Goal: Task Accomplishment & Management: Manage account settings

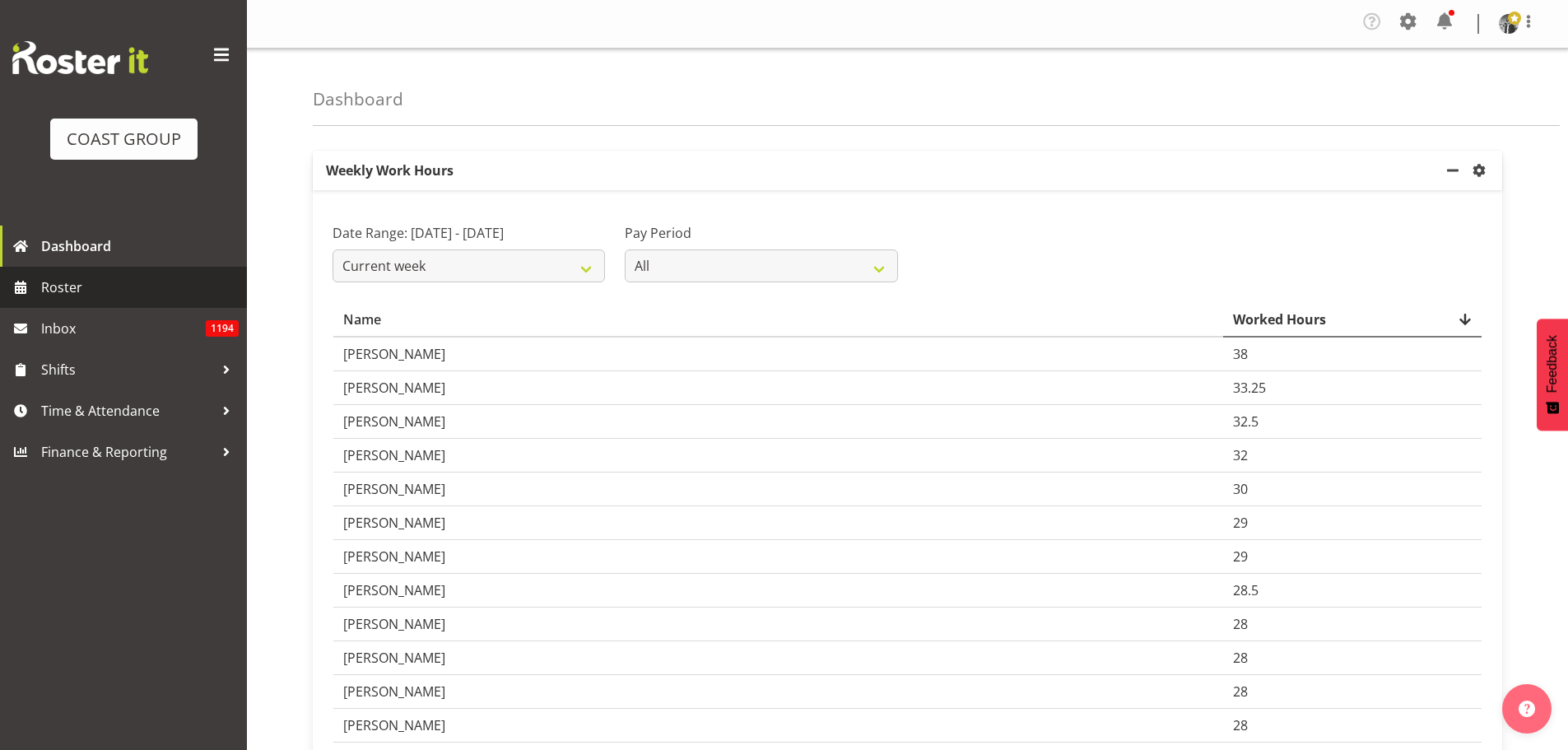
click at [65, 289] on span "Roster" at bounding box center [140, 287] width 197 height 25
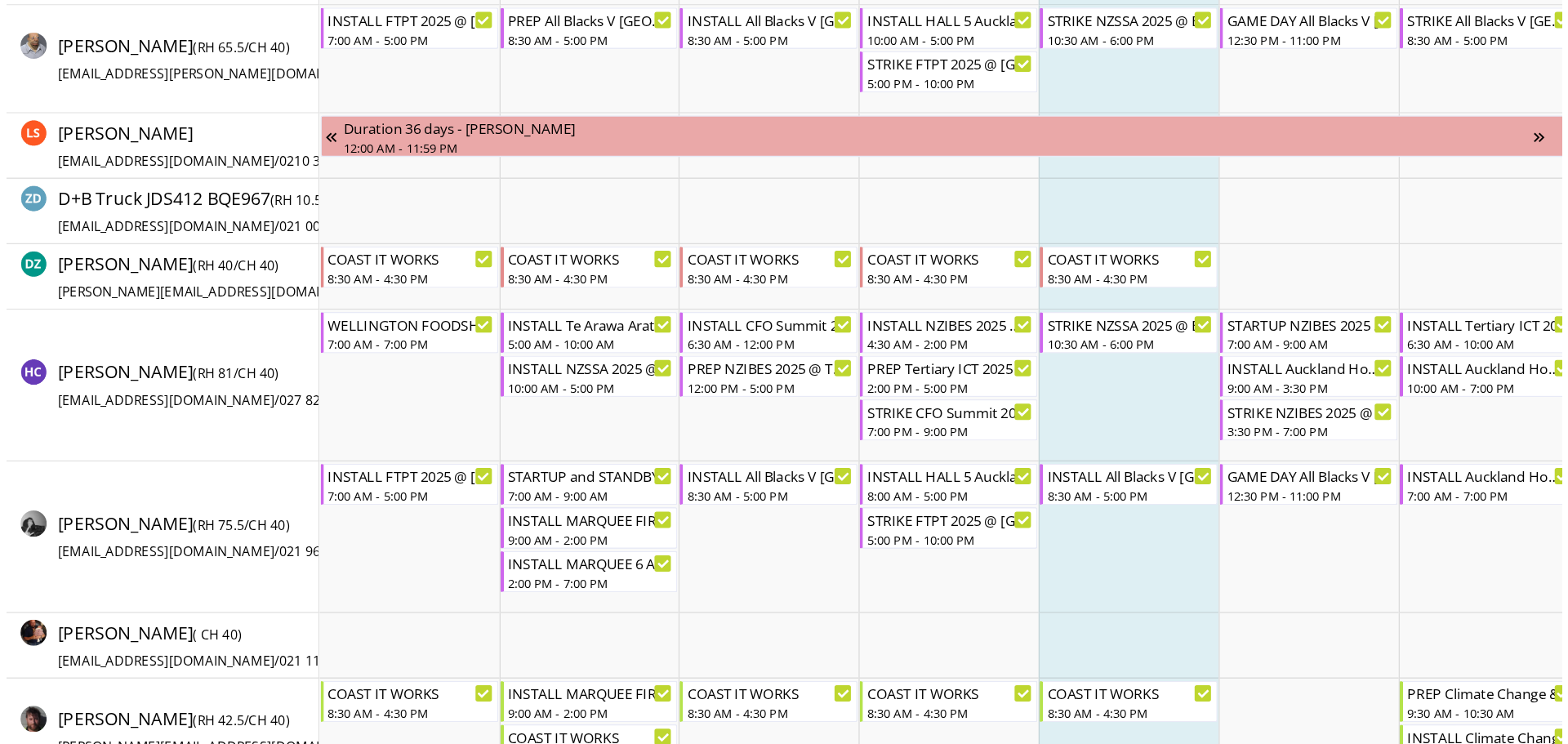
scroll to position [335, 0]
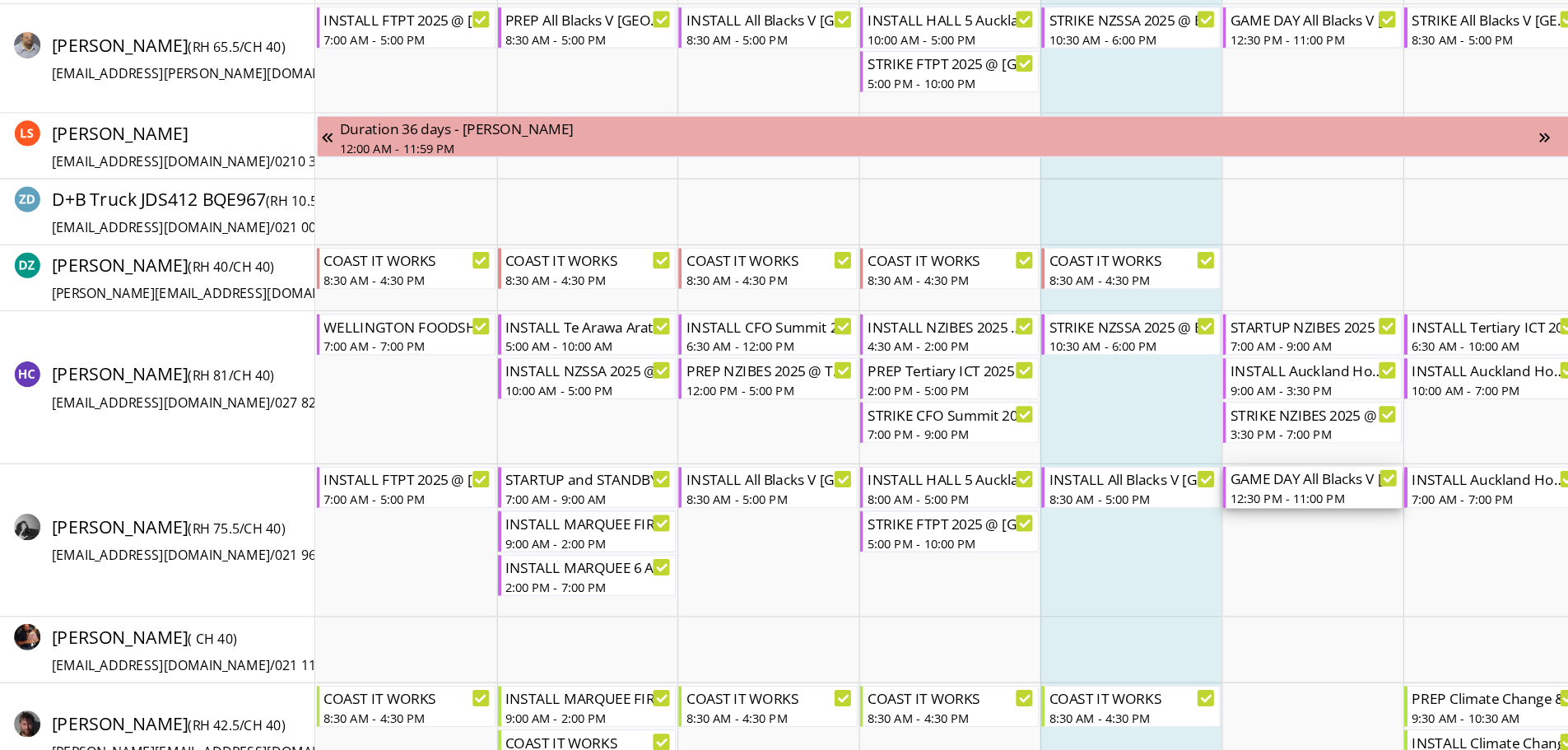
click at [1298, 548] on div "GAME DAY All Blacks V [GEOGRAPHIC_DATA] 2025 @ [GEOGRAPHIC_DATA] On Site @ TBC" at bounding box center [1299, 545] width 125 height 17
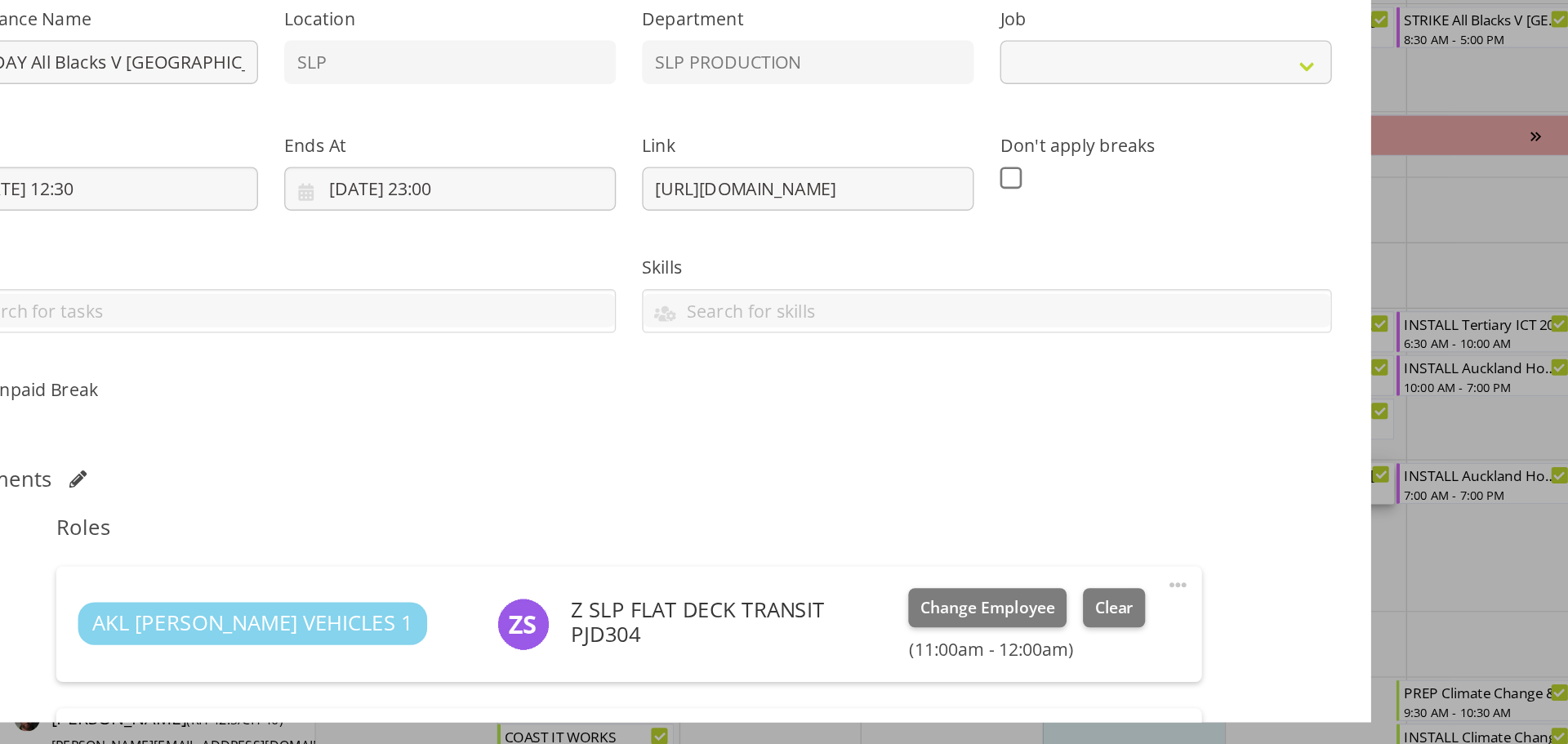
select select "10197"
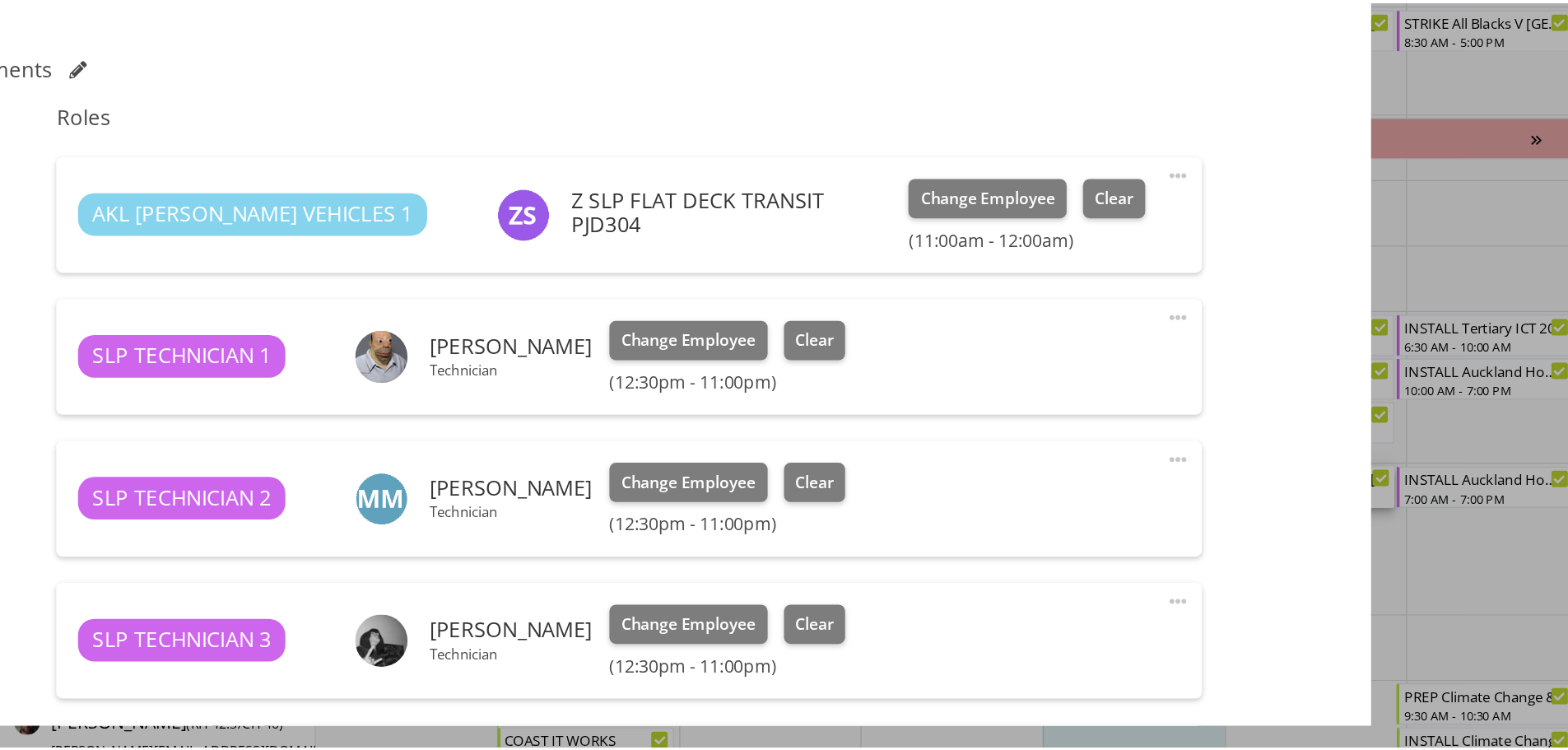
scroll to position [311, 0]
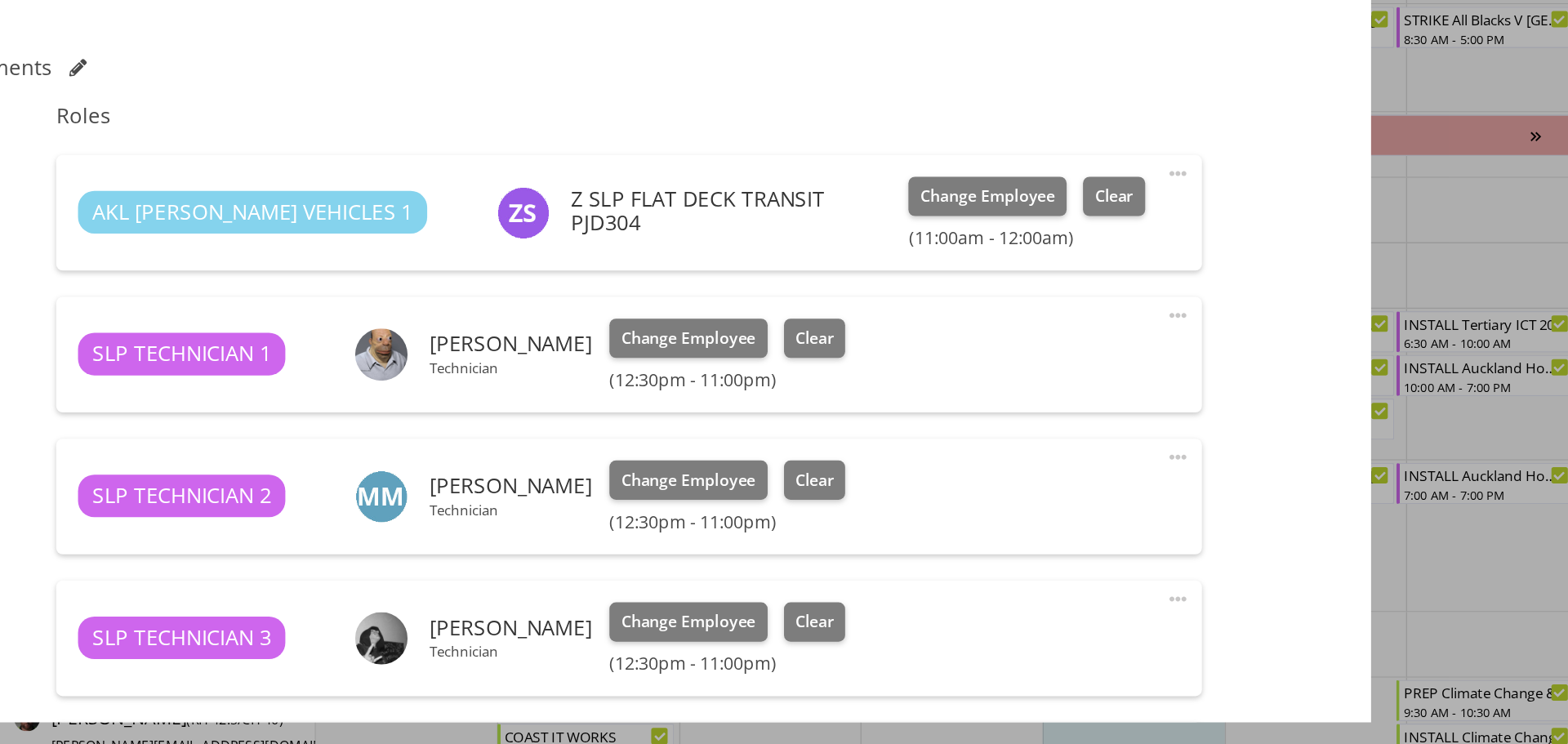
click at [1185, 421] on span at bounding box center [1194, 422] width 19 height 19
click at [1070, 464] on link "Edit" at bounding box center [1126, 462] width 157 height 29
select select "8"
select select "2025"
select select "12"
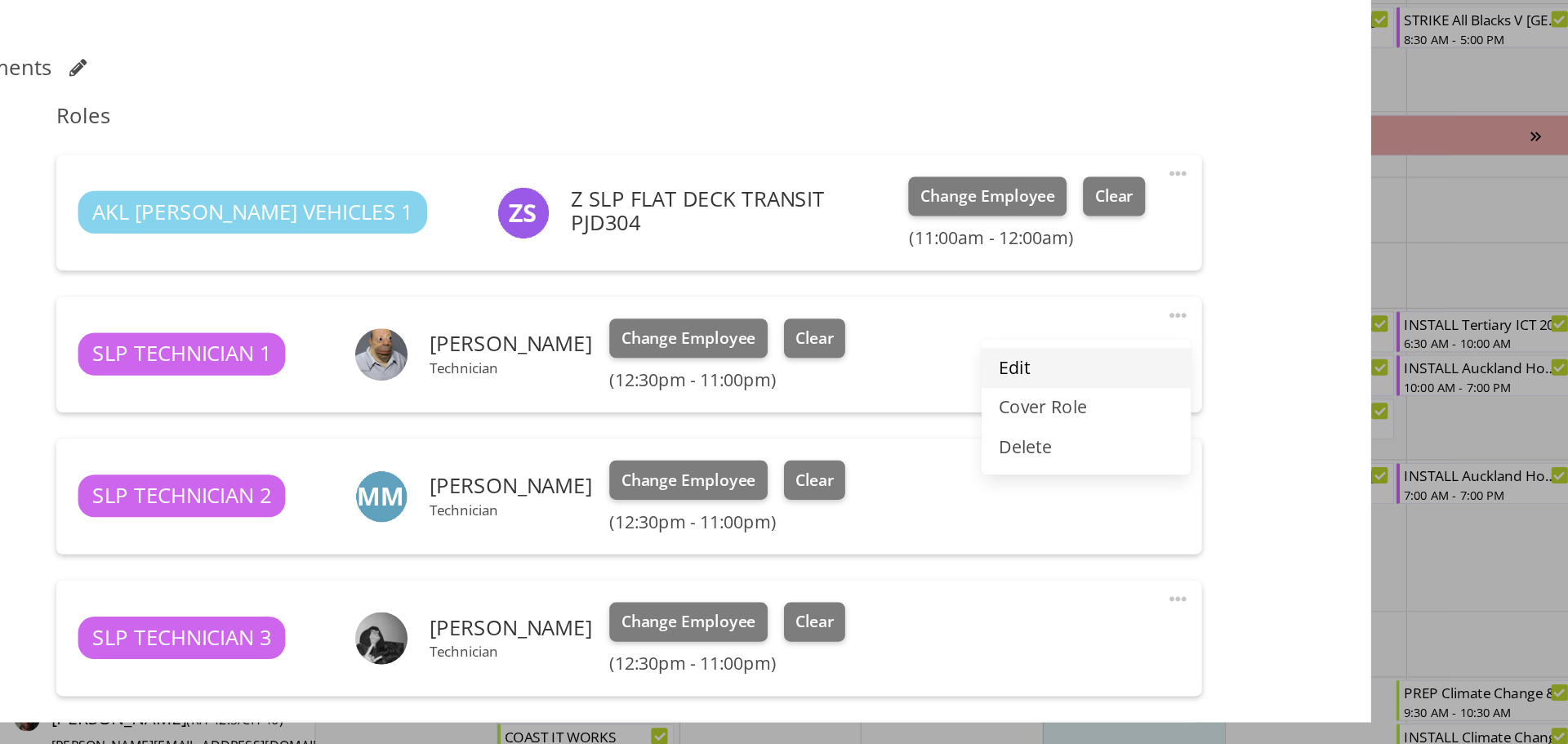
select select "30"
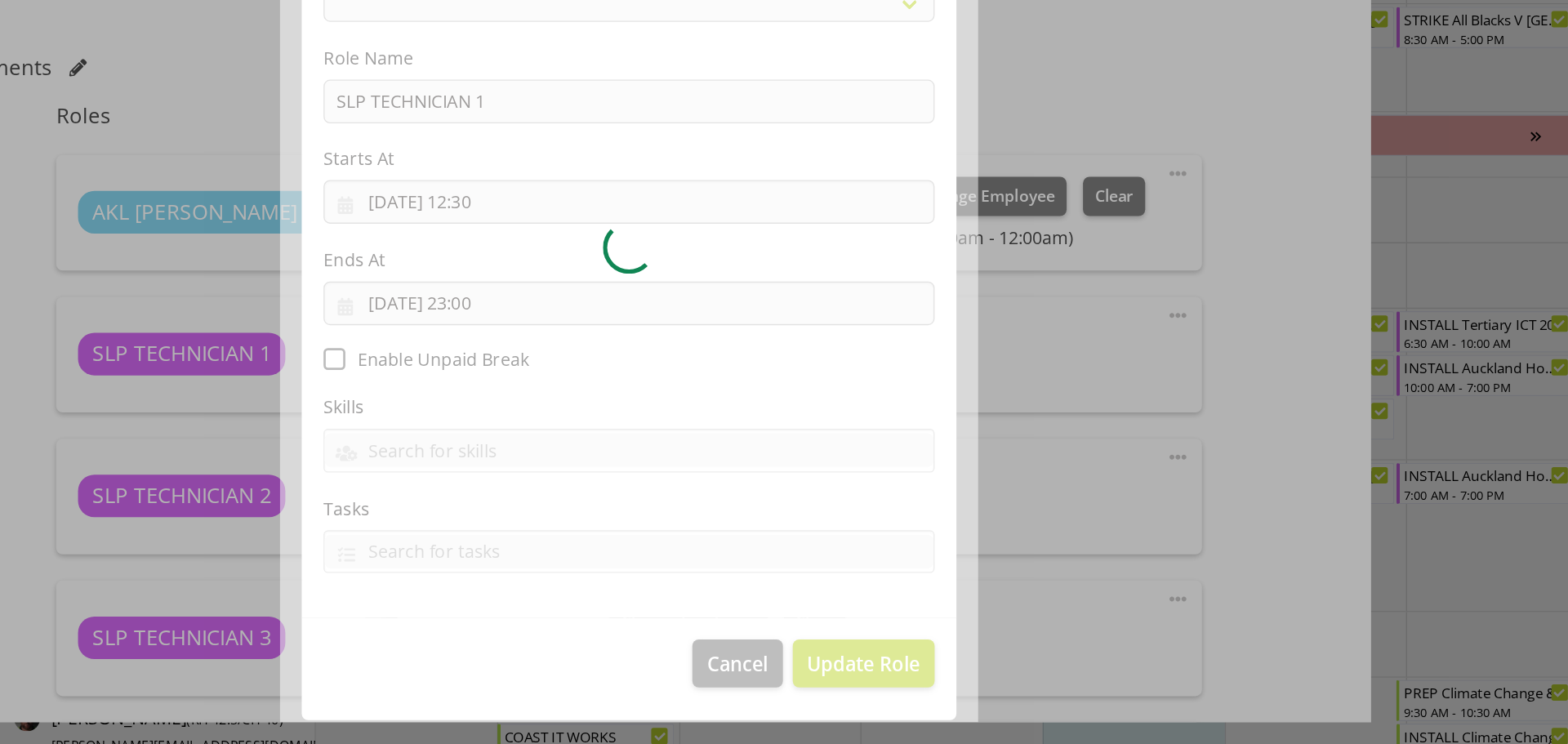
select select "123"
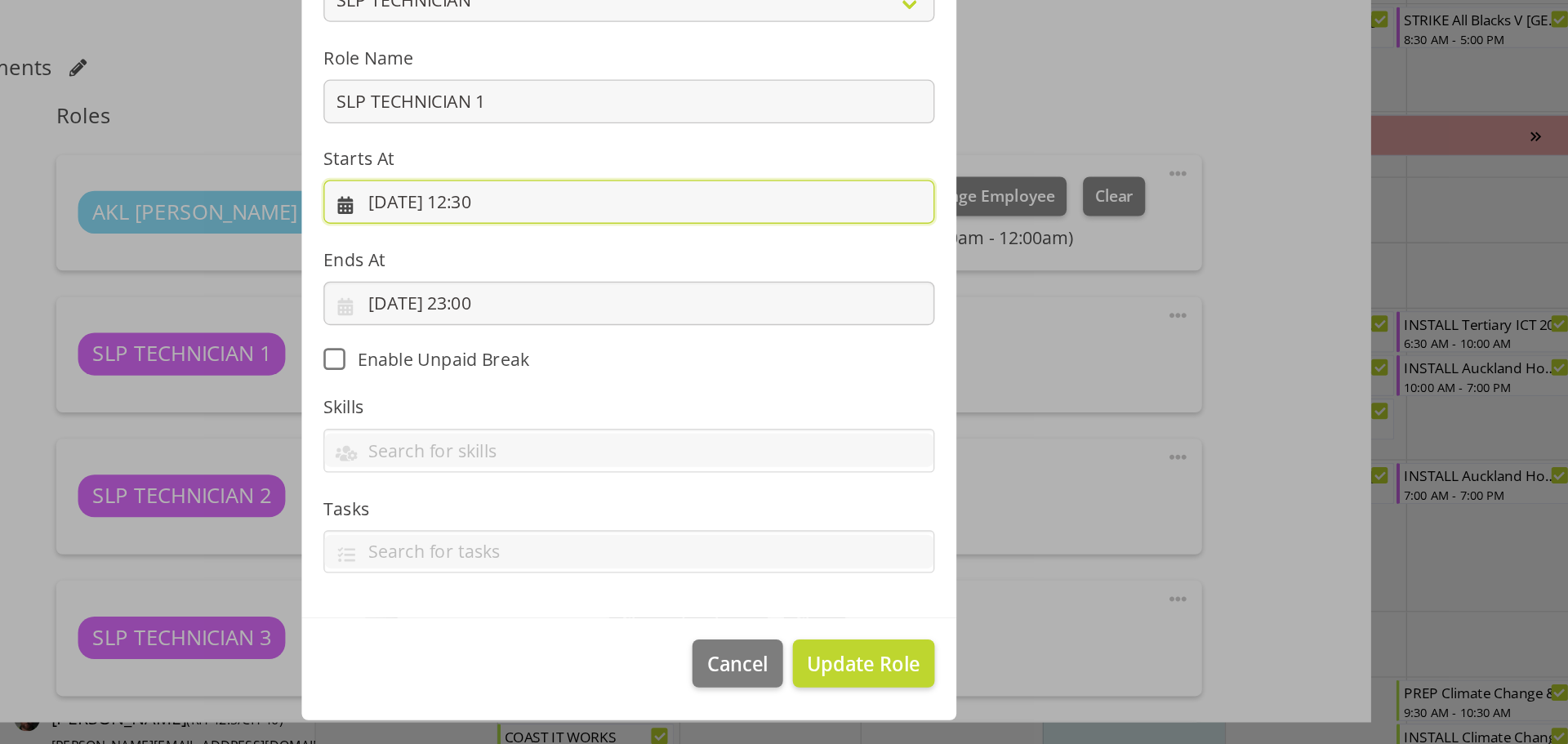
click at [712, 340] on input "[DATE] 12:30" at bounding box center [784, 338] width 457 height 33
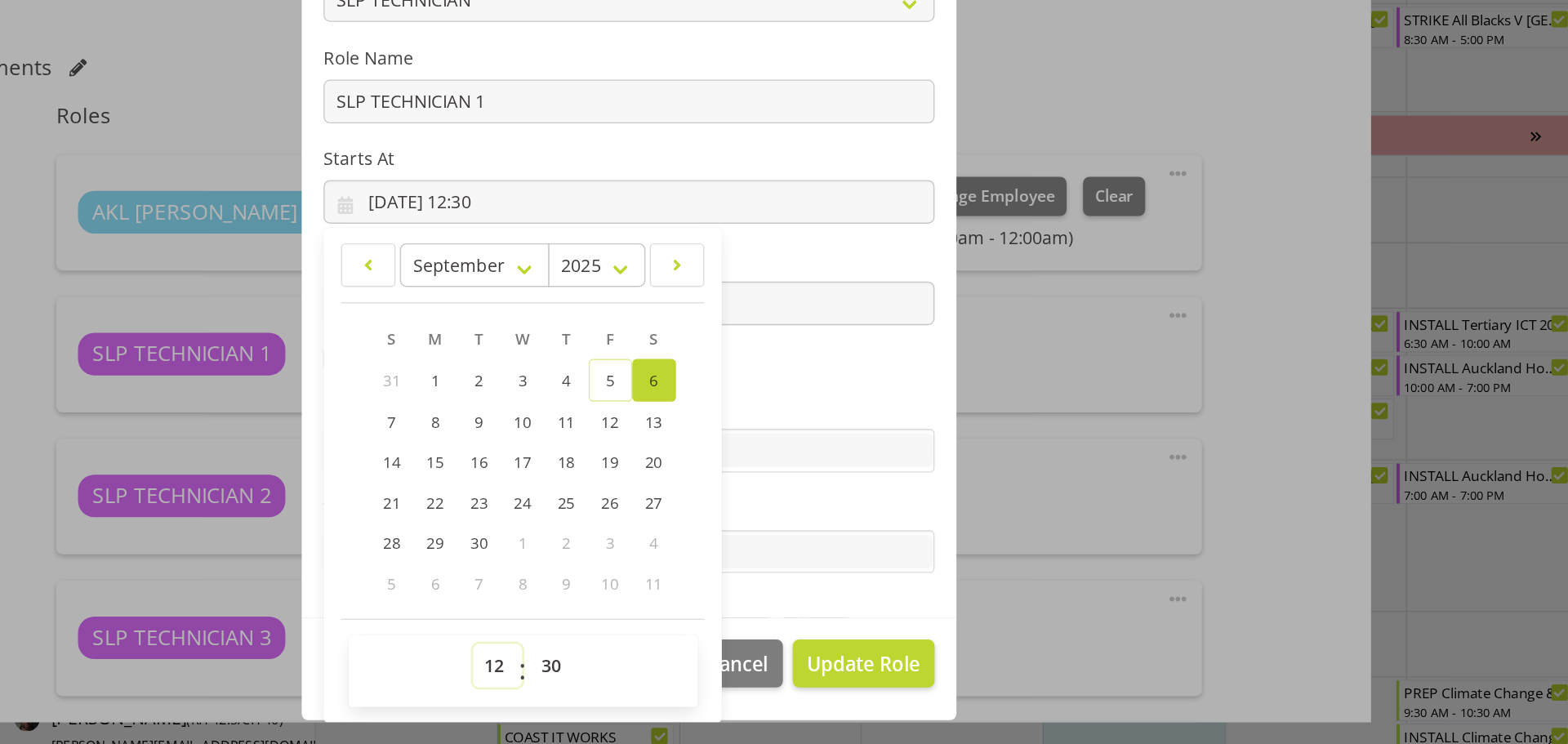
click at [673, 692] on select "00 01 02 03 04 05 06 07 08 09 10 11 12 13 14 15 16 17 18 19 20 21 22 23" at bounding box center [685, 686] width 37 height 33
select select "17"
click at [667, 669] on select "00 01 02 03 04 05 06 07 08 09 10 11 12 13 14 15 16 17 18 19 20 21 22 23" at bounding box center [685, 686] width 37 height 33
type input "[DATE] 17:30"
click at [722, 694] on select "00 01 02 03 04 05 06 07 08 09 10 11 12 13 14 15 16 17 18 19 20 21 22 23 24 25 2…" at bounding box center [728, 686] width 37 height 33
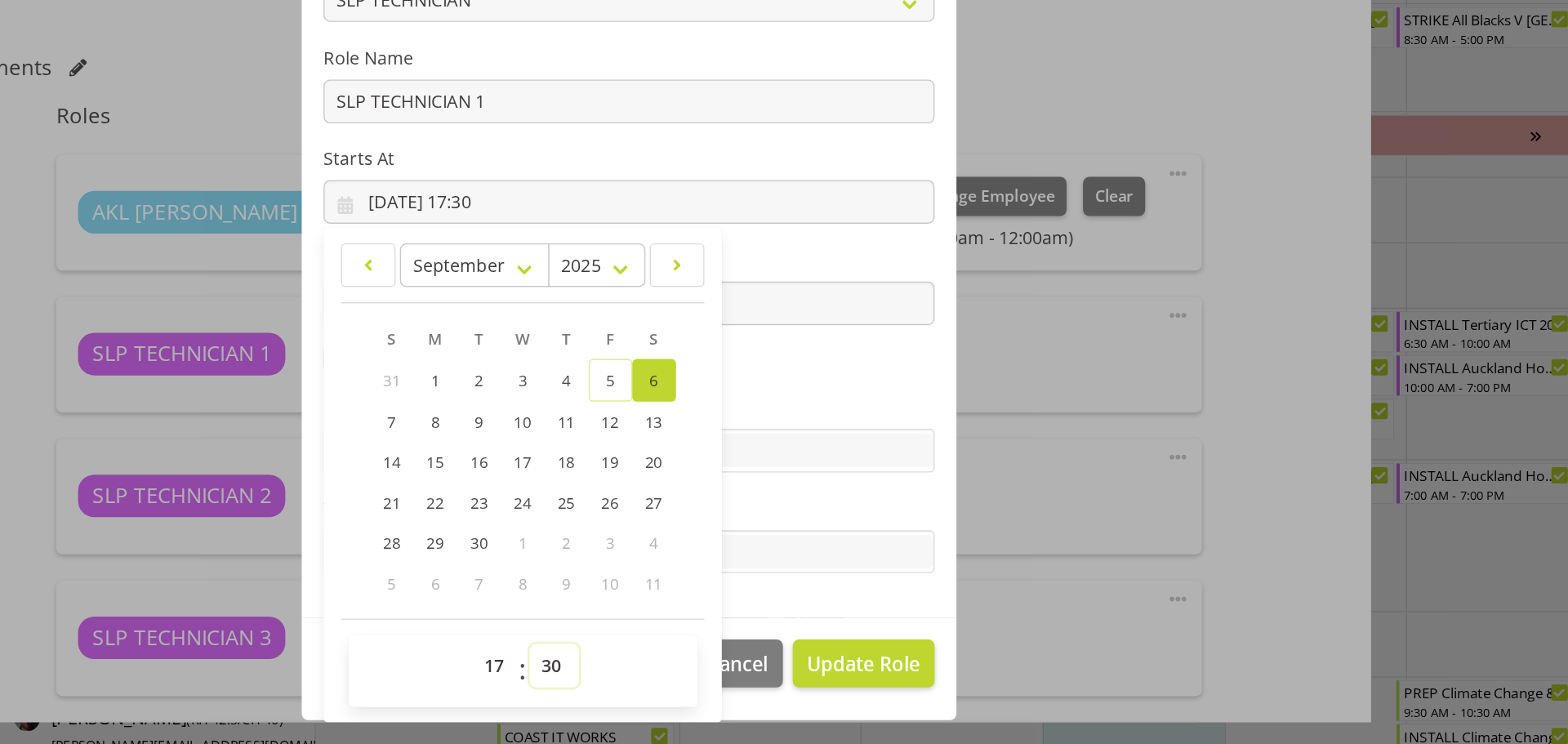
select select "0"
click at [710, 669] on select "00 01 02 03 04 05 06 07 08 09 10 11 12 13 14 15 16 17 18 19 20 21 22 23 24 25 2…" at bounding box center [728, 686] width 37 height 33
type input "[DATE] 17:00"
click at [948, 493] on label "Skills" at bounding box center [784, 491] width 457 height 19
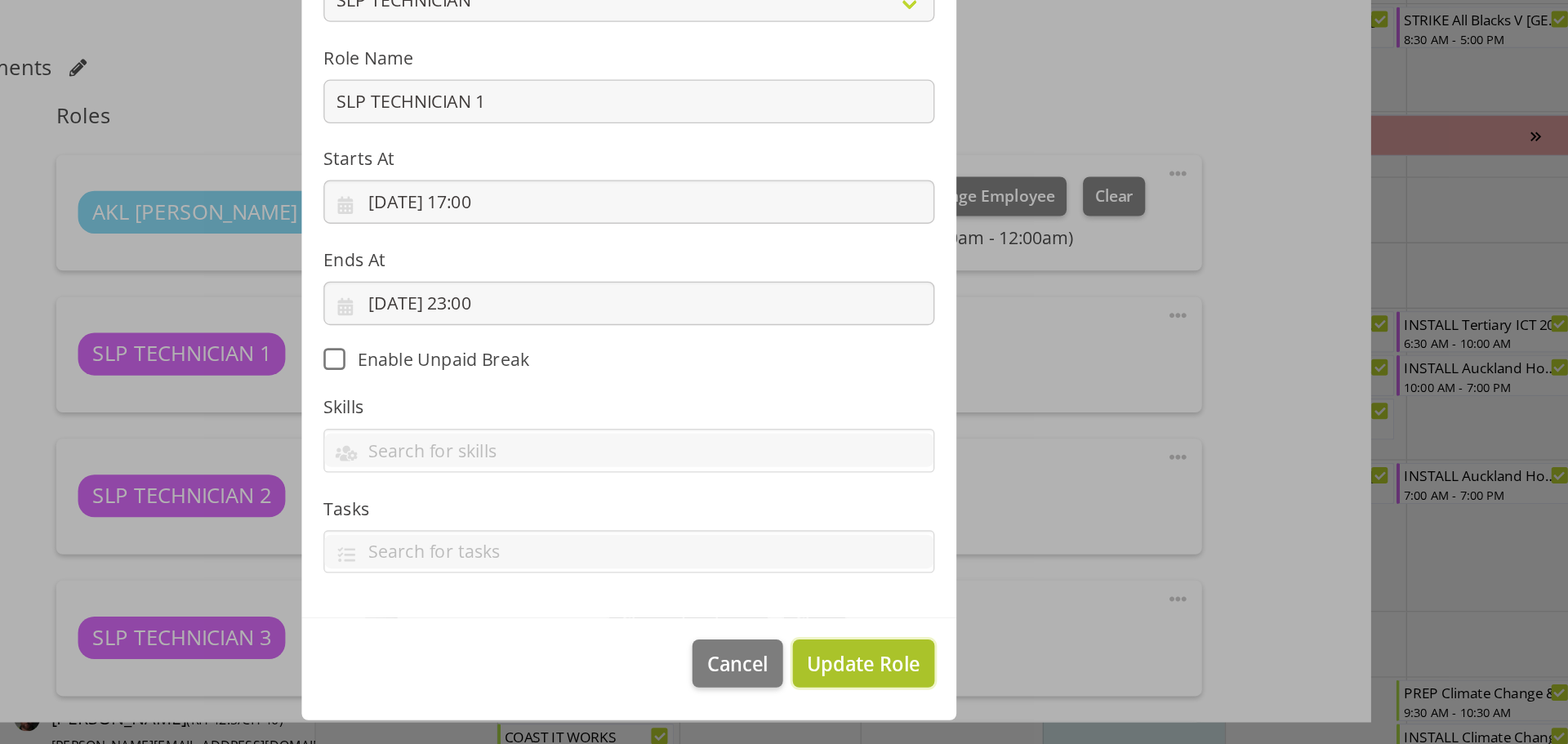
click at [948, 681] on span "Update Role" at bounding box center [959, 683] width 85 height 21
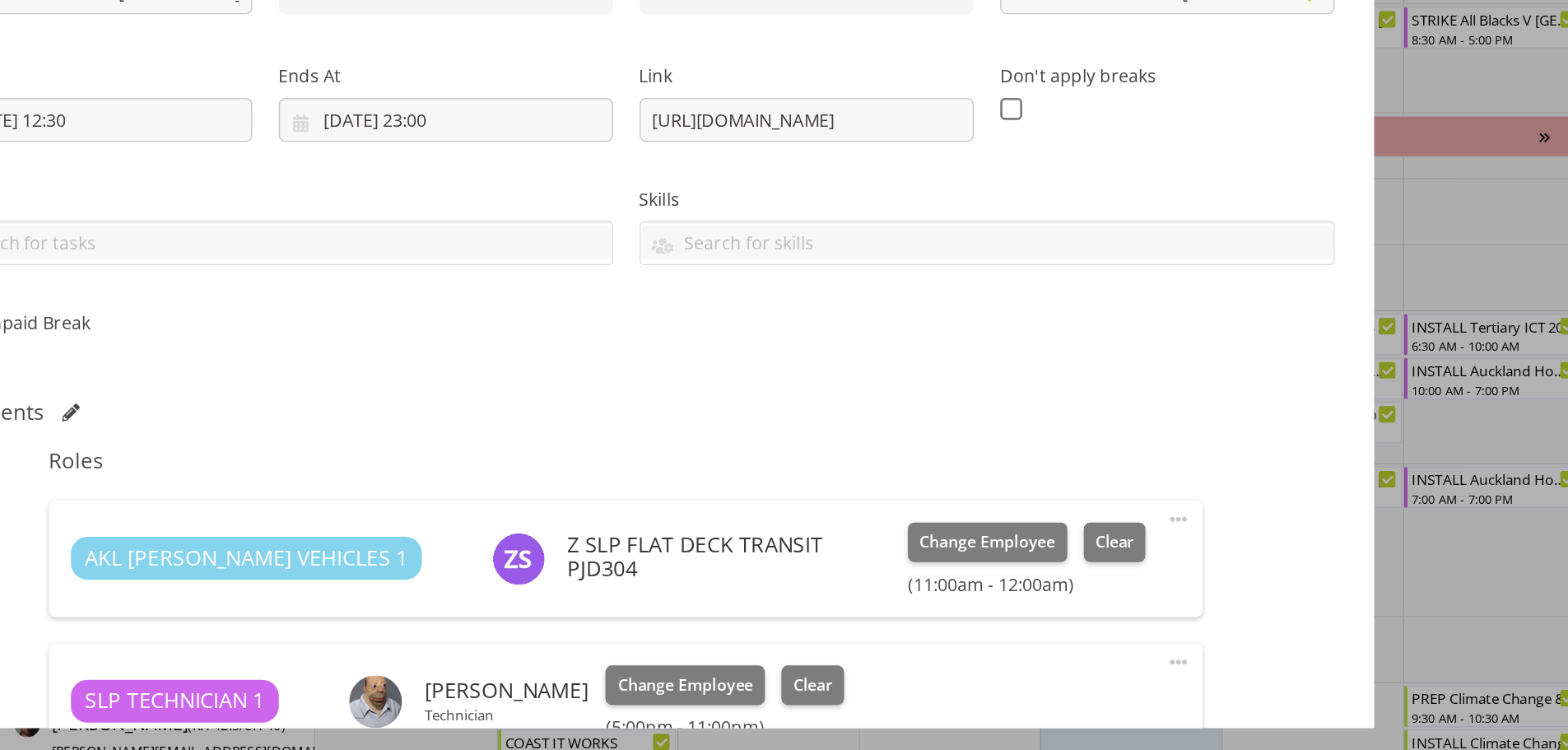
scroll to position [0, 0]
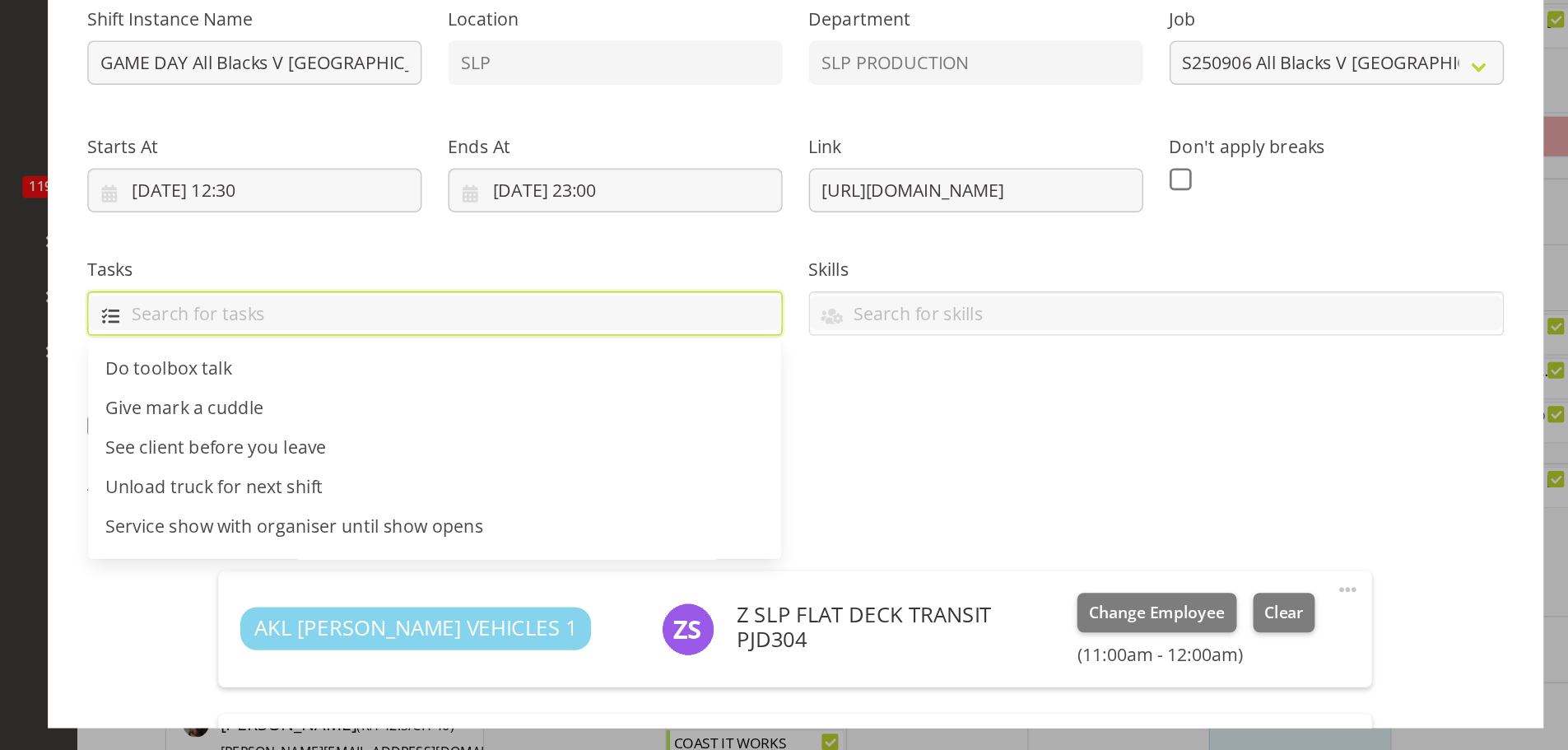
click at [481, 420] on input "text" at bounding box center [514, 423] width 519 height 26
click at [336, 423] on input "[PERSON_NAME] andf [PERSON_NAME]" at bounding box center [514, 423] width 519 height 26
click at [345, 424] on input "[PERSON_NAME] andf [PERSON_NAME]" at bounding box center [514, 423] width 519 height 26
click at [352, 422] on input "[PERSON_NAME] and [PERSON_NAME]" at bounding box center [514, 423] width 519 height 26
click at [414, 424] on input "[PERSON_NAME] and [PERSON_NAME]" at bounding box center [514, 423] width 519 height 26
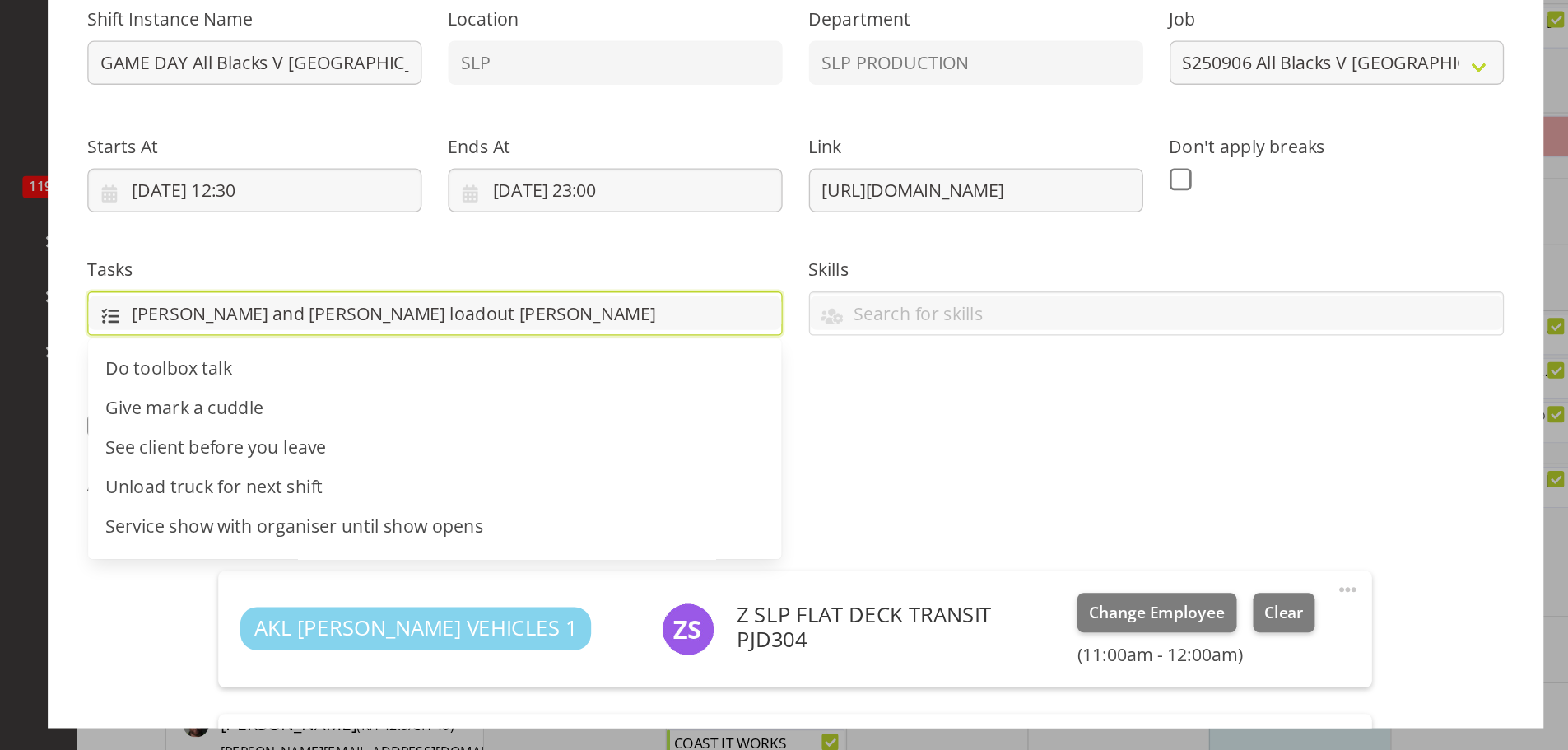
click at [464, 426] on input "[PERSON_NAME] and [PERSON_NAME] loadout [PERSON_NAME]" at bounding box center [514, 423] width 519 height 26
type input "[PERSON_NAME] and [PERSON_NAME] loadout Life [DEMOGRAPHIC_DATA] onsite @ 1745"
click at [591, 375] on div "Tasks [PERSON_NAME] and [PERSON_NAME] loadout Life [DEMOGRAPHIC_DATA] onsite @ …" at bounding box center [514, 404] width 540 height 92
drag, startPoint x: 610, startPoint y: 428, endPoint x: 287, endPoint y: 423, distance: 323.0
click at [287, 423] on input "[PERSON_NAME] and [PERSON_NAME] loadout Life [DEMOGRAPHIC_DATA] onsite @ 1745" at bounding box center [514, 423] width 519 height 26
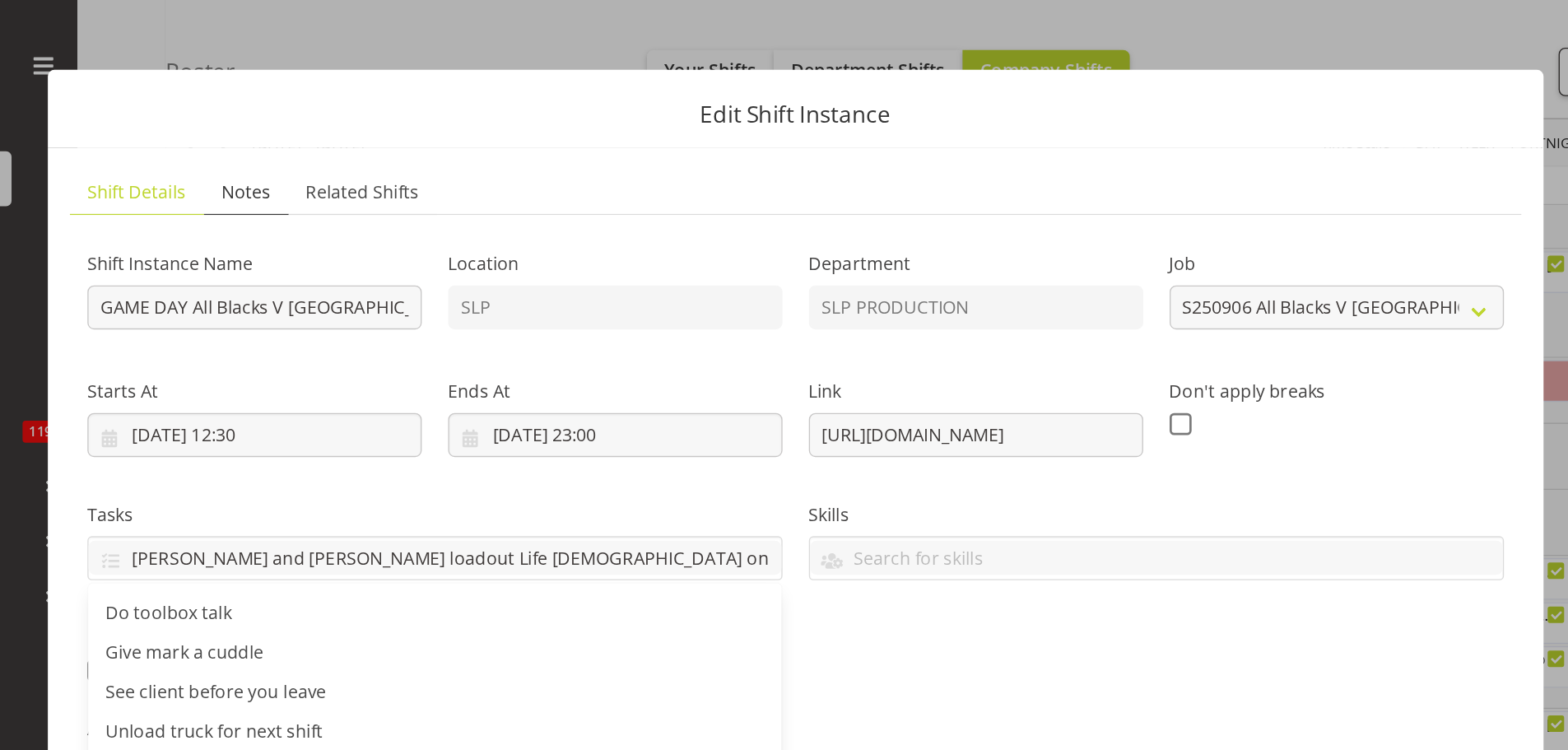
click at [371, 151] on span "Notes" at bounding box center [373, 148] width 37 height 19
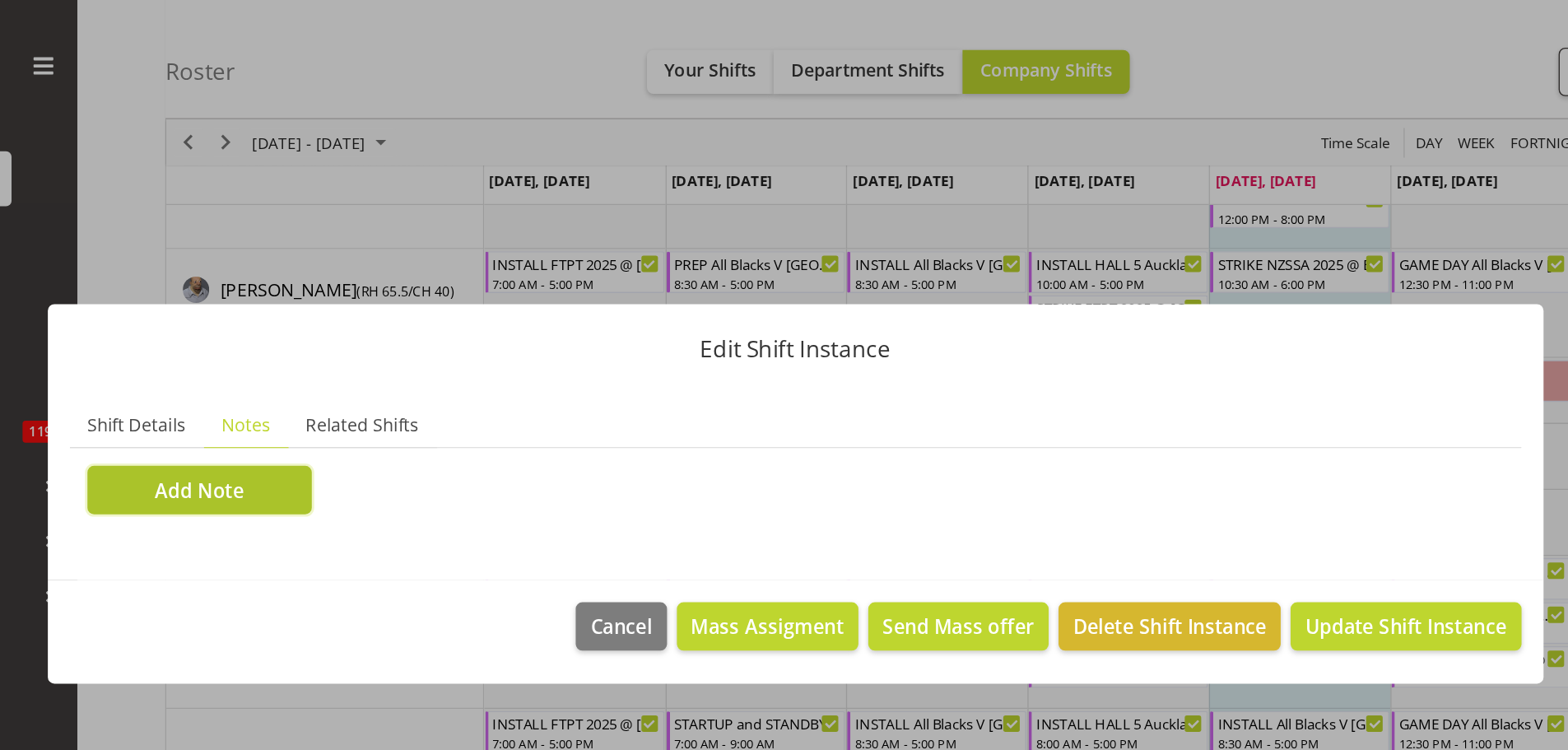
click at [377, 382] on button "Add Note" at bounding box center [338, 371] width 168 height 36
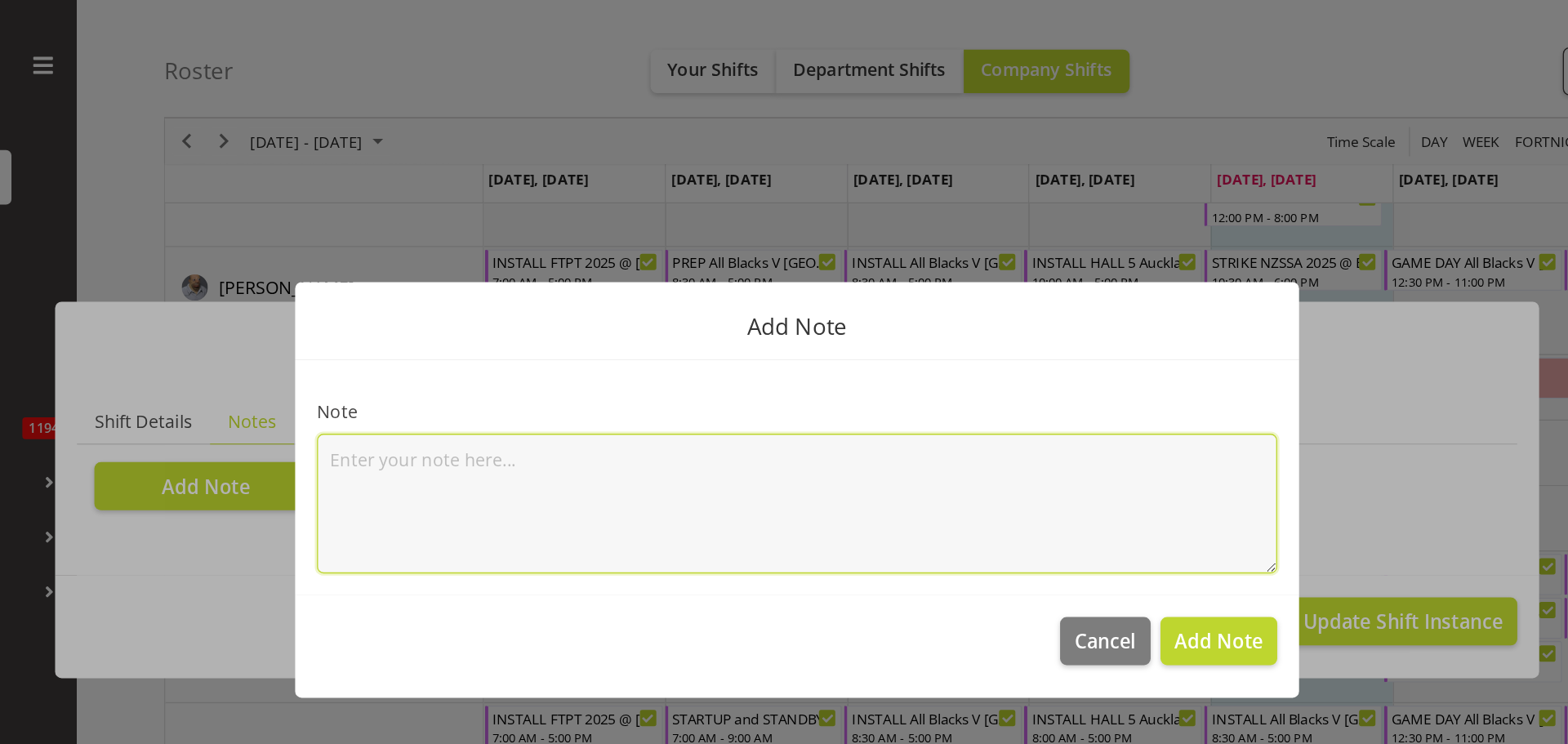
click at [461, 356] on textarea at bounding box center [784, 382] width 718 height 104
paste textarea "[PERSON_NAME] and [PERSON_NAME] loadout Life [DEMOGRAPHIC_DATA] onsite @ 1745"
click at [764, 353] on textarea "[PERSON_NAME] and [PERSON_NAME] load out Life [DEMOGRAPHIC_DATA] onsite @ 1745" at bounding box center [784, 382] width 718 height 104
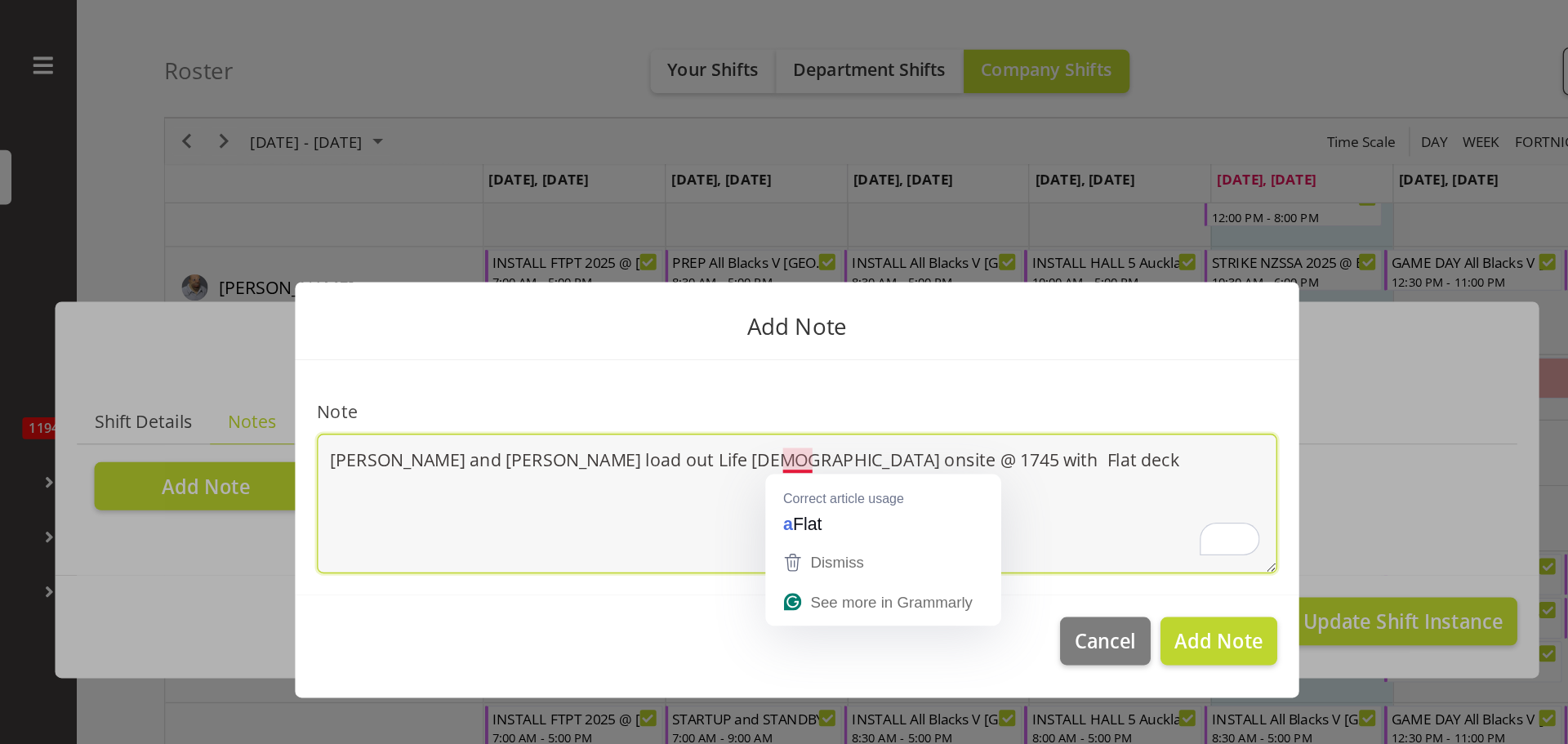
click at [768, 346] on textarea "[PERSON_NAME] and [PERSON_NAME] load out Life [DEMOGRAPHIC_DATA] onsite @ 1745 …" at bounding box center [784, 382] width 718 height 104
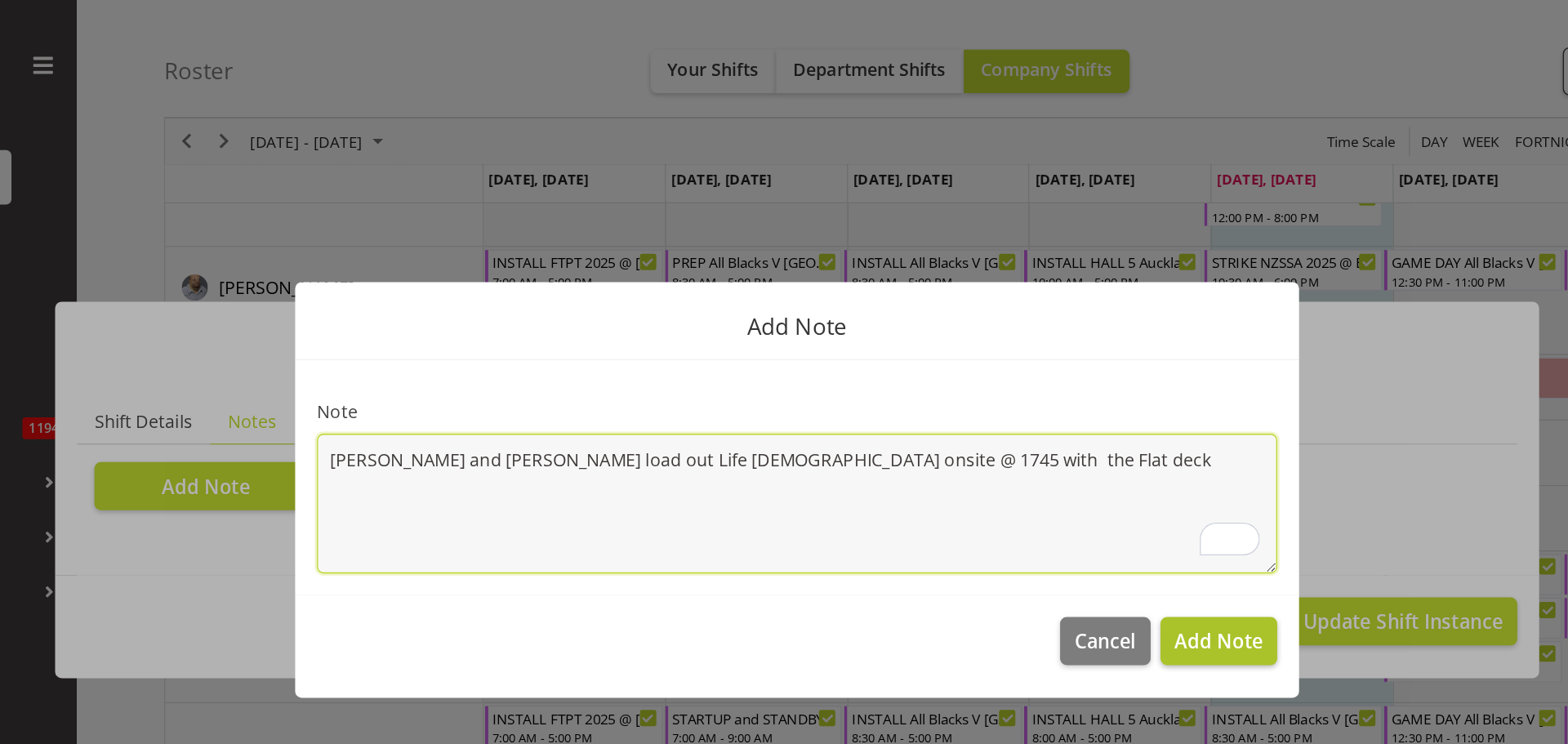
type textarea "[PERSON_NAME] and [PERSON_NAME] load out Life [DEMOGRAPHIC_DATA] onsite @ 1745 …"
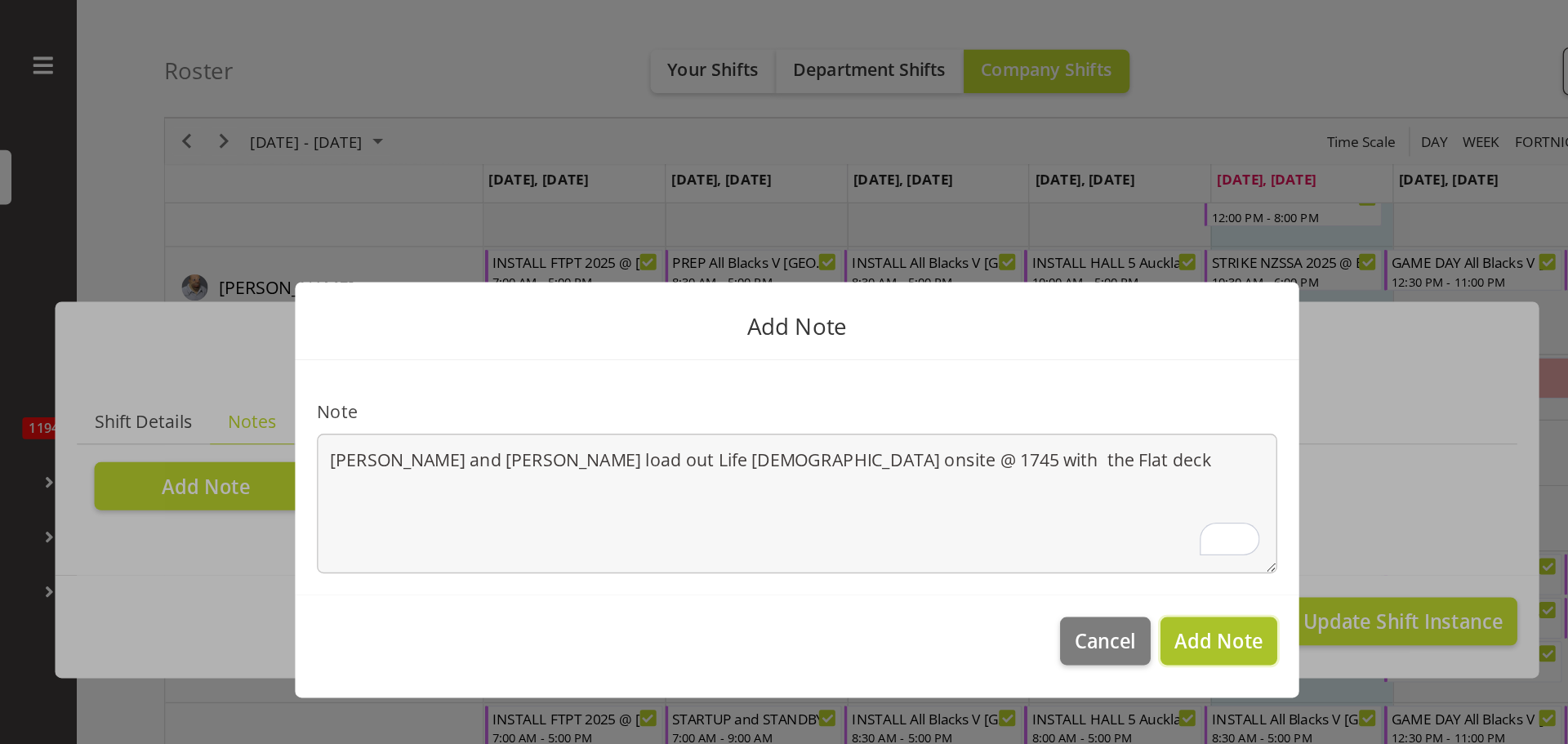
click at [1107, 490] on span "Add Note" at bounding box center [1099, 484] width 66 height 19
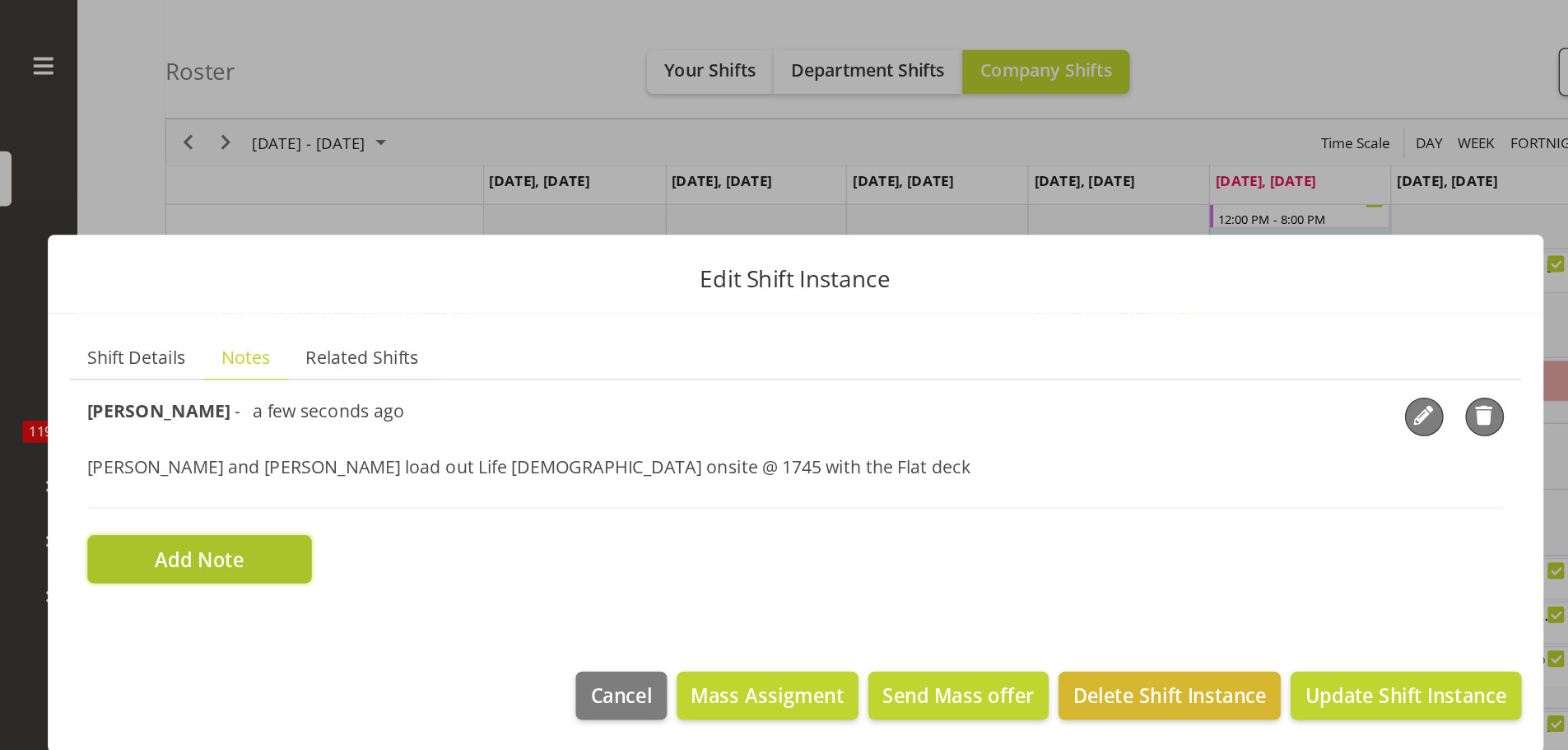
click at [375, 428] on button "Add Note" at bounding box center [338, 424] width 168 height 36
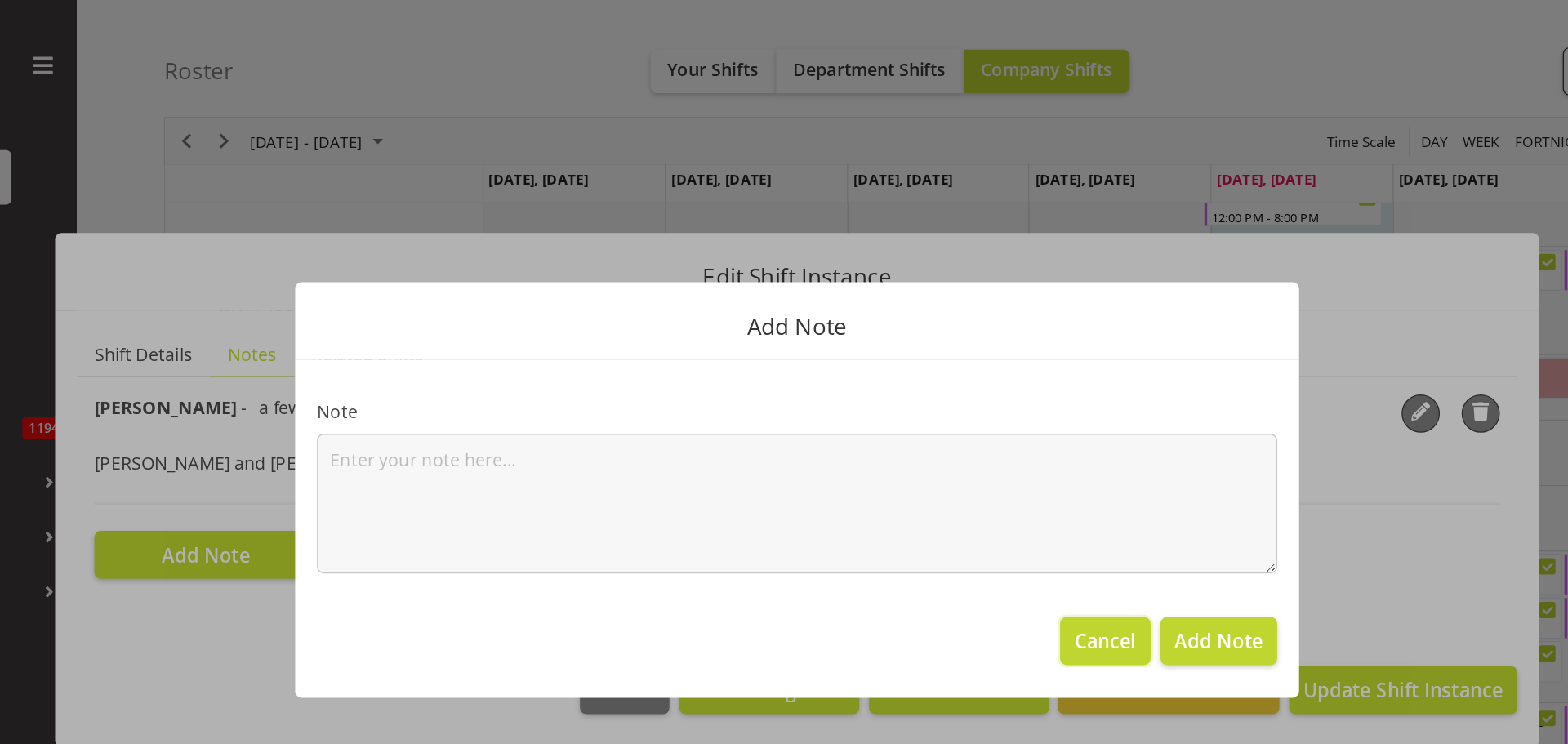
click at [996, 476] on span "Cancel" at bounding box center [1015, 484] width 46 height 21
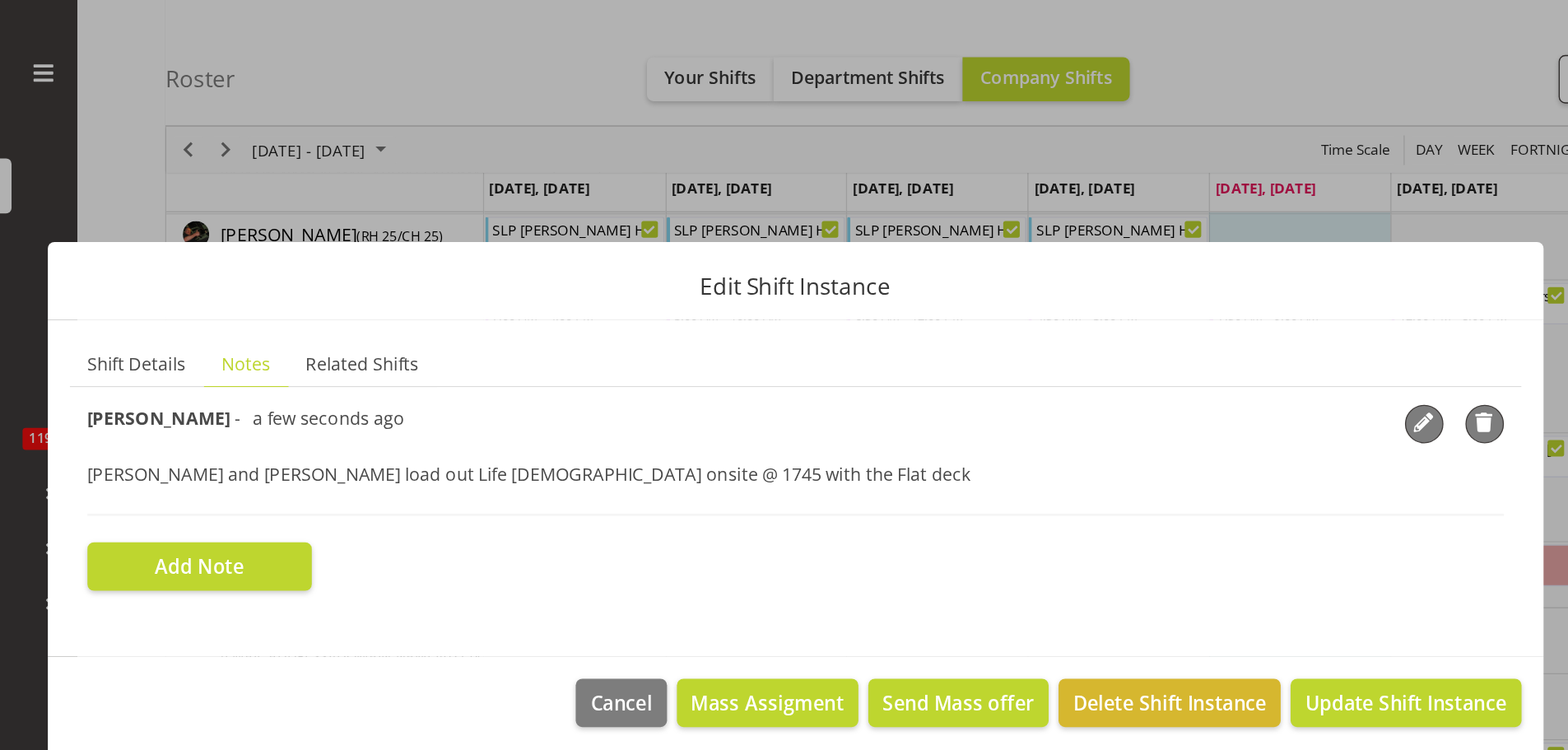
scroll to position [205, 0]
click at [297, 273] on span "Shift Details" at bounding box center [291, 272] width 74 height 19
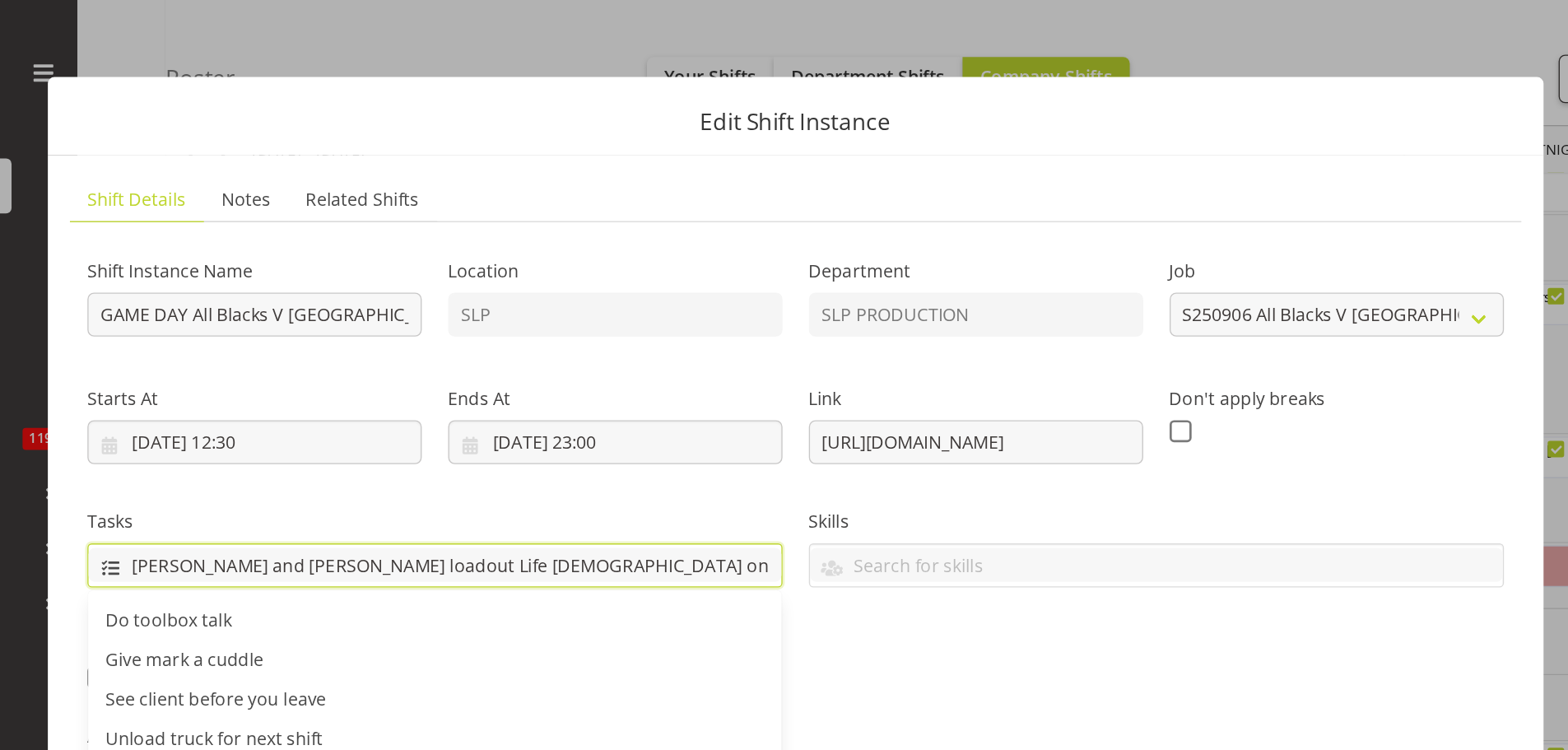
drag, startPoint x: 504, startPoint y: 406, endPoint x: 259, endPoint y: 381, distance: 246.3
click at [259, 381] on div "Tasks [PERSON_NAME] and [PERSON_NAME] loadout Life [DEMOGRAPHIC_DATA] onsite @ …" at bounding box center [514, 410] width 521 height 59
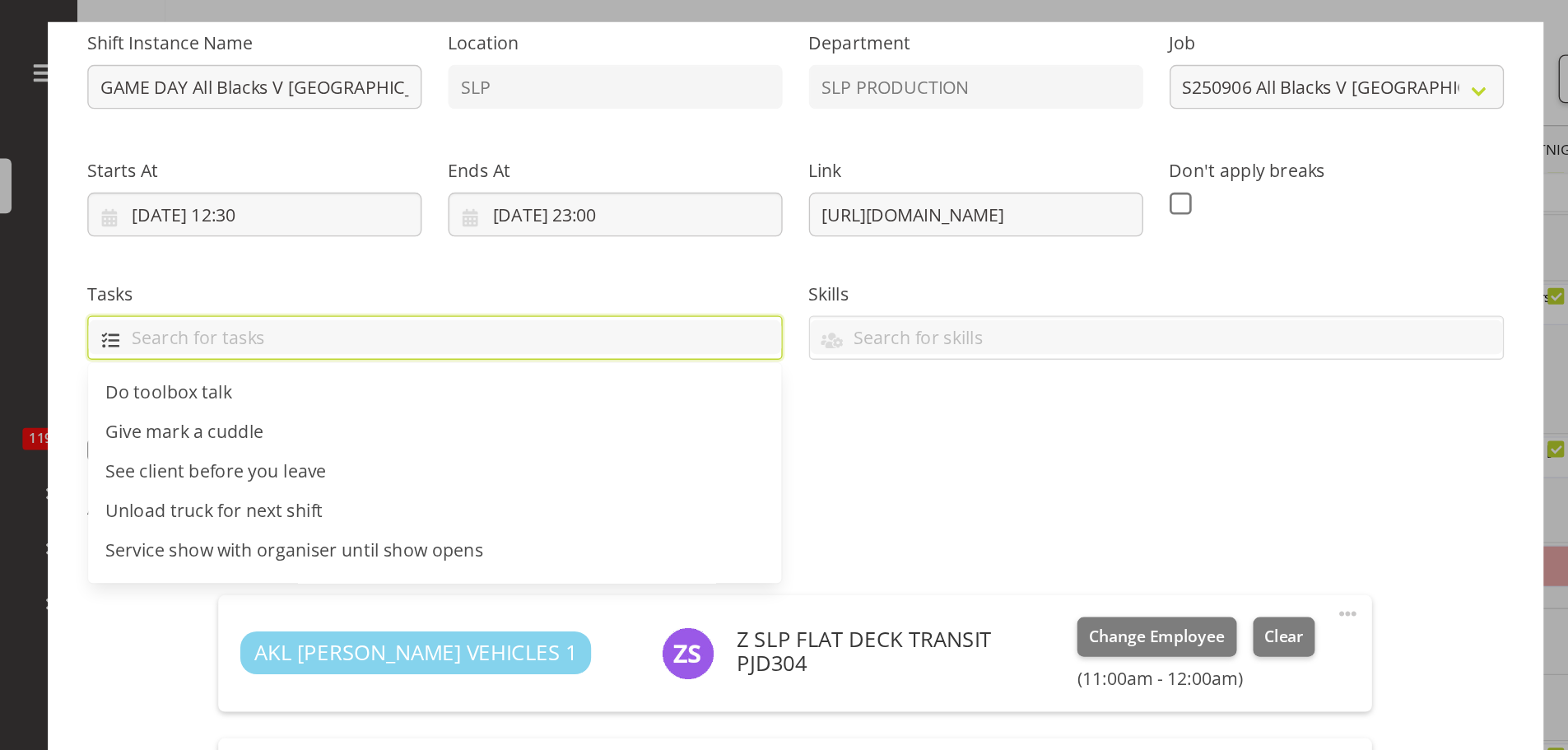
scroll to position [171, 0]
click at [924, 356] on div "Shift Instance Name GAME DAY All Blacks V [GEOGRAPHIC_DATA] 2025 @ [GEOGRAPHIC_…" at bounding box center [784, 178] width 1080 height 360
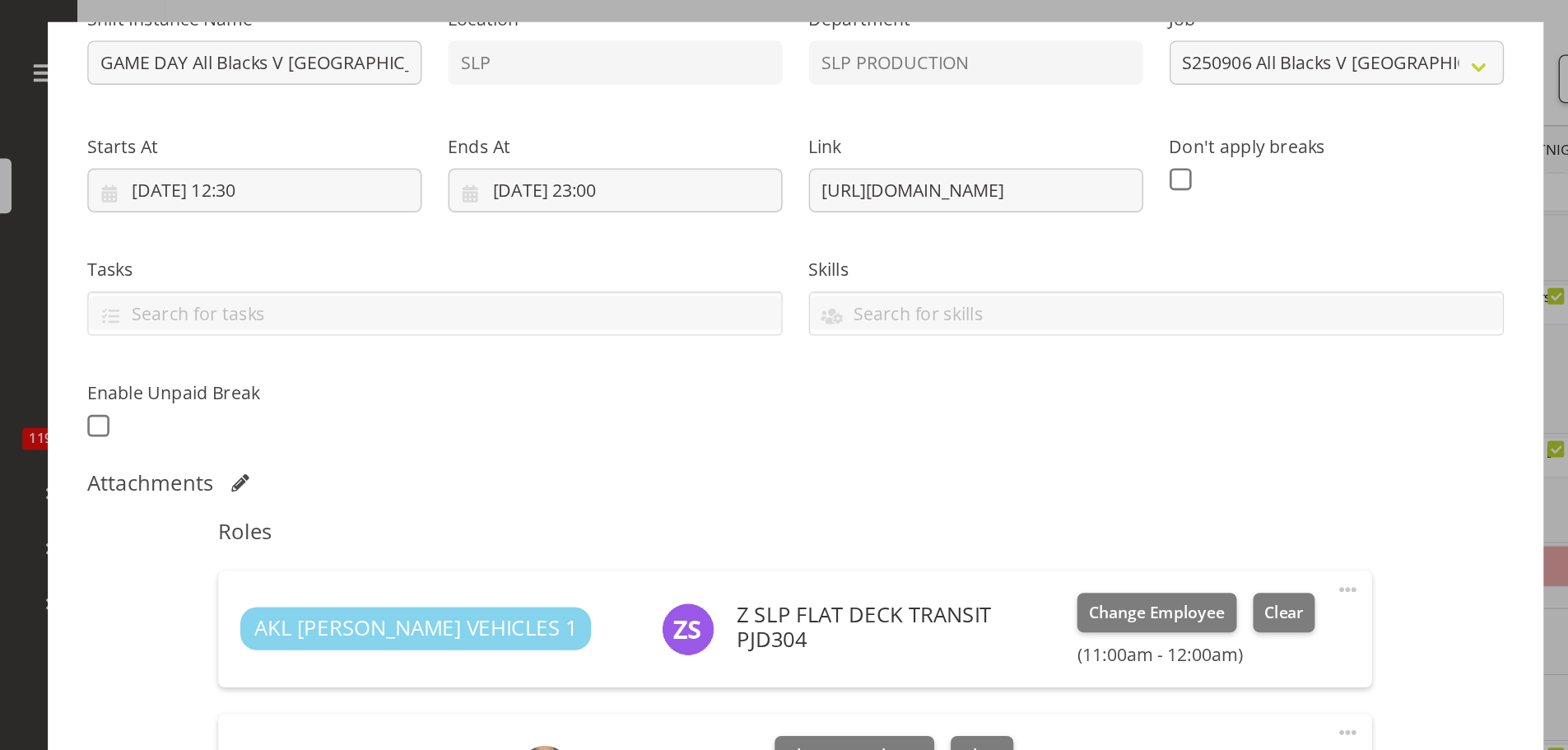
scroll to position [34, 0]
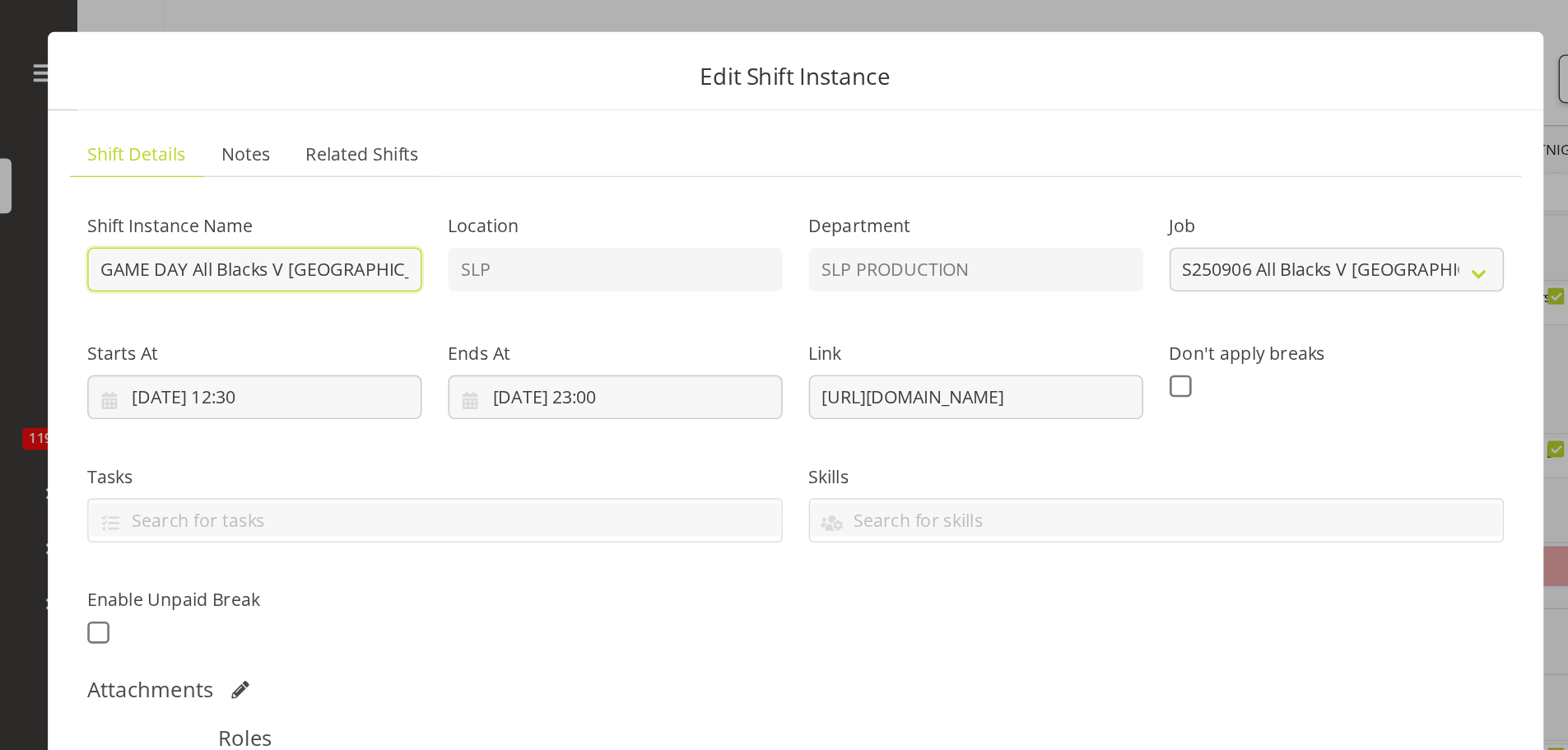
click at [468, 198] on input "GAME DAY All Blacks V [GEOGRAPHIC_DATA] 2025 @ [GEOGRAPHIC_DATA] On Site @ TBC" at bounding box center [380, 202] width 251 height 33
click at [544, 213] on div "Shift Instance Name GAME DAY All Blacks V [GEOGRAPHIC_DATA] 2025 @ [GEOGRAPHIC_…" at bounding box center [784, 315] width 1080 height 360
click at [451, 204] on input "GAME DAY All Blacks V [GEOGRAPHIC_DATA] 2025 @ [GEOGRAPHIC_DATA] On Site @ TBC" at bounding box center [380, 202] width 251 height 33
drag, startPoint x: 450, startPoint y: 204, endPoint x: 513, endPoint y: 213, distance: 63.6
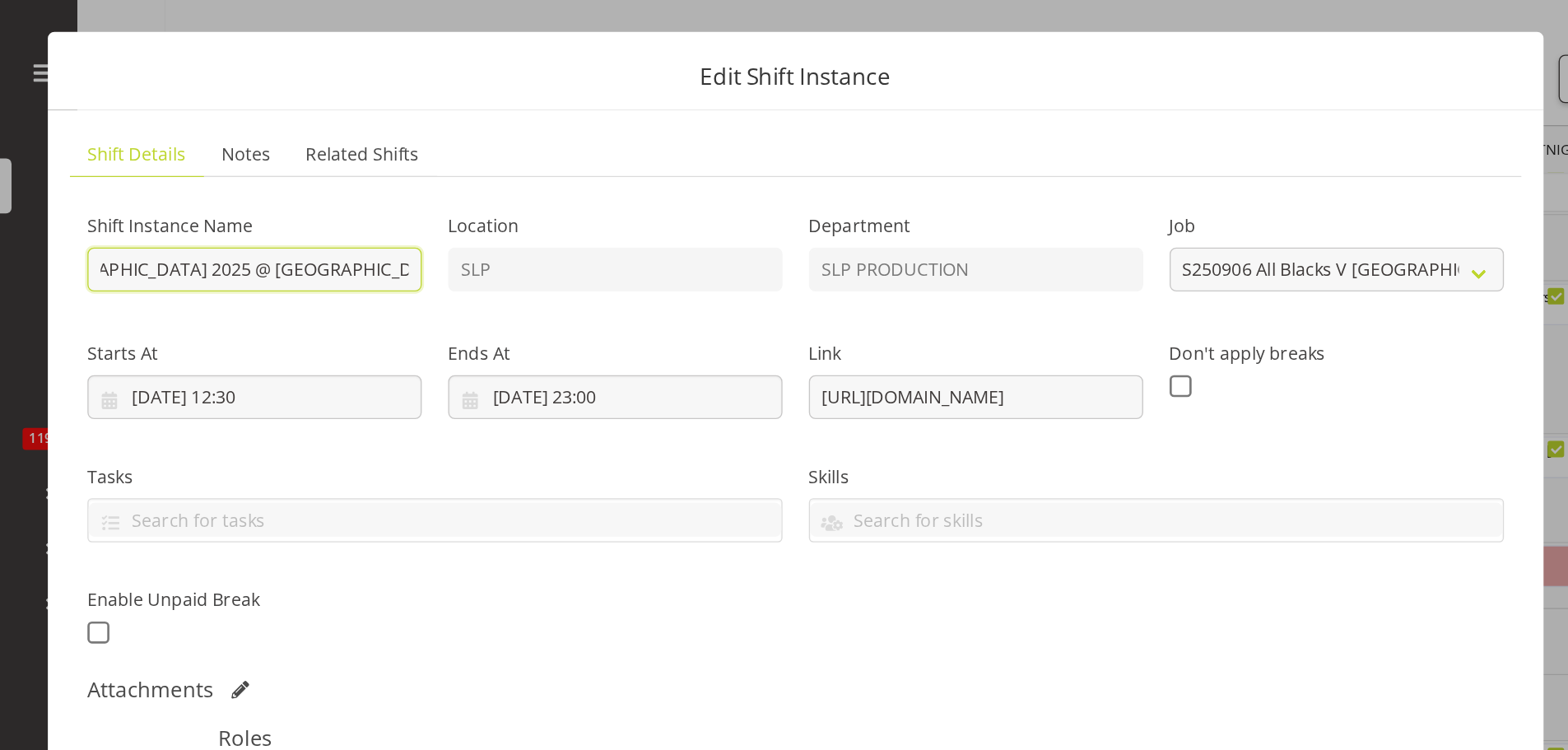
click at [513, 213] on div "Shift Instance Name GAME DAY All Blacks V [GEOGRAPHIC_DATA] 2025 @ [GEOGRAPHIC_…" at bounding box center [784, 315] width 1080 height 360
paste input "[PERSON_NAME] and [PERSON_NAME] loadout Life [DEMOGRAPHIC_DATA] onsite @ 1745"
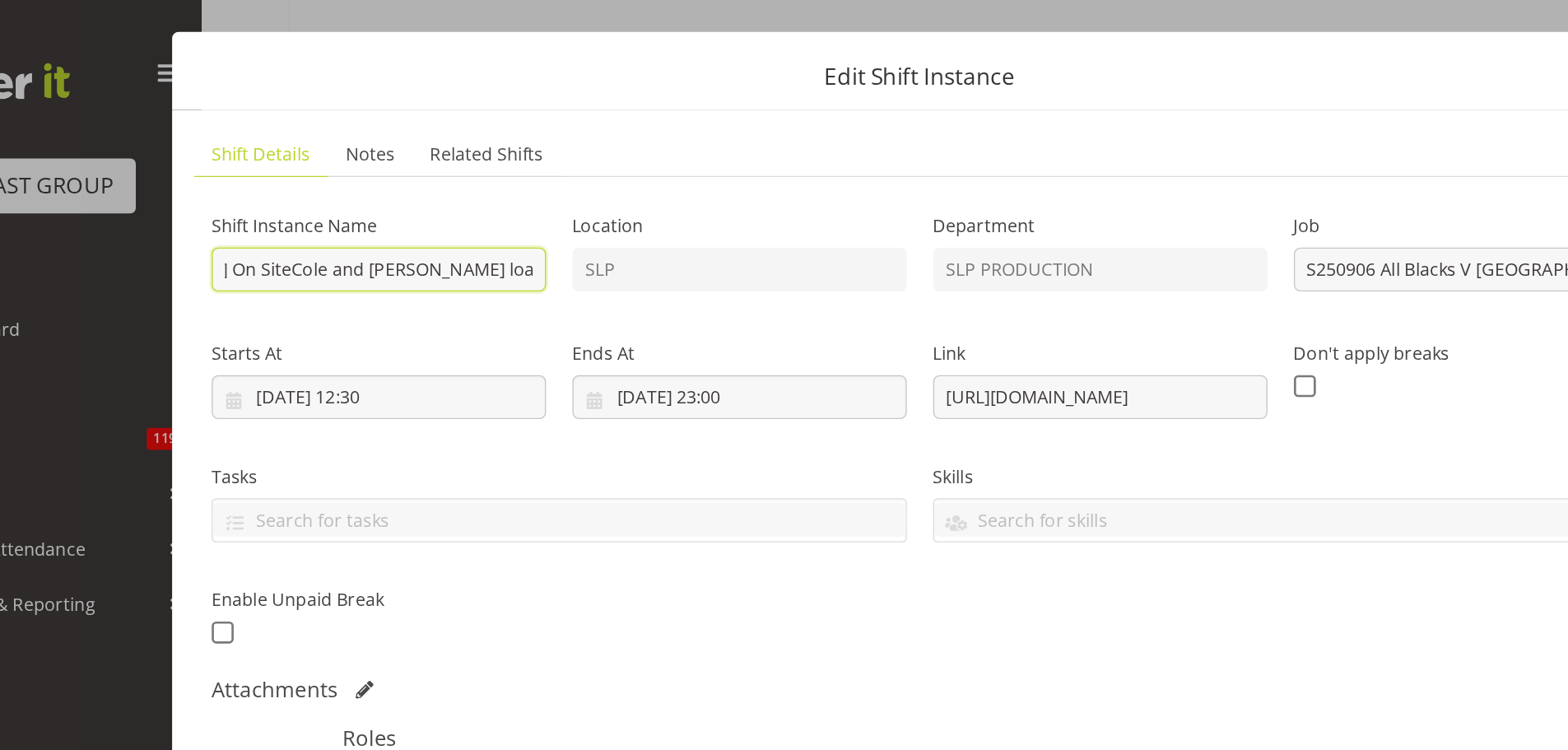
click at [275, 198] on input "GAME DAY All Blacks V [GEOGRAPHIC_DATA] 2025 @ [GEOGRAPHIC_DATA] On SiteCole an…" at bounding box center [380, 202] width 251 height 33
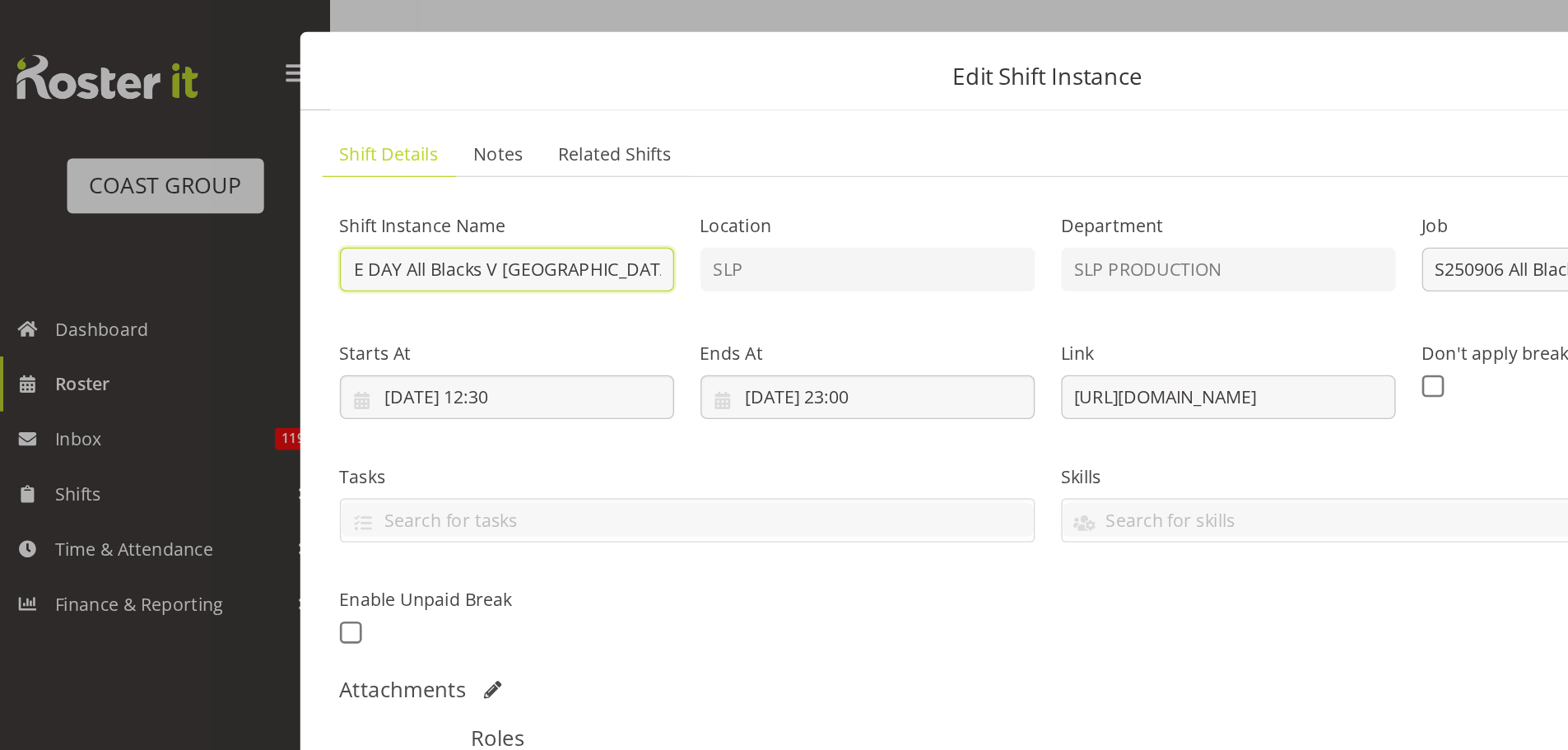
scroll to position [0, 0]
type input "[PERSON_NAME] and [PERSON_NAME] GAME DAY All Blacks V [GEOGRAPHIC_DATA] 2025 @ …"
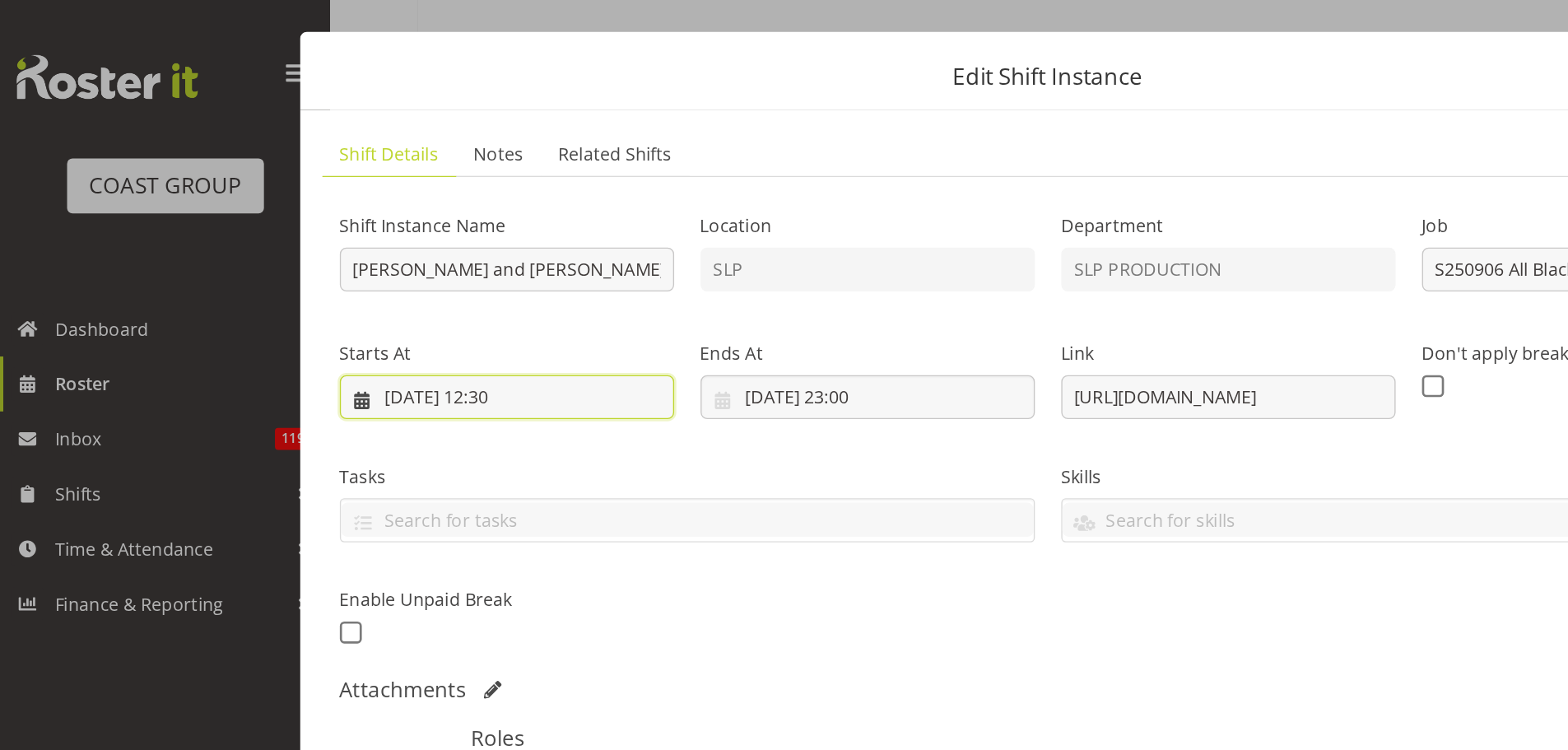
click at [375, 298] on input "[DATE] 12:30" at bounding box center [380, 298] width 251 height 33
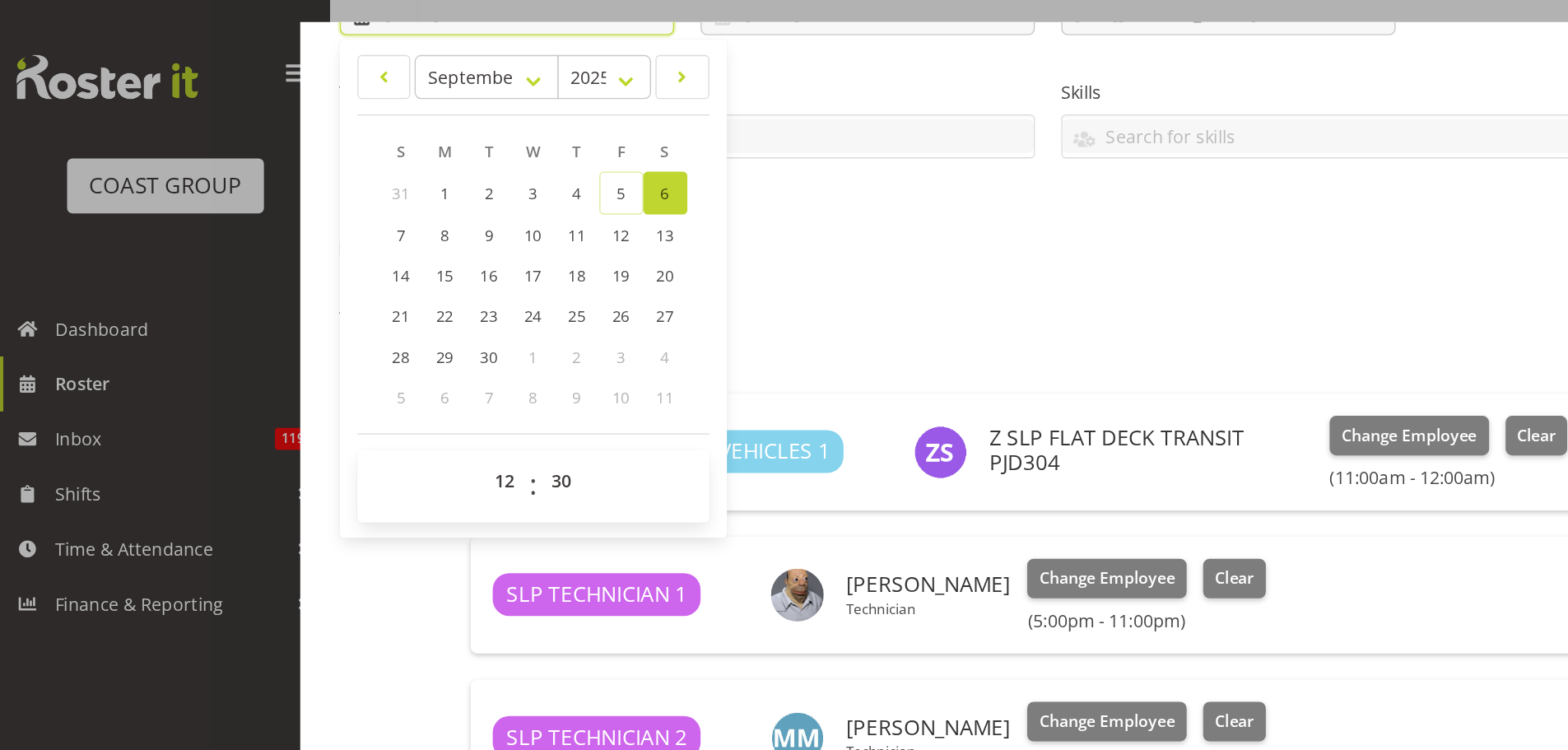
scroll to position [322, 0]
click at [379, 359] on select "00 01 02 03 04 05 06 07 08 09 10 11 12 13 14 15 16 17 18 19 20 21 22 23" at bounding box center [380, 359] width 37 height 33
select select "11"
click at [361, 343] on select "00 01 02 03 04 05 06 07 08 09 10 11 12 13 14 15 16 17 18 19 20 21 22 23" at bounding box center [380, 359] width 37 height 33
type input "[DATE] 11:30"
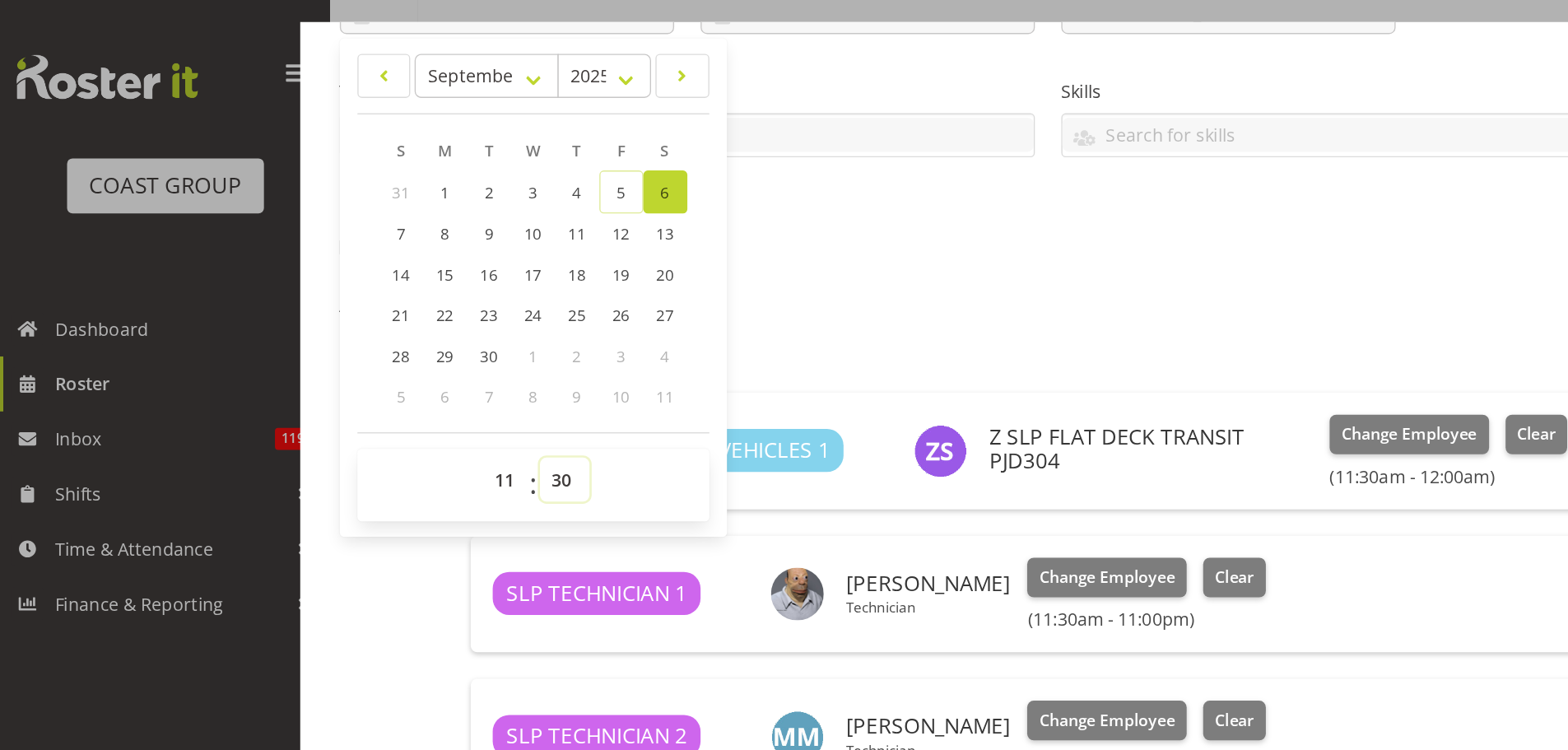
click at [423, 362] on select "00 01 02 03 04 05 06 07 08 09 10 11 12 13 14 15 16 17 18 19 20 21 22 23 24 25 2…" at bounding box center [423, 359] width 37 height 33
select select "0"
click at [404, 343] on select "00 01 02 03 04 05 06 07 08 09 10 11 12 13 14 15 16 17 18 19 20 21 22 23 24 25 2…" at bounding box center [423, 359] width 37 height 33
type input "[DATE] 11:00"
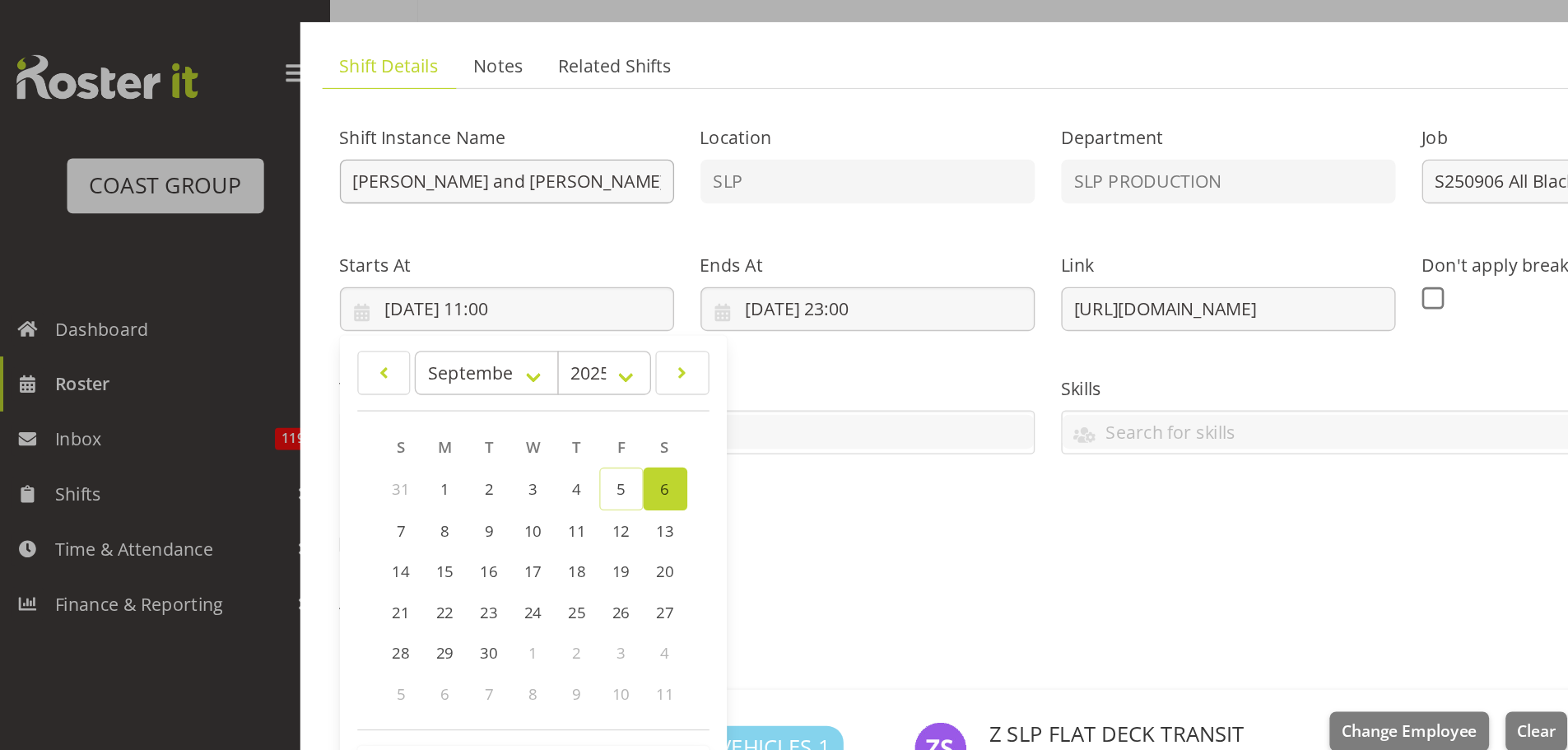
scroll to position [99, 0]
click at [424, 136] on input "[PERSON_NAME] and [PERSON_NAME] GAME DAY All Blacks V [GEOGRAPHIC_DATA] 2025 @ …" at bounding box center [380, 136] width 251 height 33
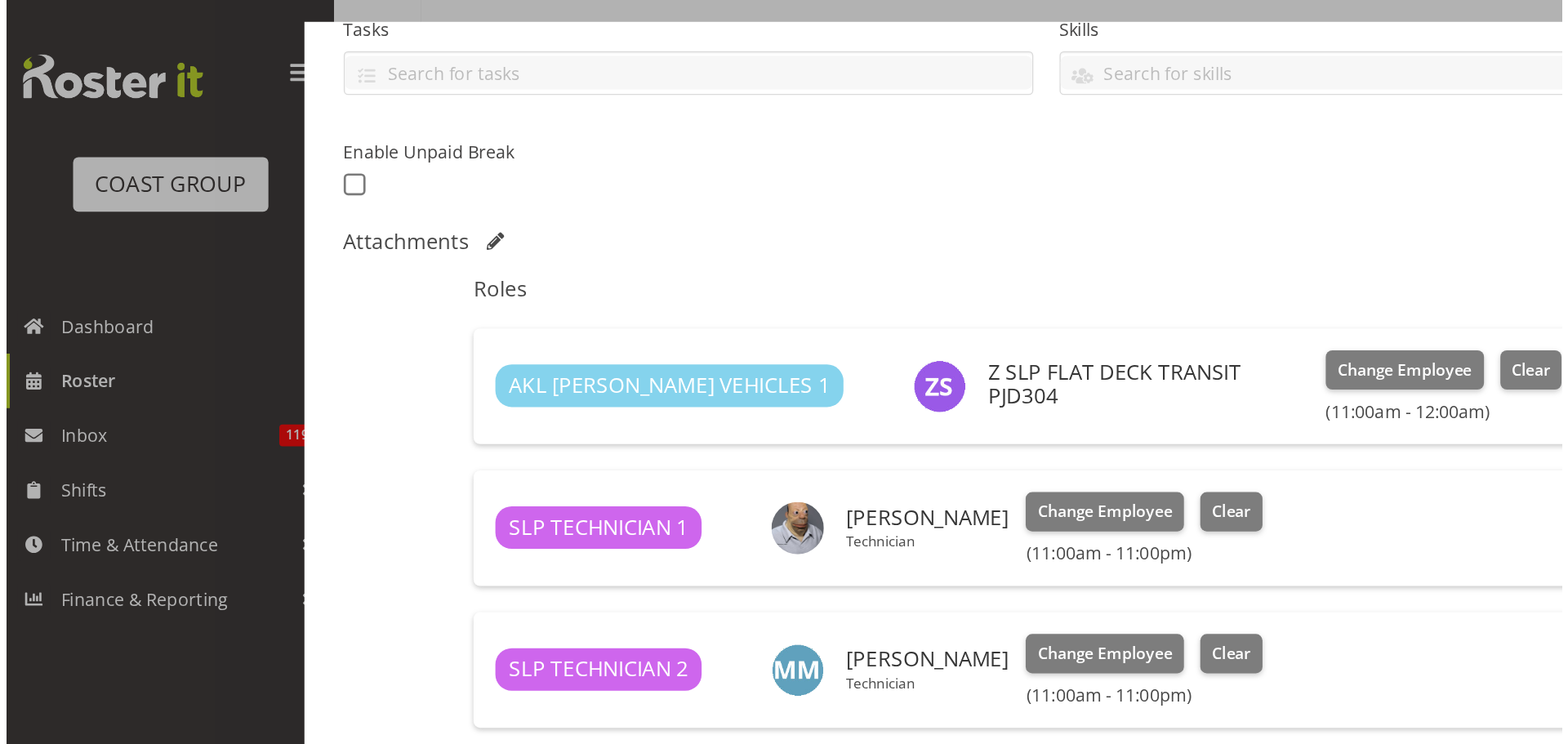
scroll to position [367, 0]
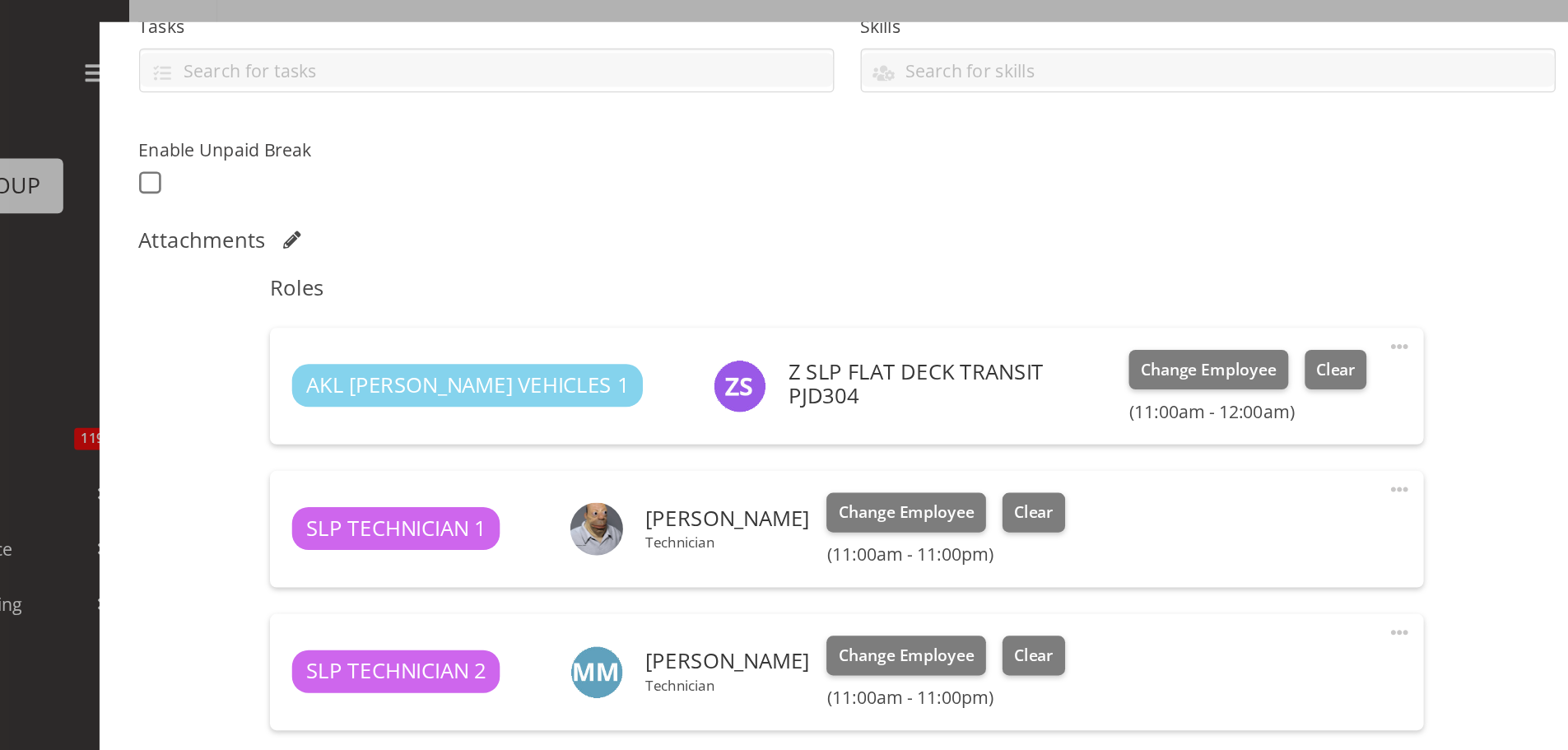
click at [1188, 365] on span at bounding box center [1197, 366] width 19 height 19
click at [1067, 407] on link "Edit" at bounding box center [1129, 405] width 158 height 29
select select "8"
select select "2025"
select select "11"
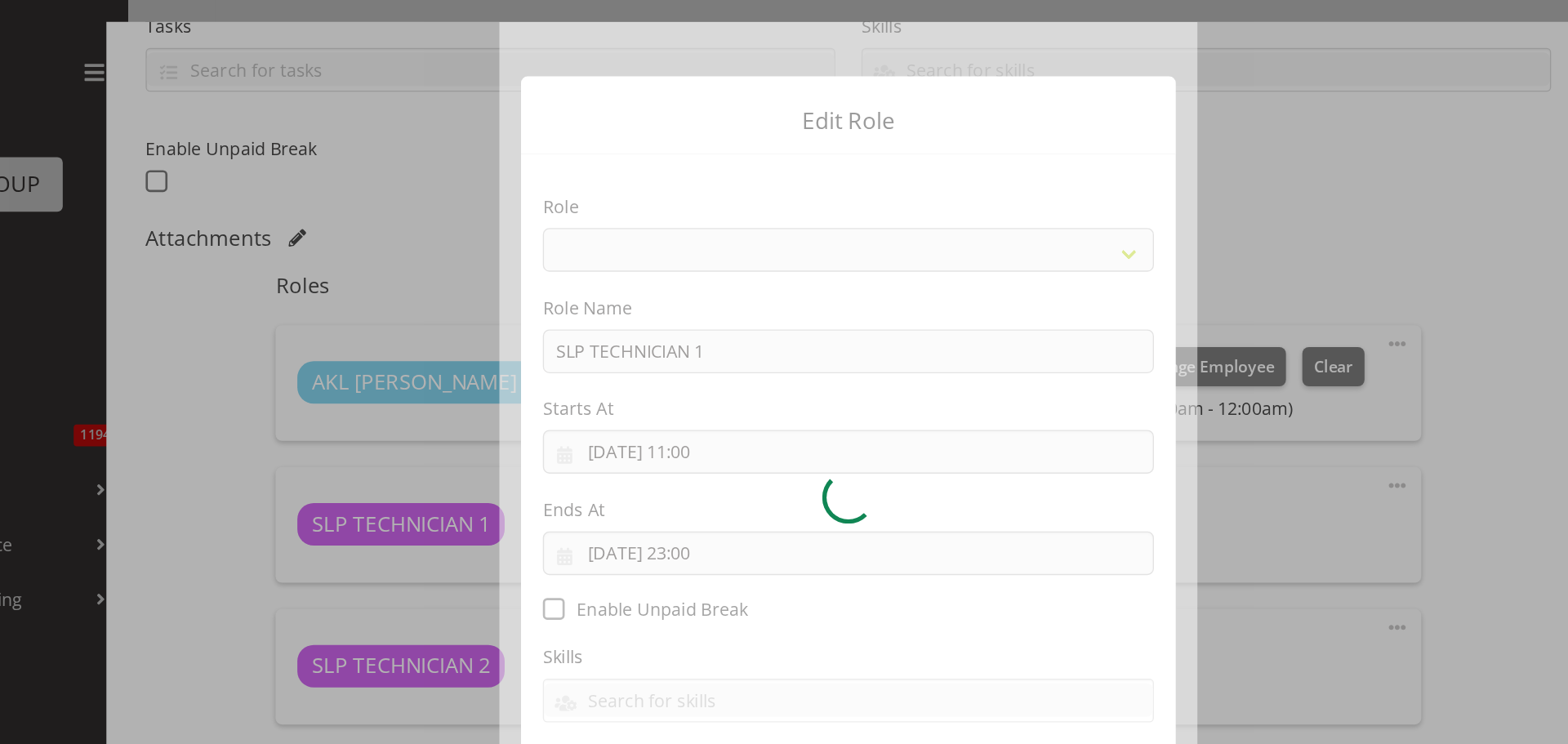
select select "123"
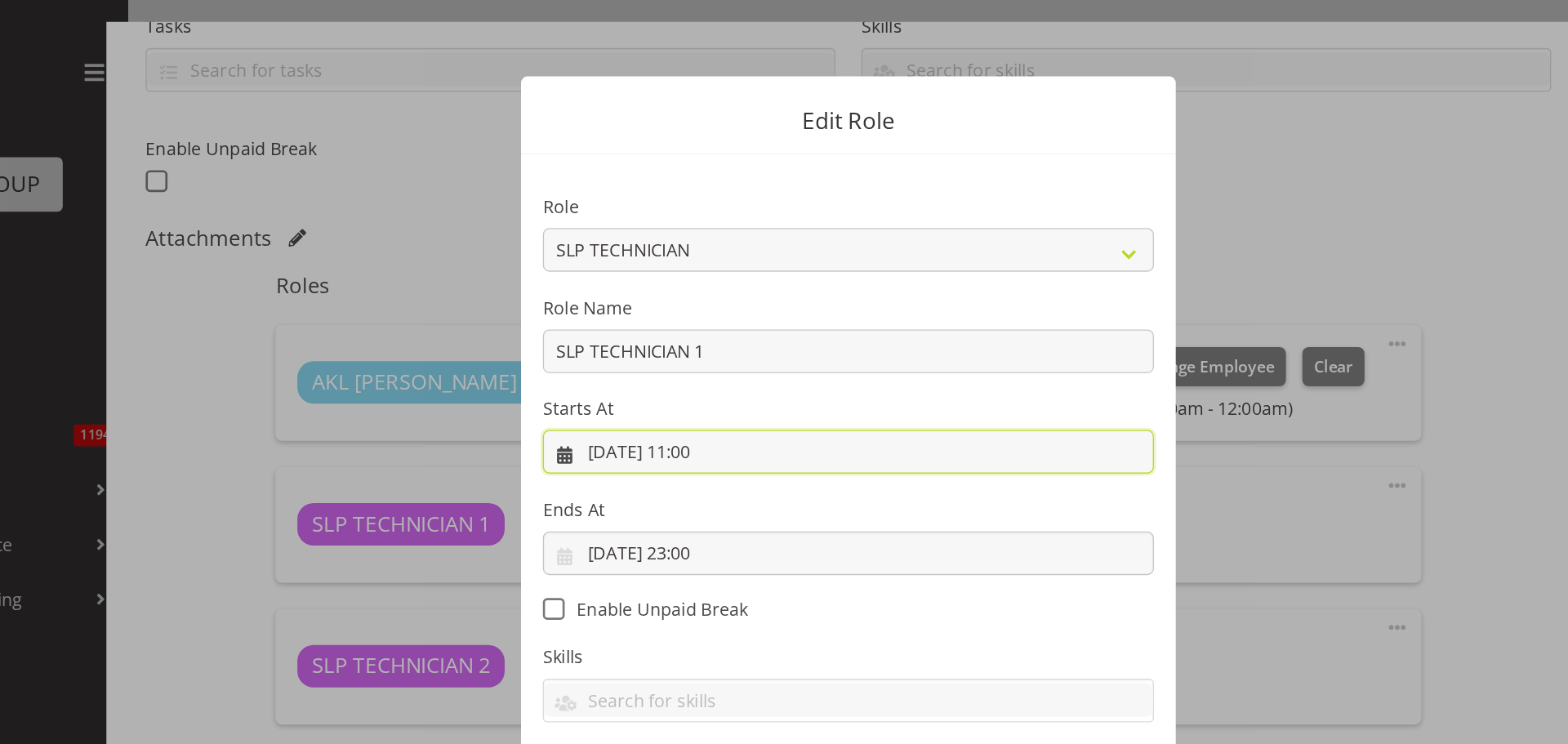
click at [672, 338] on input "[DATE] 11:00" at bounding box center [784, 338] width 457 height 33
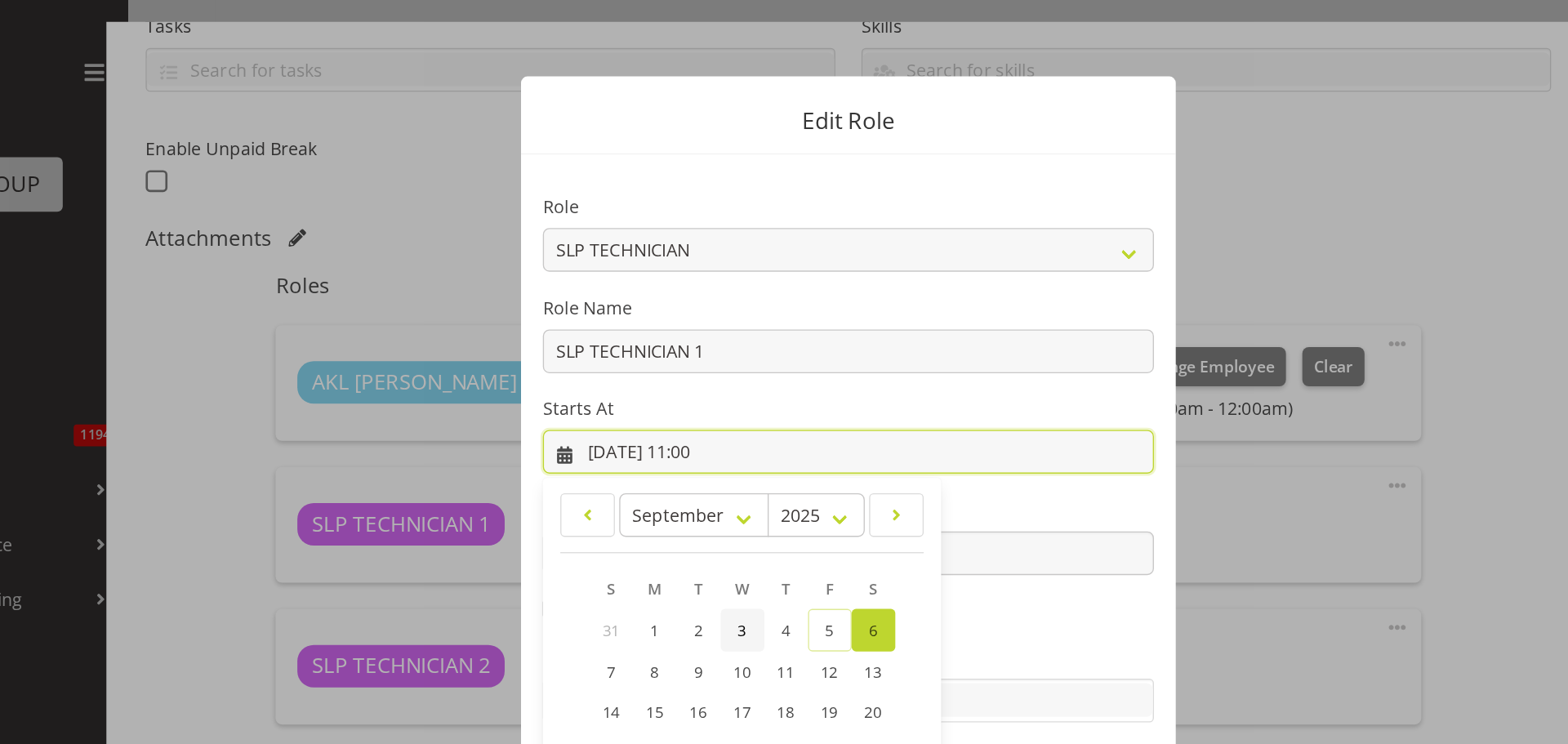
scroll to position [0, 0]
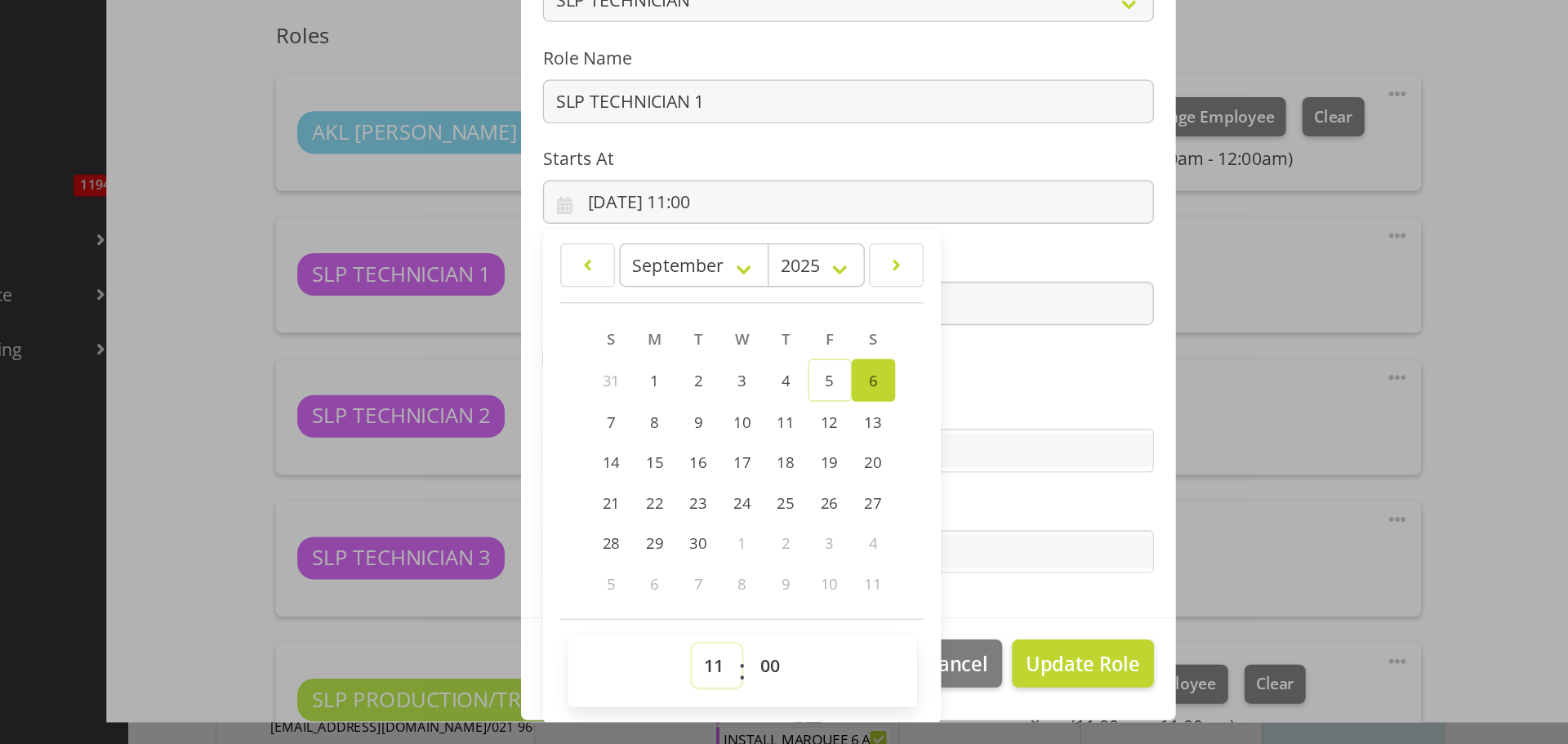
click at [672, 691] on select "00 01 02 03 04 05 06 07 08 09 10 11 12 13 14 15 16 17 18 19 20 21 22 23" at bounding box center [685, 686] width 37 height 33
select select "17"
click at [667, 669] on select "00 01 02 03 04 05 06 07 08 09 10 11 12 13 14 15 16 17 18 19 20 21 22 23" at bounding box center [685, 686] width 37 height 33
type input "[DATE] 17:00"
click at [909, 555] on section "Role ACCOUNT MANAGER ACCOUNT MANAGER DW ACCOUNTS [PERSON_NAME] VEHICLES AKL [PE…" at bounding box center [784, 382] width 490 height 534
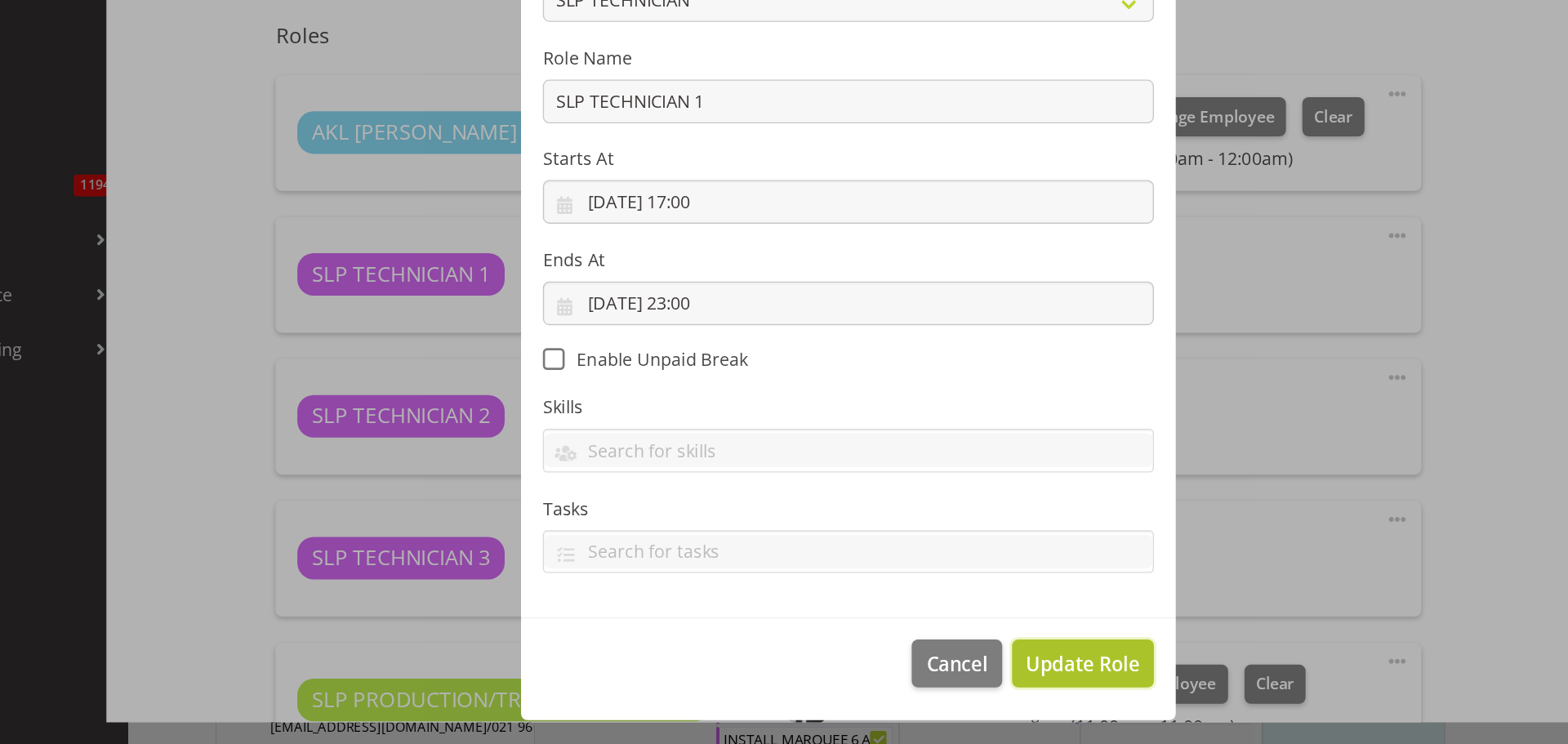
click at [935, 680] on span "Update Role" at bounding box center [959, 683] width 85 height 21
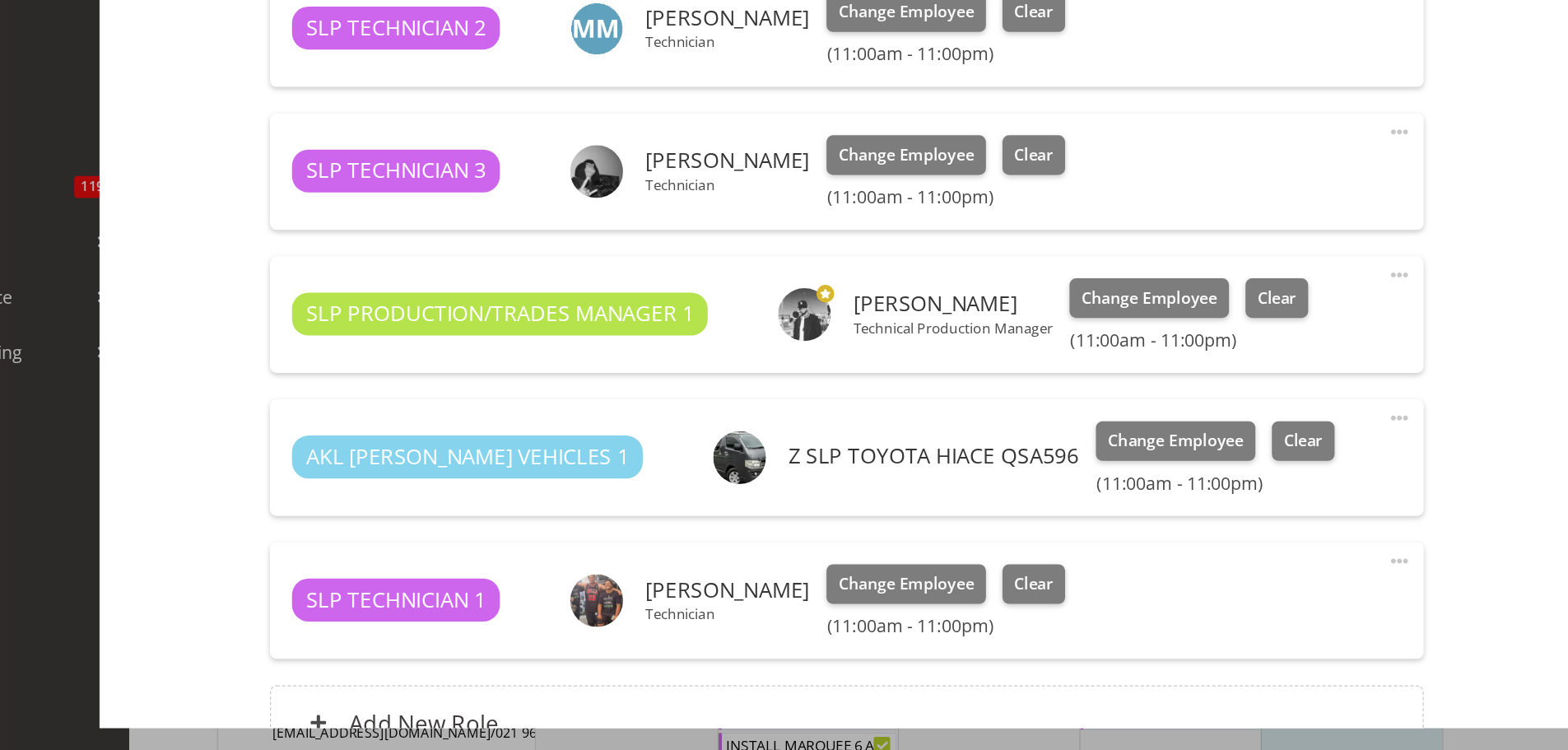
scroll to position [664, 0]
click at [1189, 600] on span at bounding box center [1197, 607] width 19 height 19
click at [1079, 653] on link "Edit" at bounding box center [1129, 647] width 158 height 29
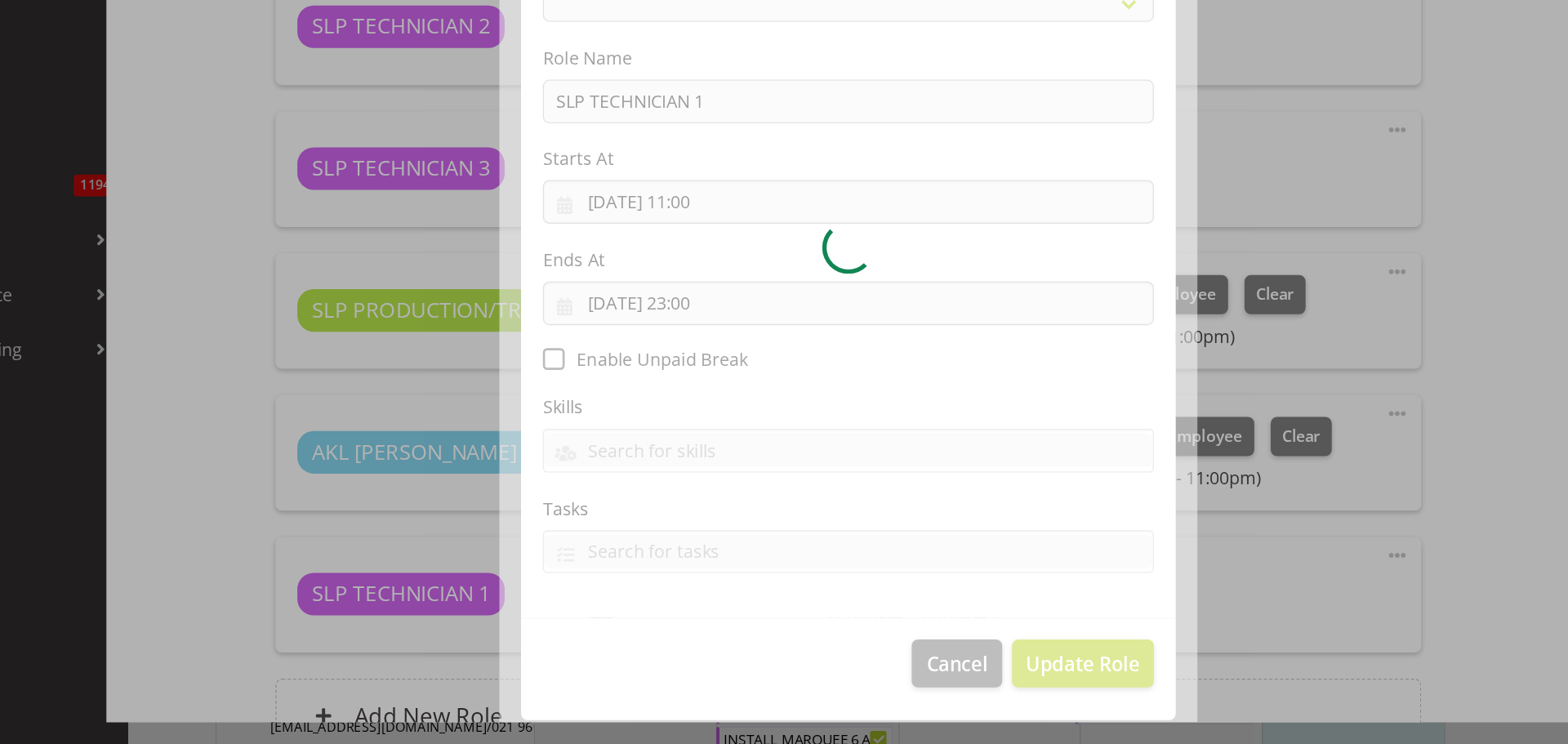
select select "123"
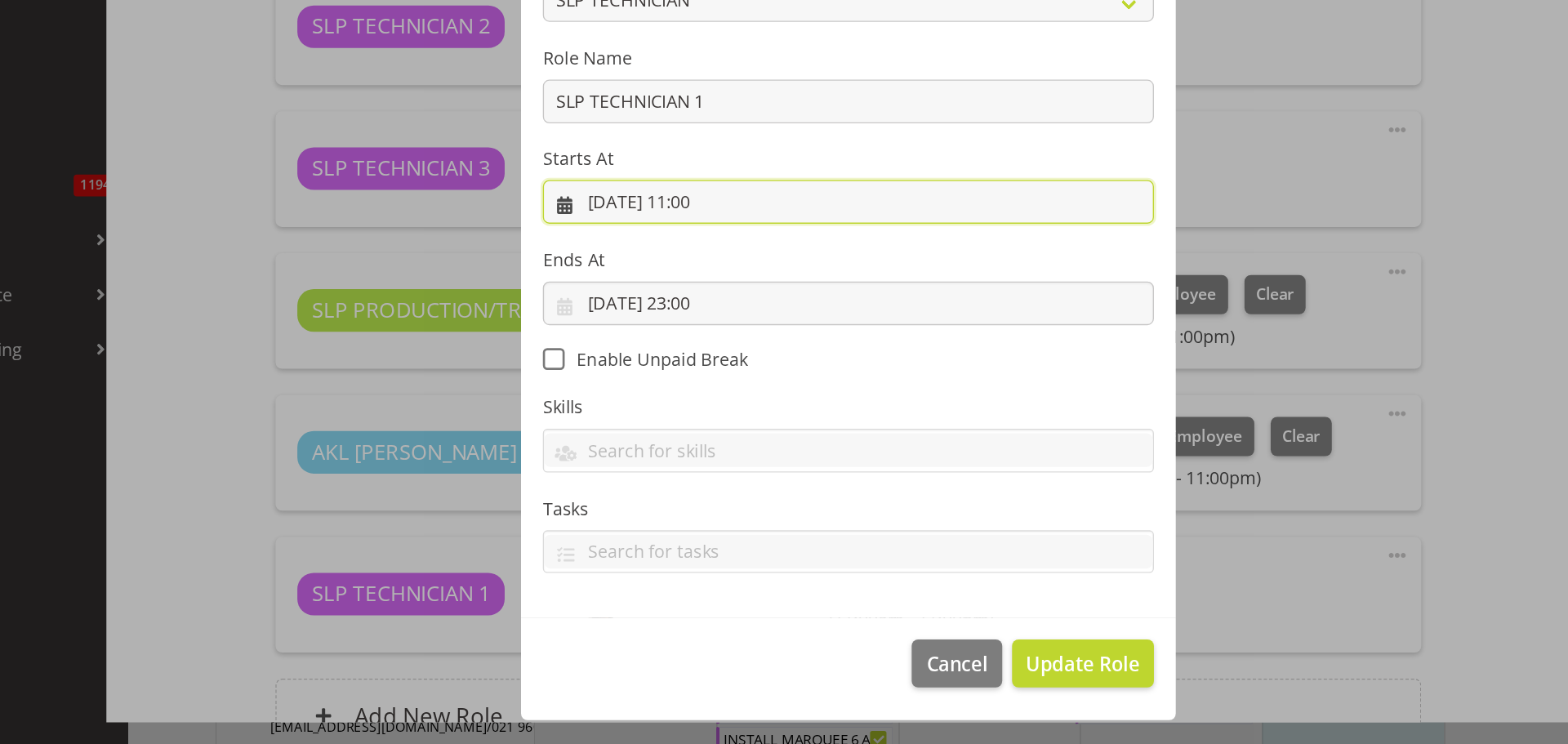
click at [673, 348] on input "[DATE] 11:00" at bounding box center [784, 338] width 457 height 33
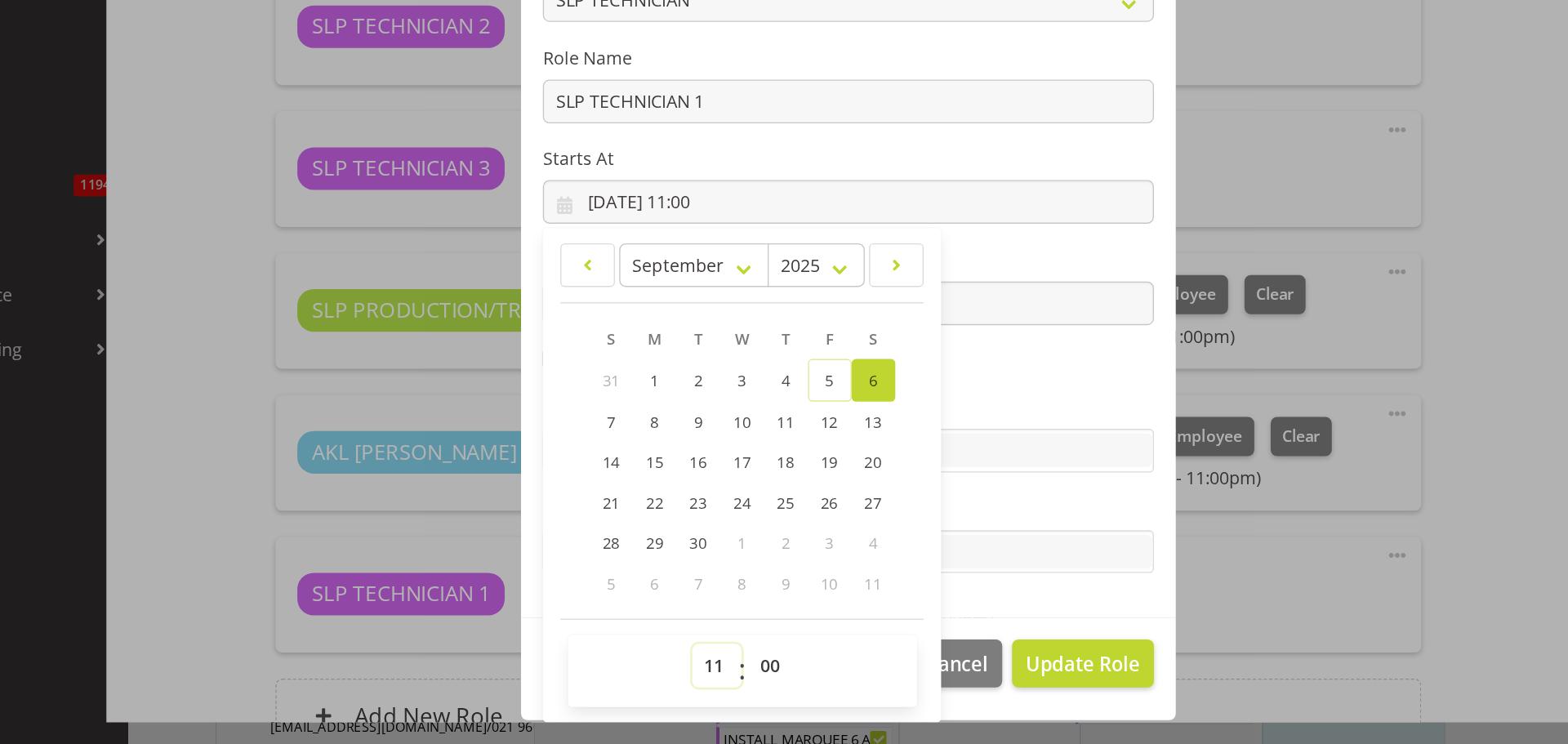
click at [673, 688] on select "00 01 02 03 04 05 06 07 08 09 10 11 12 13 14 15 16 17 18 19 20 21 22 23" at bounding box center [685, 686] width 37 height 33
select select "17"
click at [667, 669] on select "00 01 02 03 04 05 06 07 08 09 10 11 12 13 14 15 16 17 18 19 20 21 22 23" at bounding box center [685, 686] width 37 height 33
type input "[DATE] 17:00"
click at [918, 641] on section "Role ACCOUNT MANAGER ACCOUNT MANAGER DW ACCOUNTS [PERSON_NAME] VEHICLES AKL [PE…" at bounding box center [784, 382] width 490 height 534
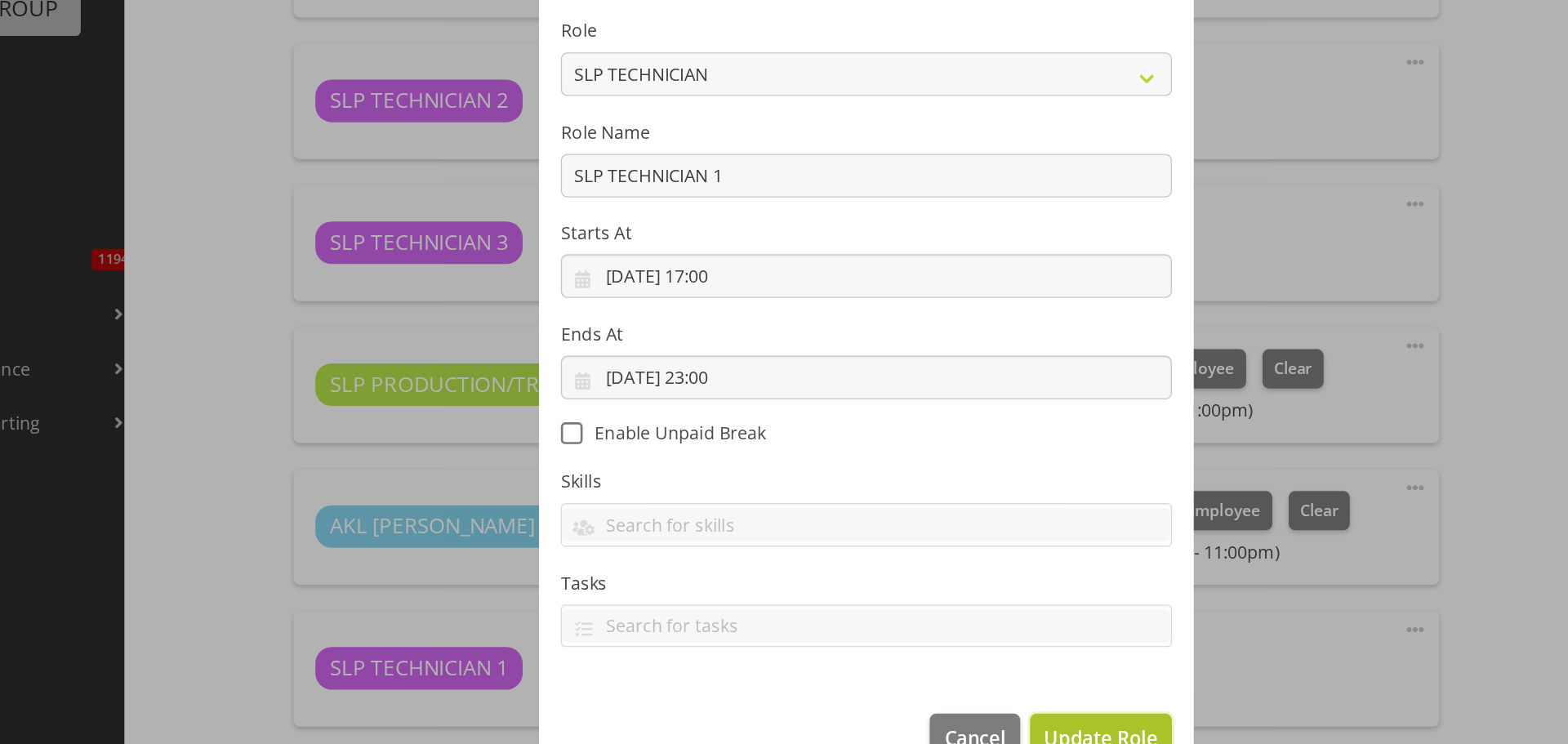
click at [933, 673] on span "Update Role" at bounding box center [959, 683] width 85 height 21
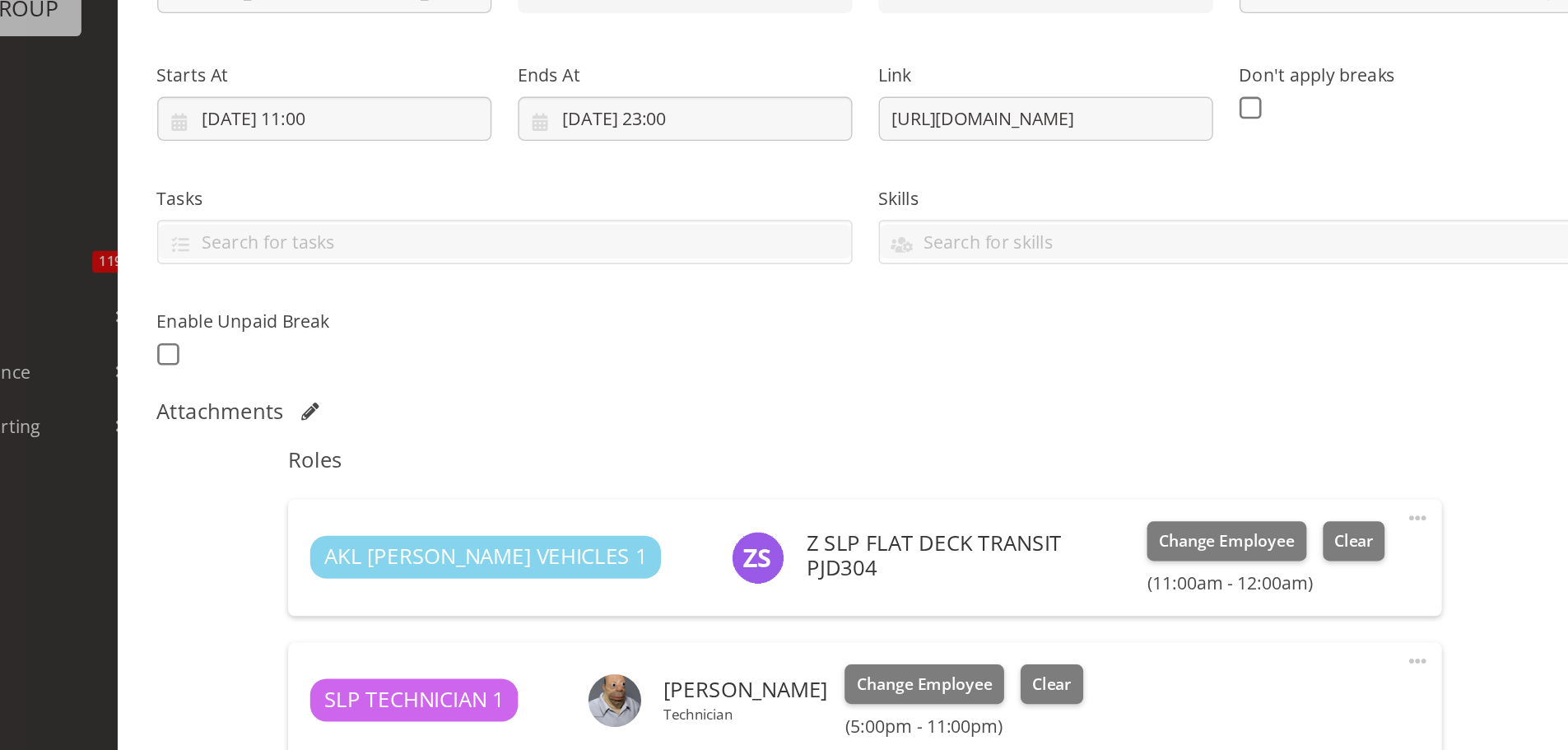
scroll to position [0, 0]
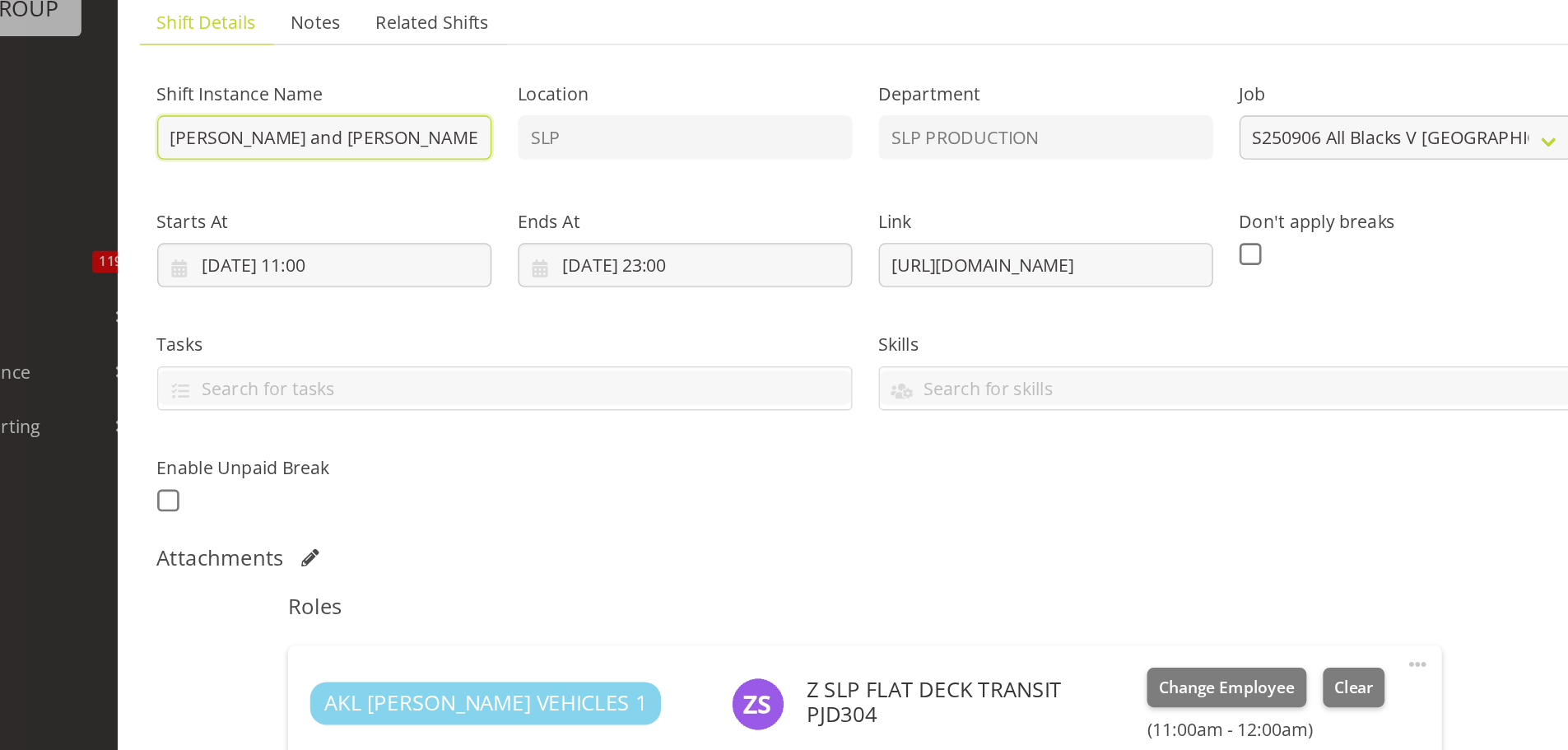
click at [444, 241] on input "[PERSON_NAME] and [PERSON_NAME] GAME DAY All Blacks V [GEOGRAPHIC_DATA] 2025 @ …" at bounding box center [380, 236] width 251 height 33
click at [435, 234] on input "[PERSON_NAME] and [PERSON_NAME] GAME DAY All Blacks V [GEOGRAPHIC_DATA] 2025 @ …" at bounding box center [380, 236] width 251 height 33
click at [485, 238] on input "[PERSON_NAME] and [PERSON_NAME] GAME DAY All Blacks V [GEOGRAPHIC_DATA] 2025 [G…" at bounding box center [380, 236] width 251 height 33
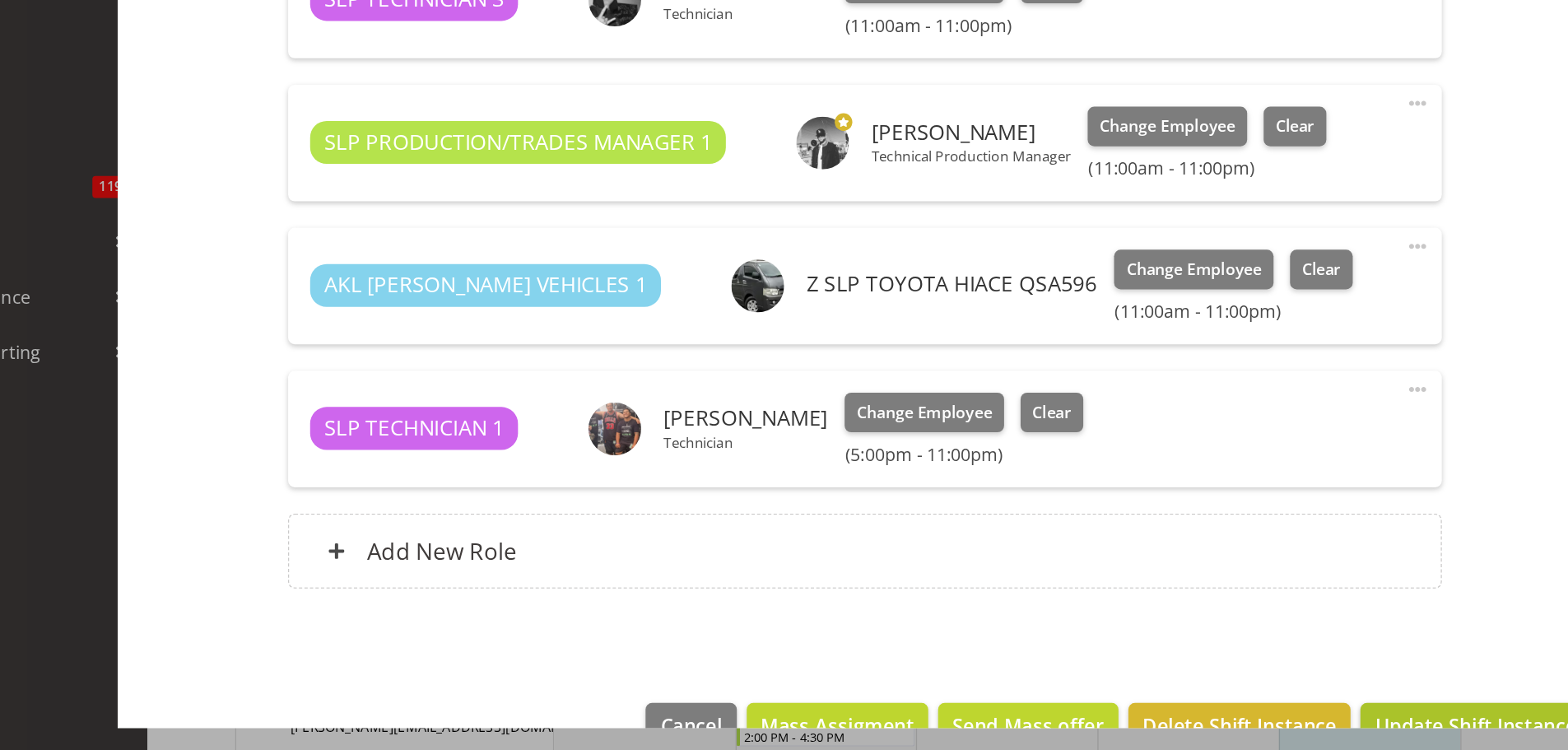
scroll to position [793, 0]
type input "[PERSON_NAME] and [PERSON_NAME] GAME DAY All Blacks V [GEOGRAPHIC_DATA] 2025 [G…"
click at [1188, 475] on span at bounding box center [1197, 478] width 19 height 19
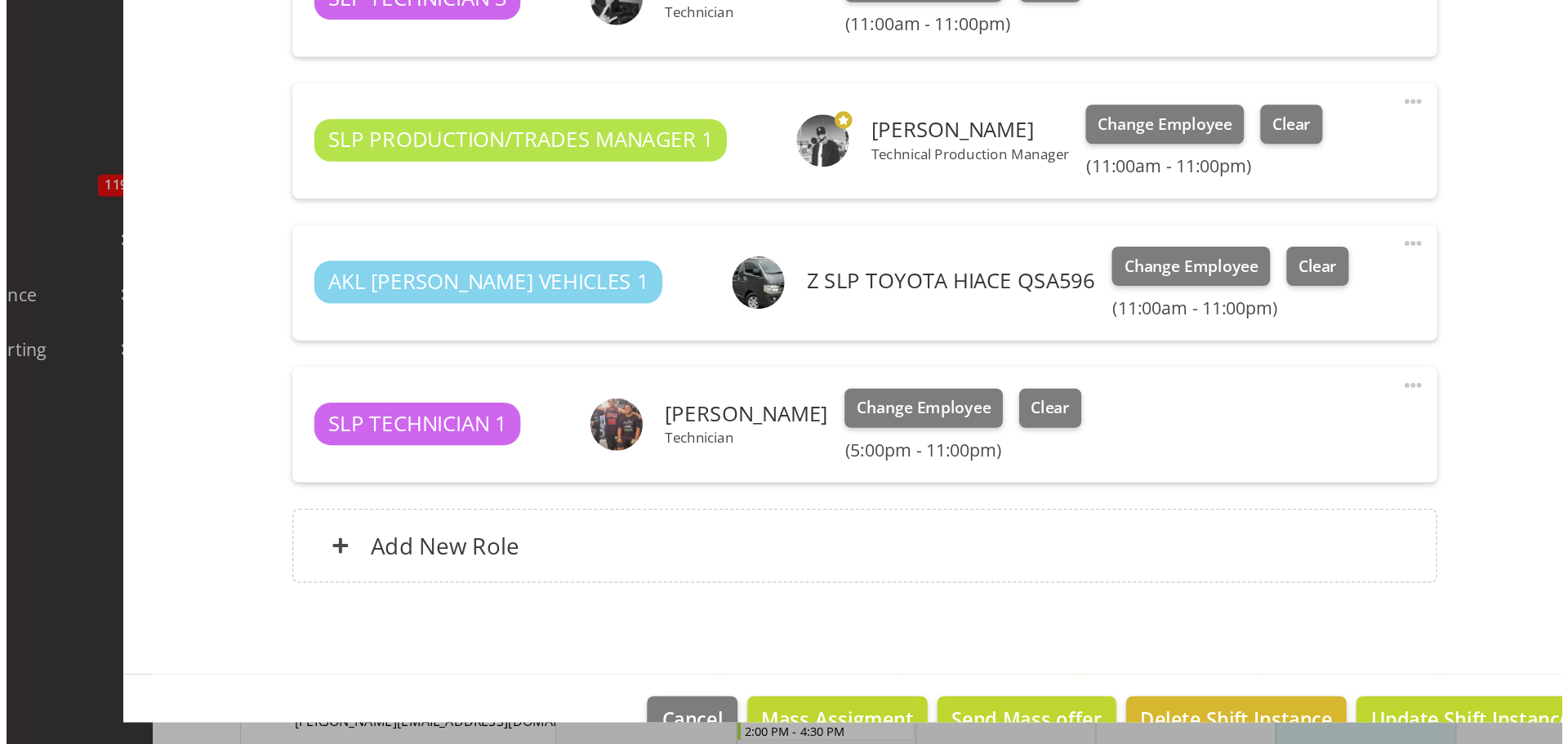
scroll to position [0, 0]
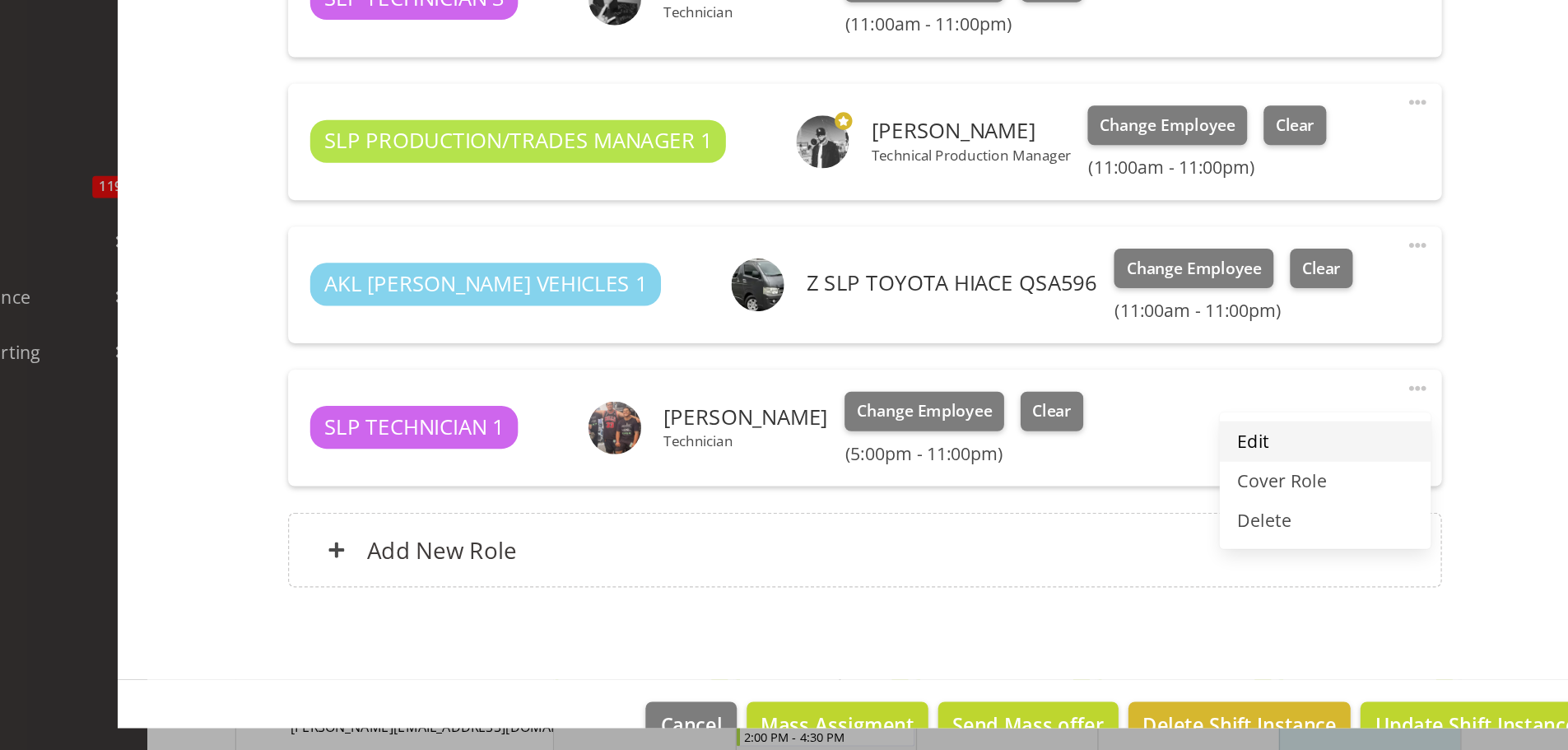
click at [1071, 519] on link "Edit" at bounding box center [1129, 519] width 158 height 29
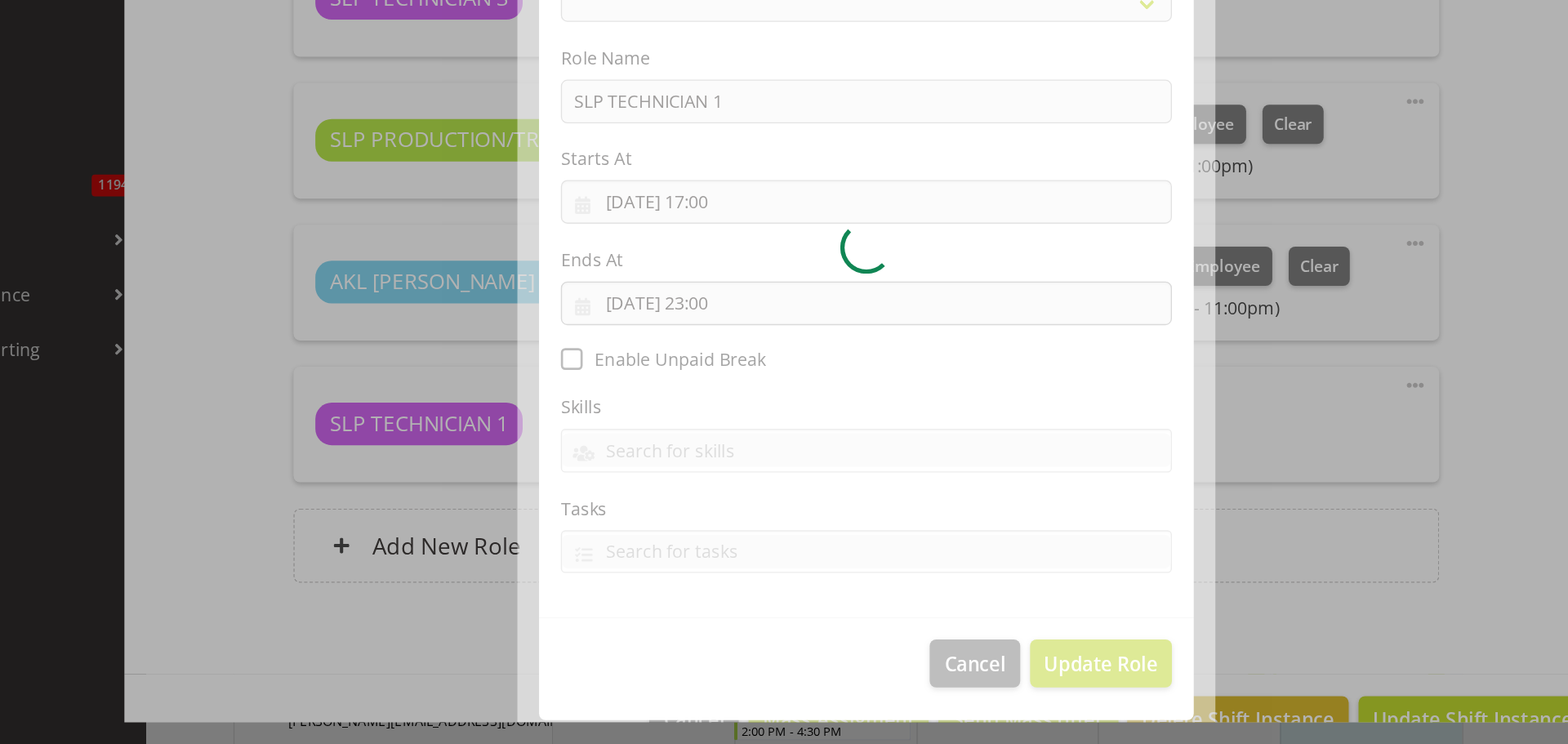
select select "123"
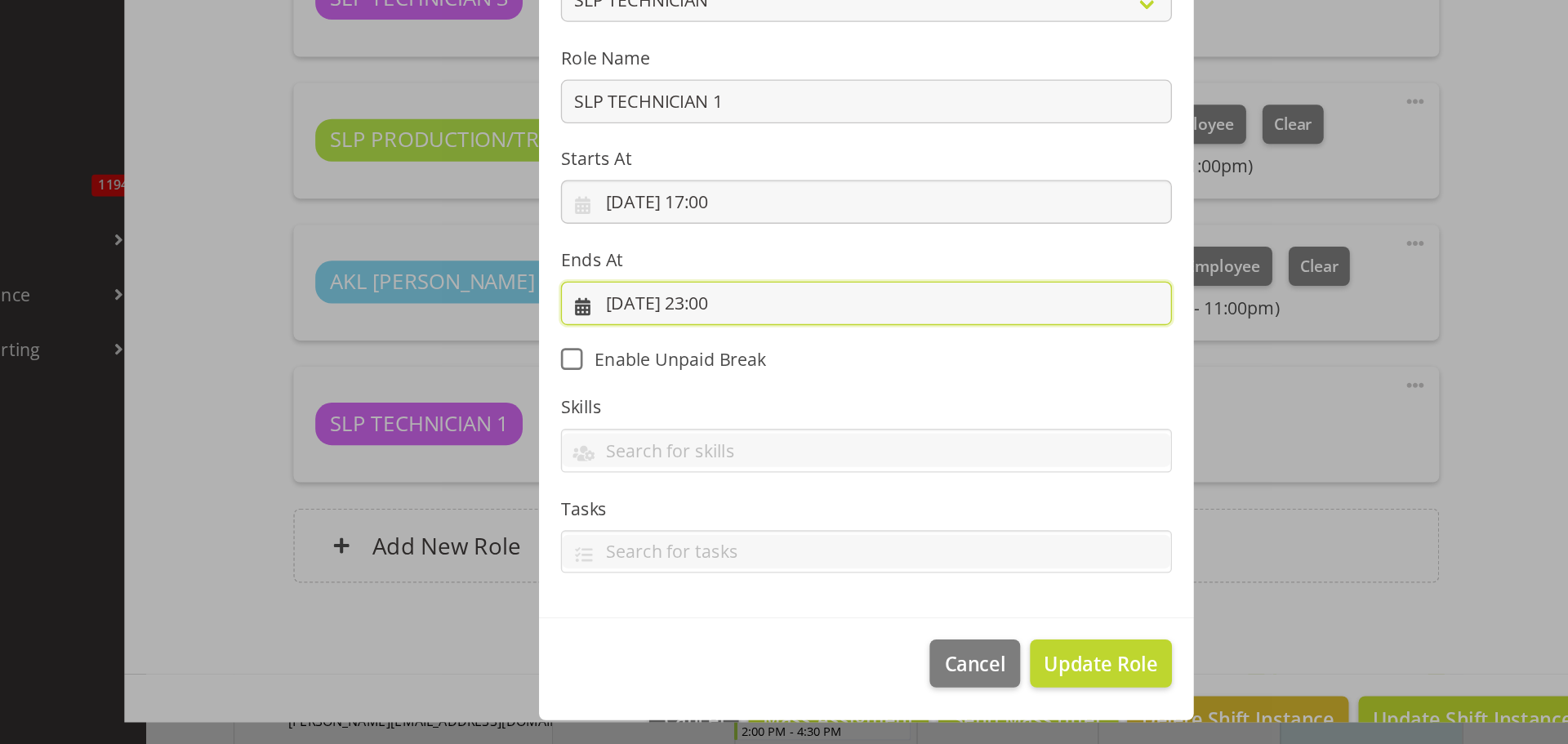
click at [673, 417] on input "[DATE] 23:00" at bounding box center [784, 414] width 457 height 33
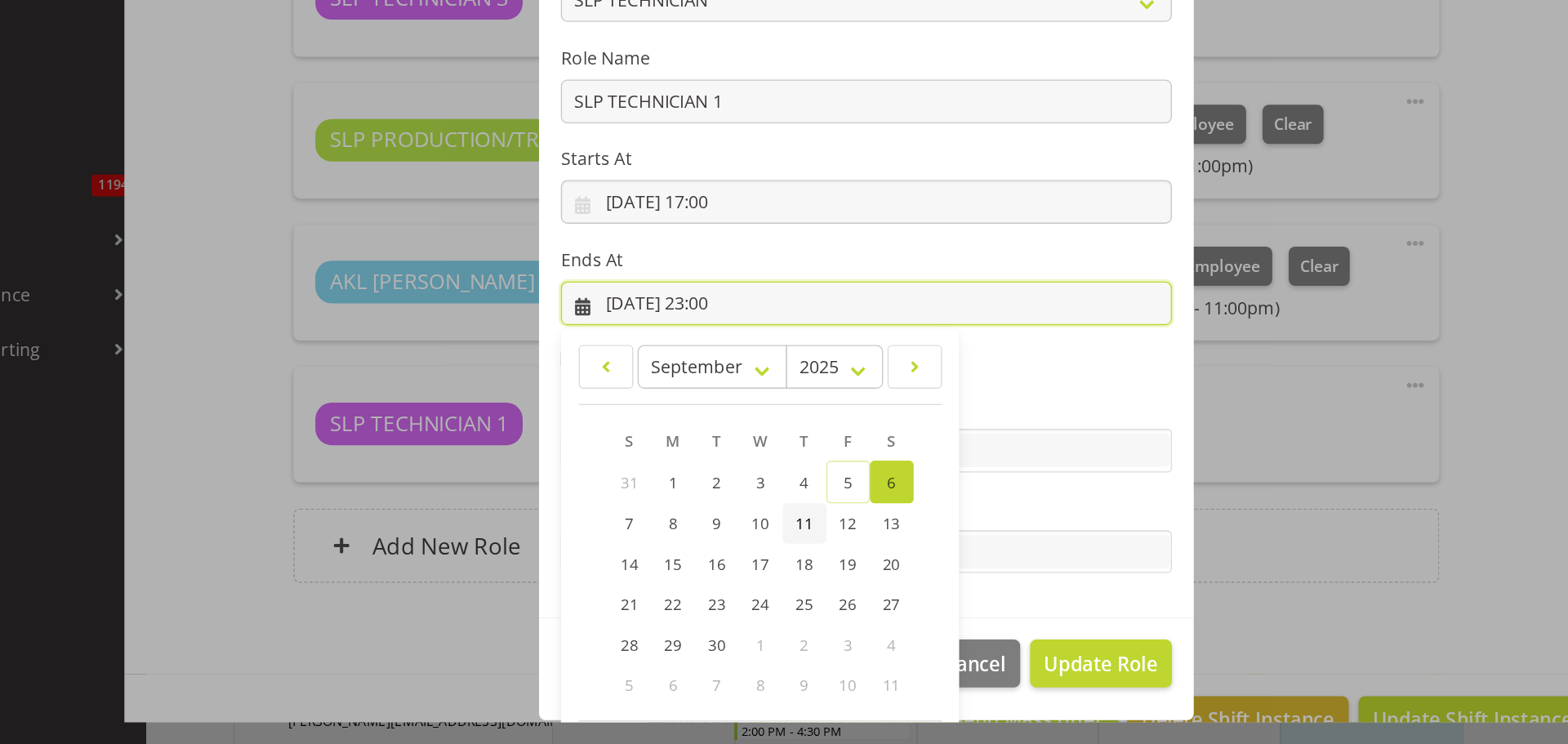
scroll to position [76, 0]
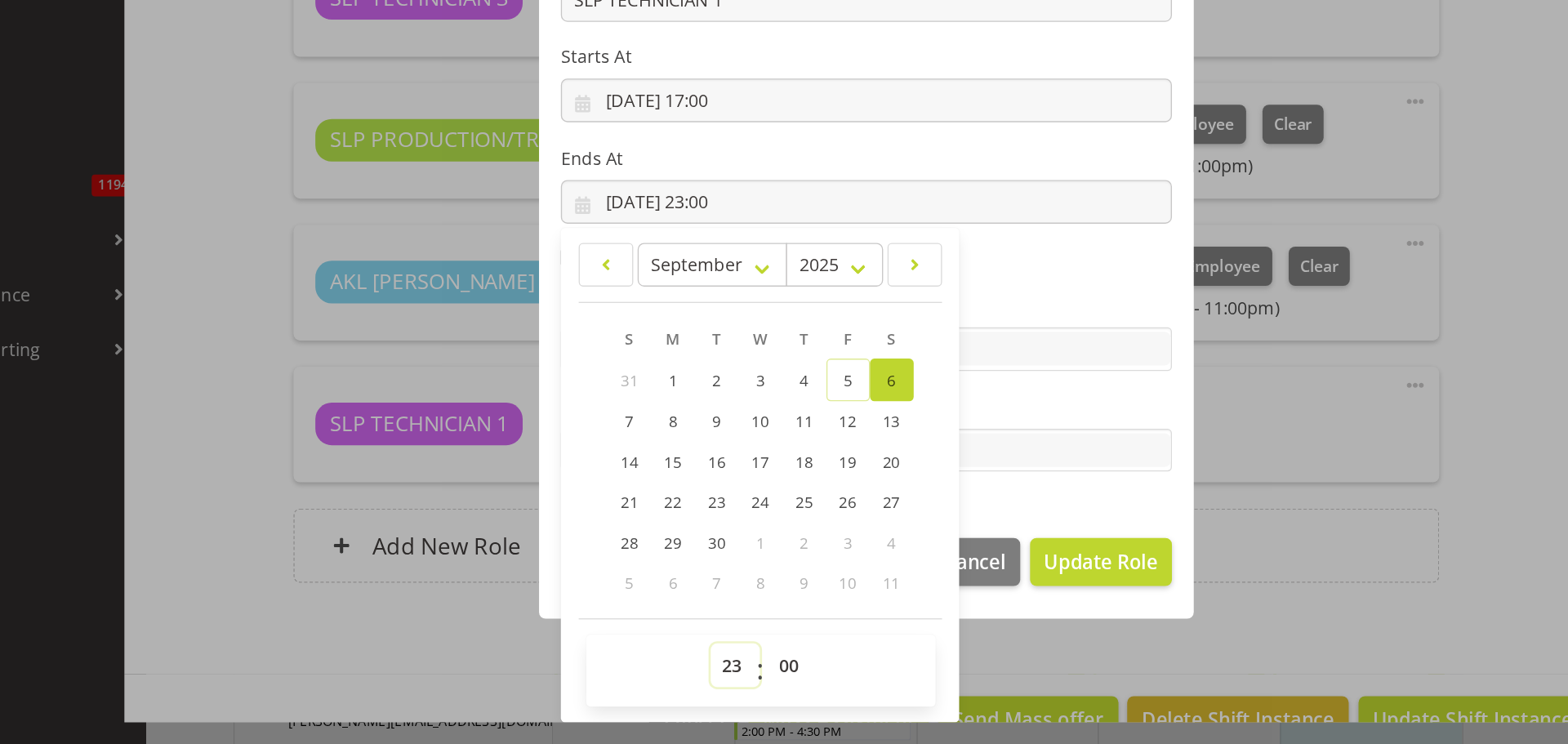
click at [673, 688] on select "00 01 02 03 04 05 06 07 08 09 10 11 12 13 14 15 16 17 18 19 20 21 22 23" at bounding box center [685, 686] width 37 height 33
select select "22"
click at [667, 669] on select "00 01 02 03 04 05 06 07 08 09 10 11 12 13 14 15 16 17 18 19 20 21 22 23" at bounding box center [685, 686] width 37 height 33
type input "[DATE] 22:00"
click at [992, 557] on section "Role ACCOUNT MANAGER ACCOUNT MANAGER DW ACCOUNTS [PERSON_NAME] VEHICLES AKL [PE…" at bounding box center [784, 306] width 490 height 534
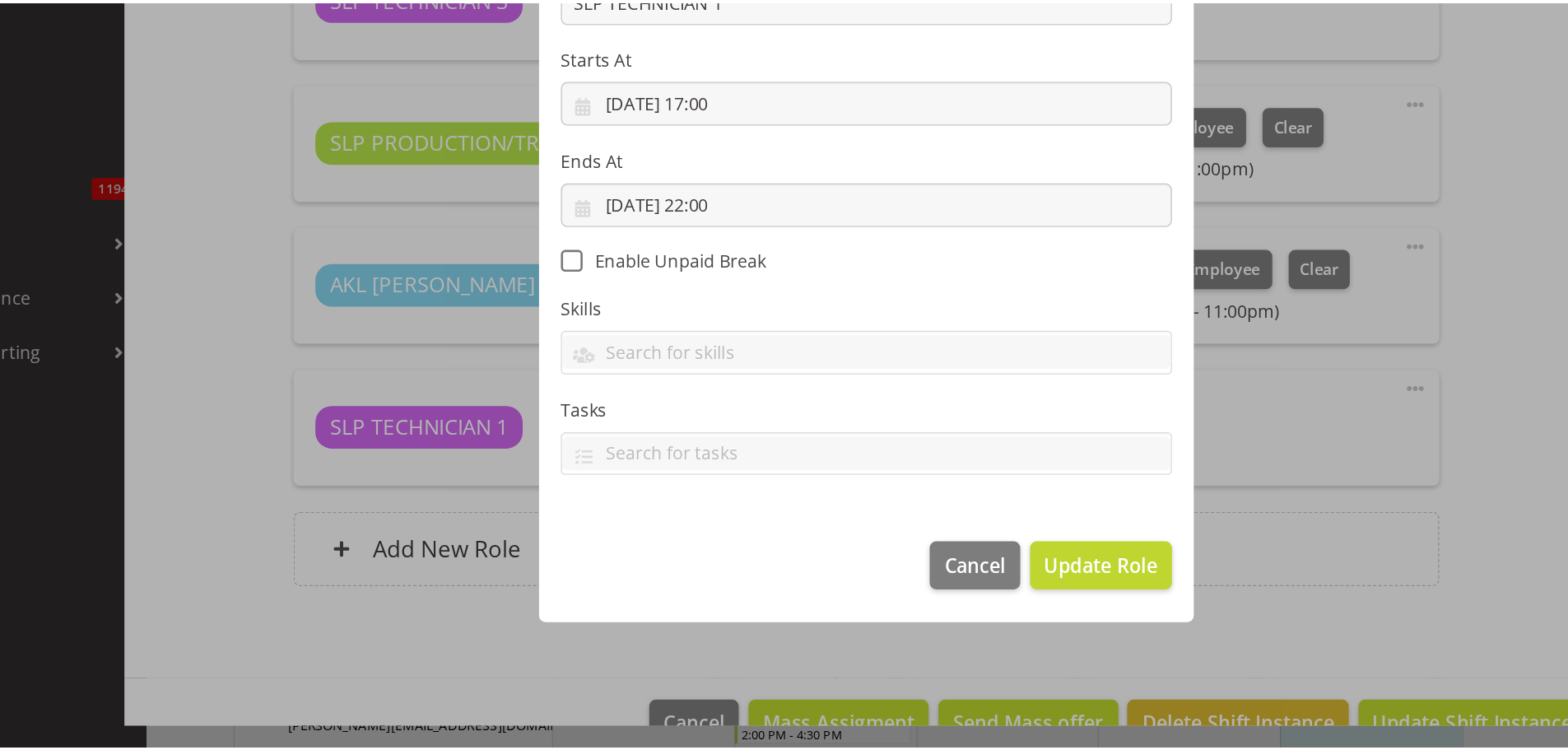
scroll to position [0, 0]
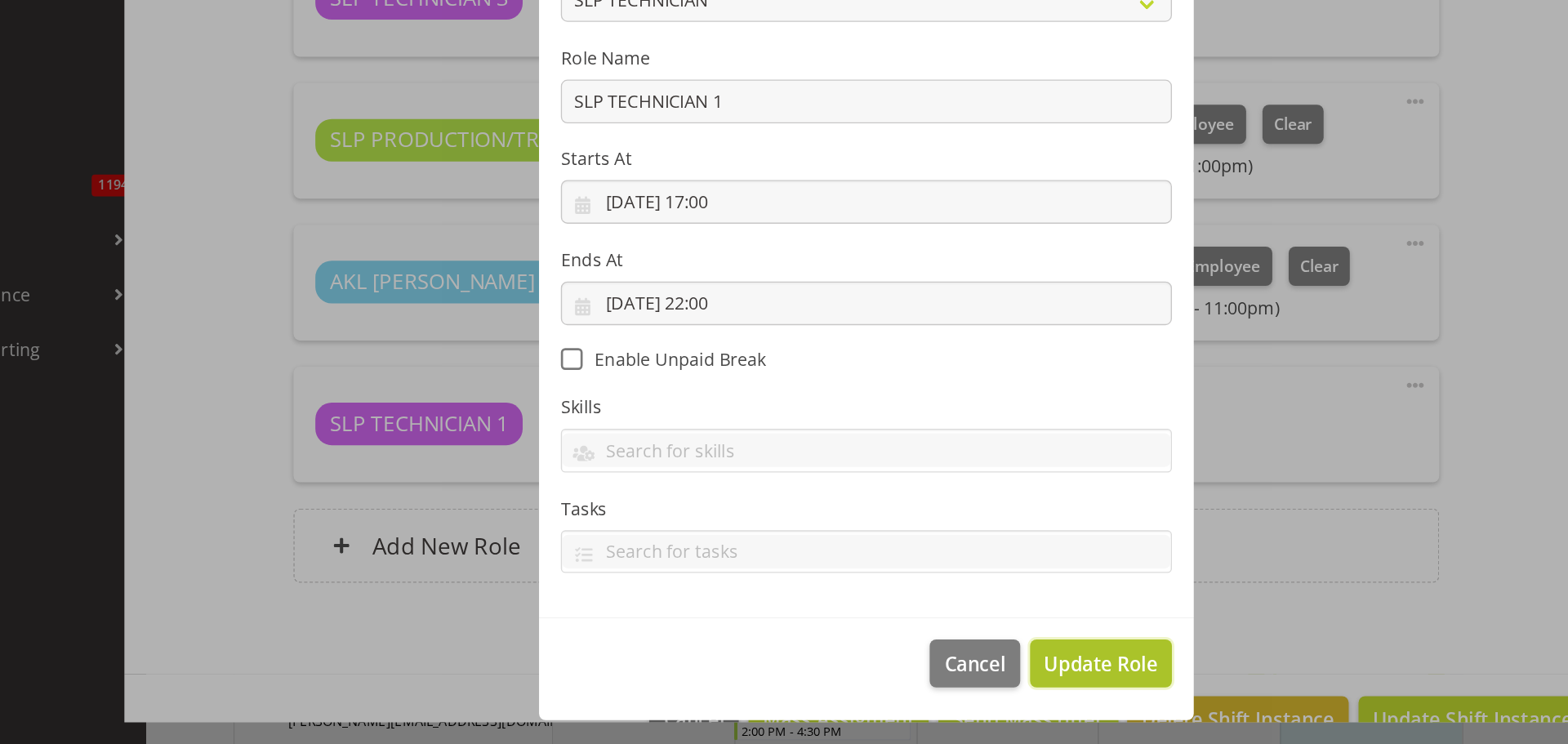
click at [939, 679] on span "Update Role" at bounding box center [959, 683] width 85 height 21
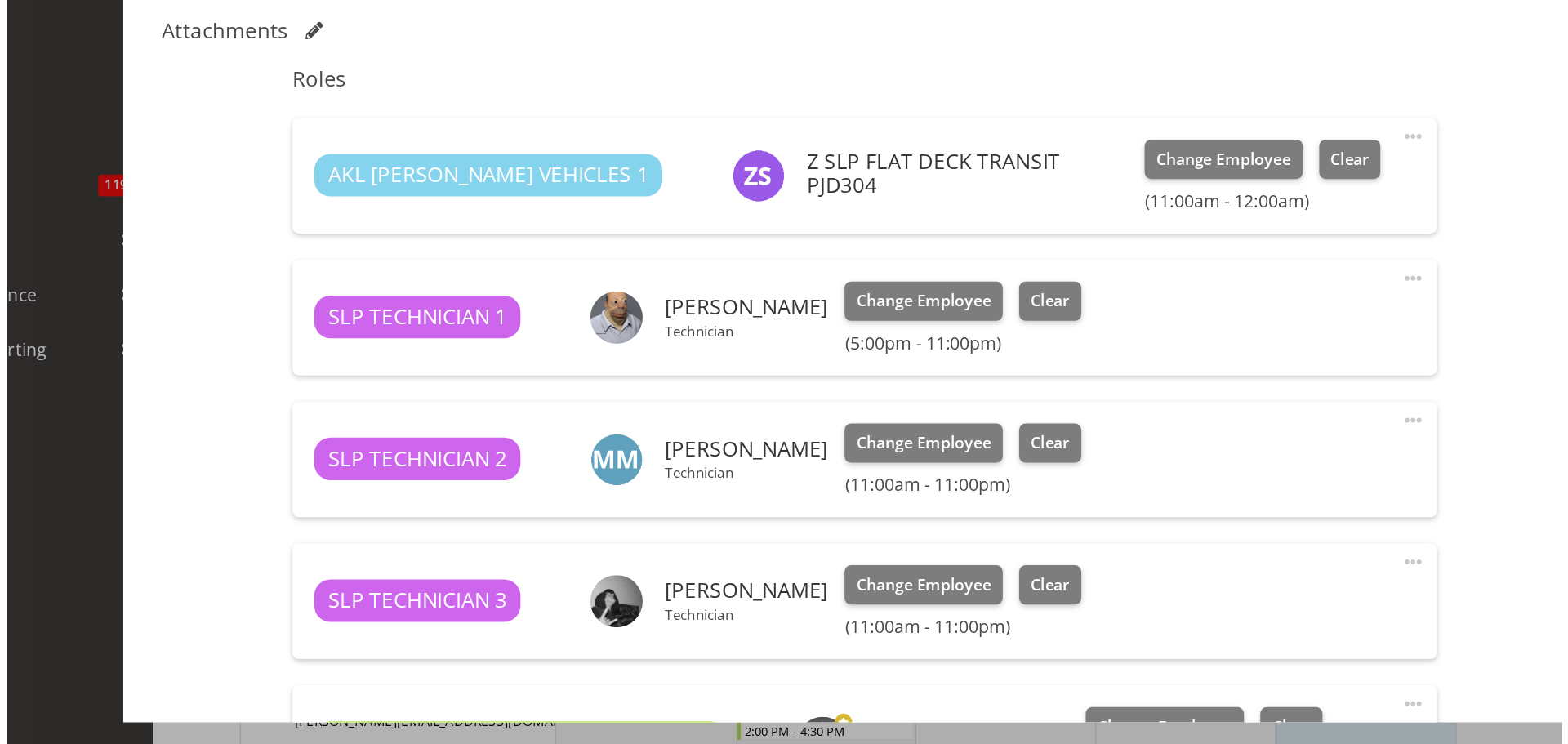
scroll to position [335, 0]
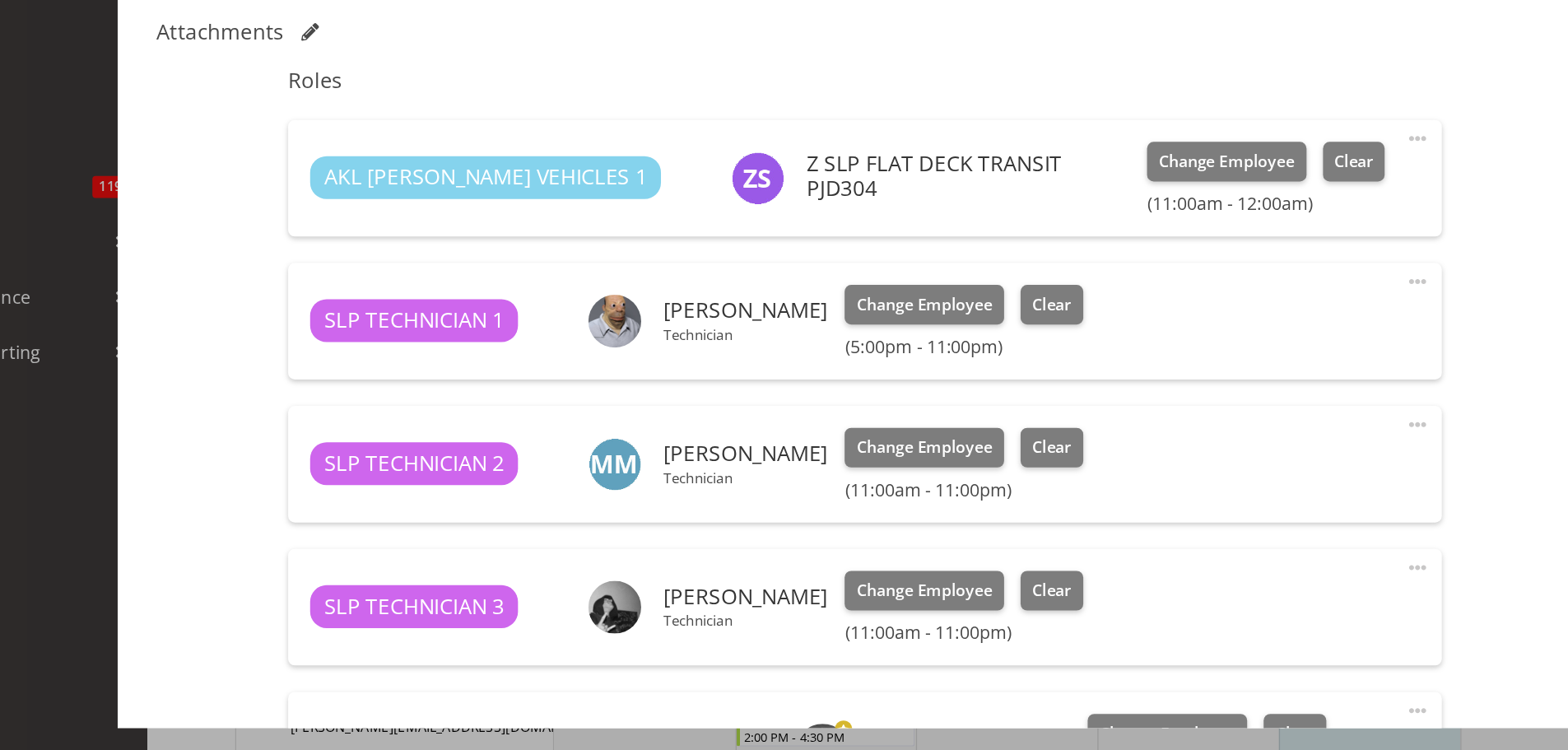
click at [1188, 397] on span at bounding box center [1197, 399] width 19 height 19
click at [1069, 445] on link "Edit" at bounding box center [1129, 439] width 158 height 29
select select "8"
select select "2025"
select select "23"
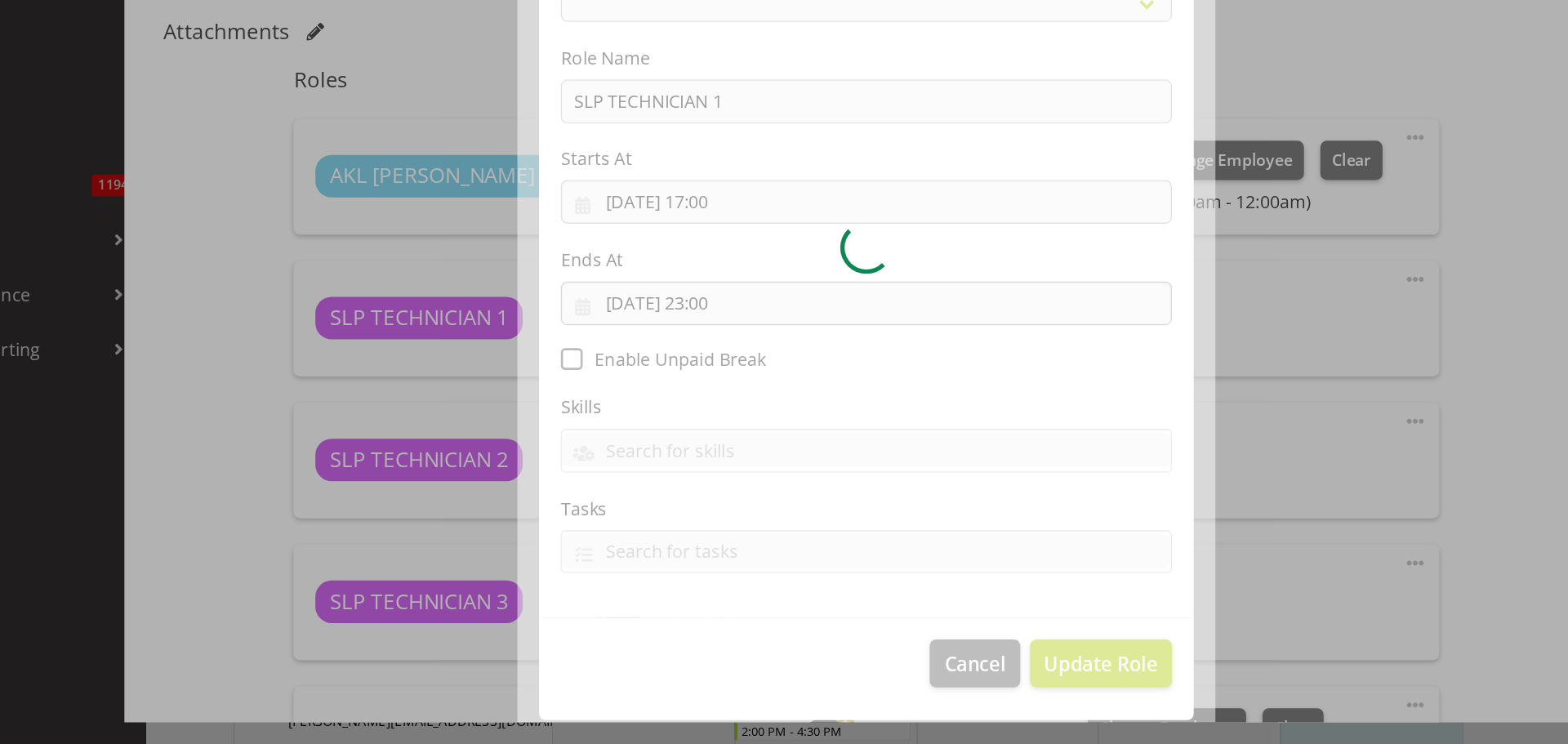
select select "123"
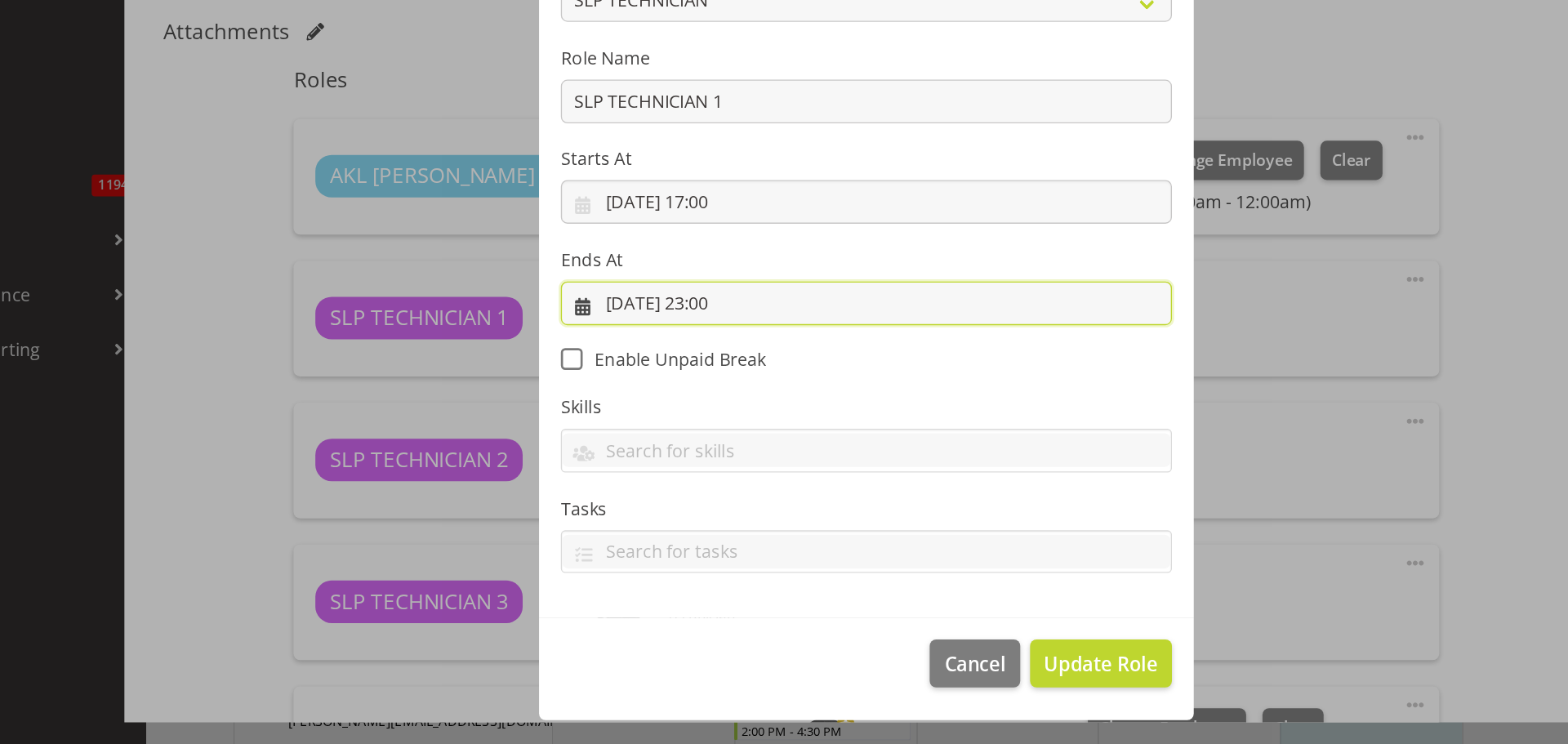
click at [671, 414] on input "[DATE] 23:00" at bounding box center [784, 414] width 457 height 33
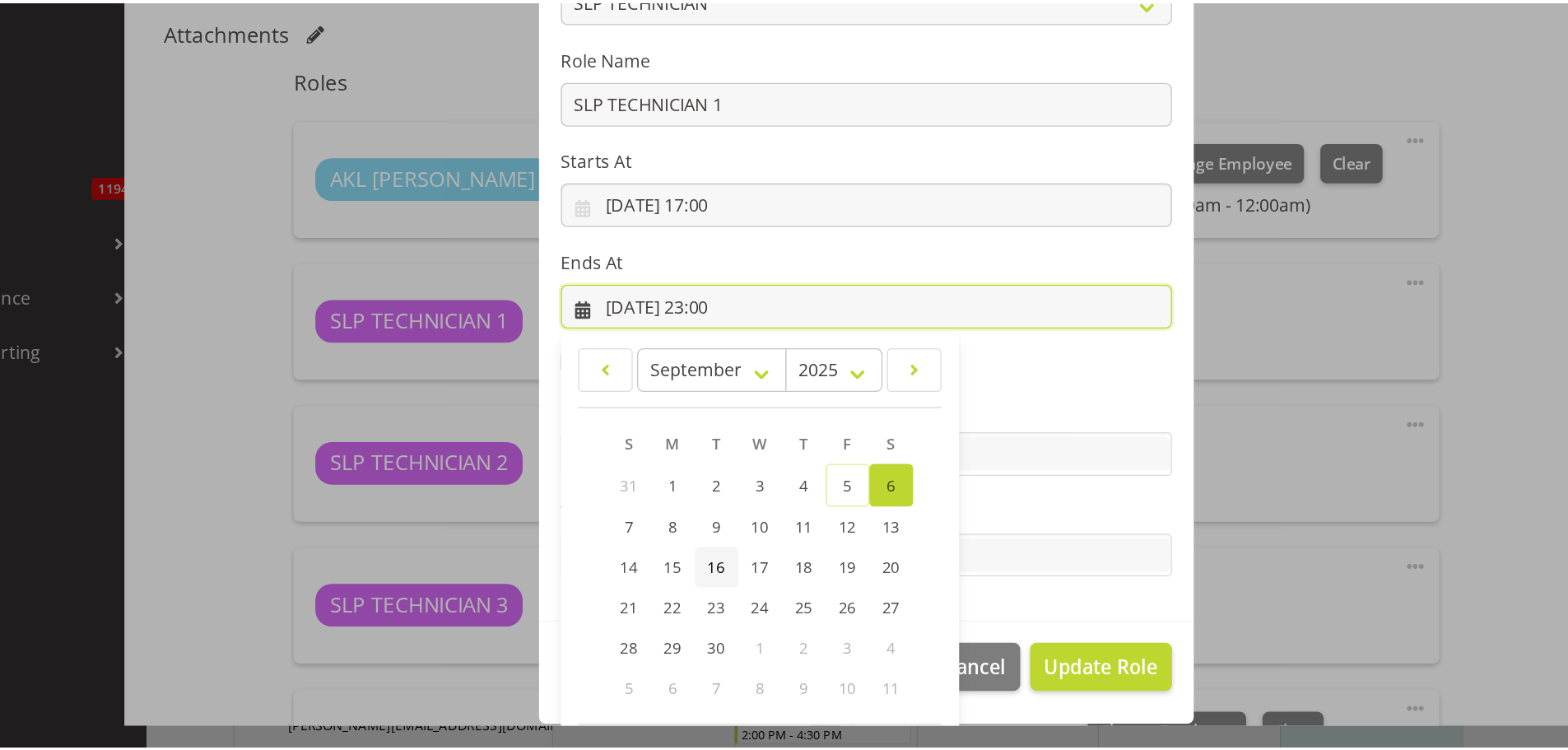
scroll to position [76, 0]
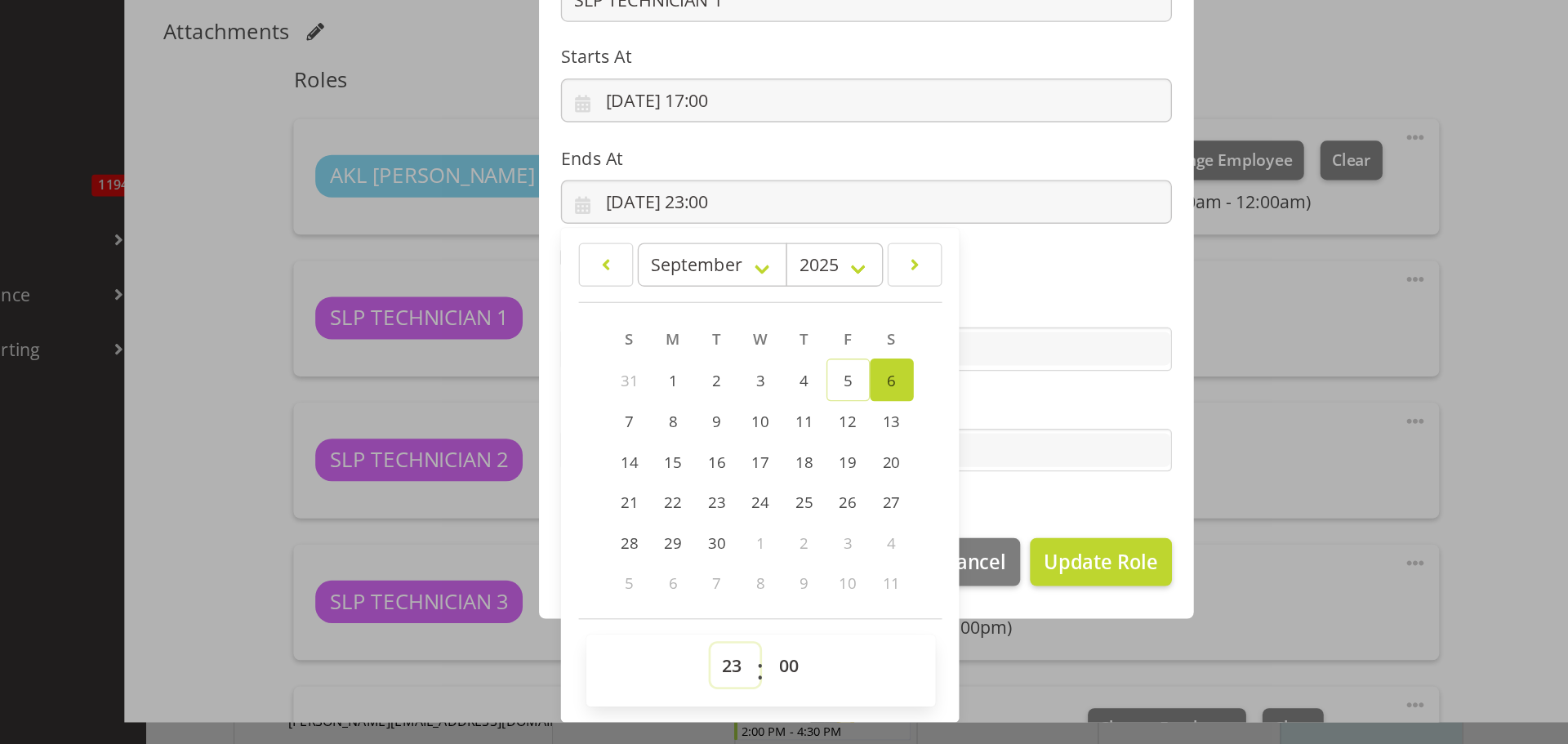
click at [671, 683] on select "00 01 02 03 04 05 06 07 08 09 10 11 12 13 14 15 16 17 18 19 20 21 22 23" at bounding box center [685, 686] width 37 height 33
select select "22"
click at [667, 669] on select "00 01 02 03 04 05 06 07 08 09 10 11 12 13 14 15 16 17 18 19 20 21 22 23" at bounding box center [685, 686] width 37 height 33
type input "[DATE] 22:00"
drag, startPoint x: 920, startPoint y: 567, endPoint x: 925, endPoint y: 620, distance: 53.2
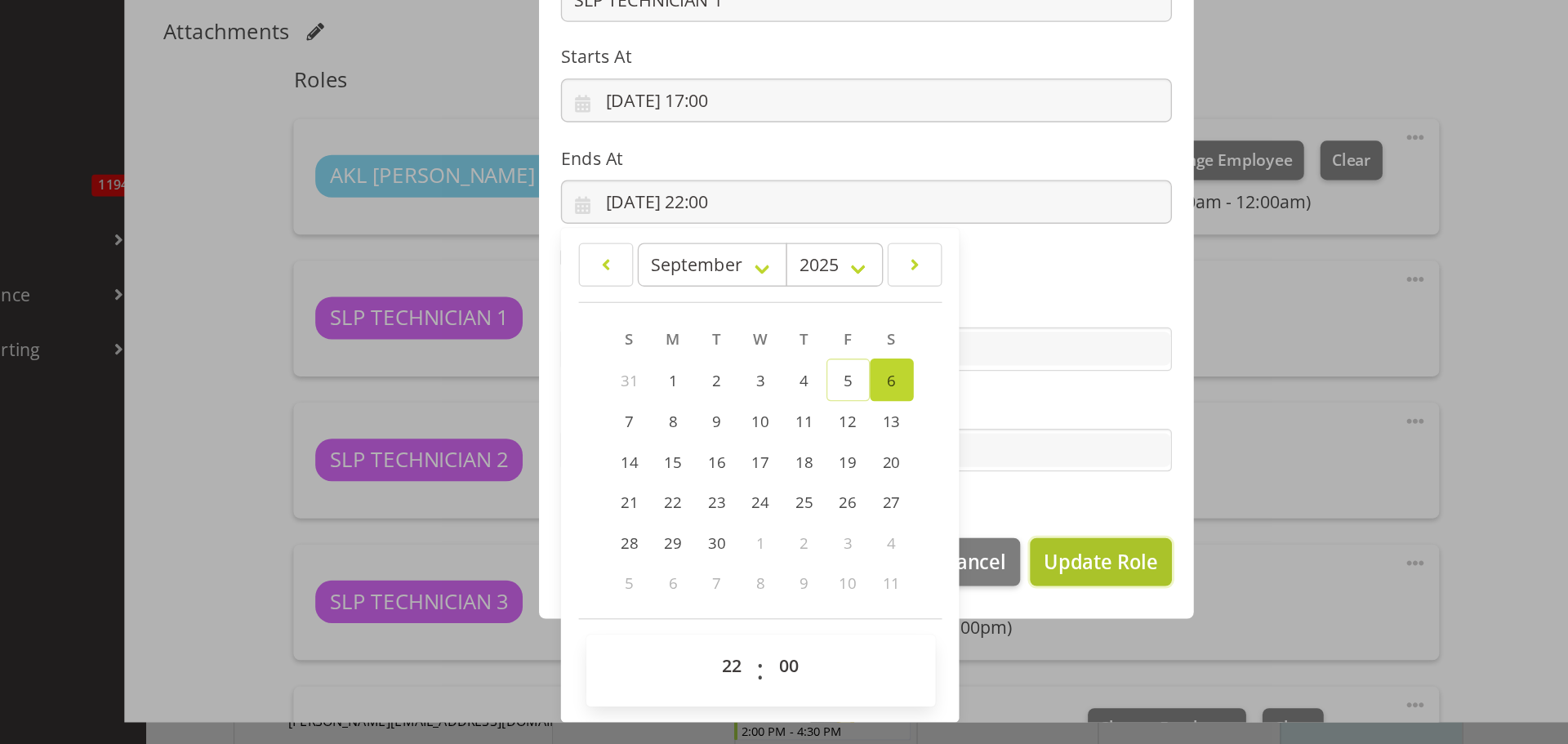
click at [925, 620] on button "Update Role" at bounding box center [959, 607] width 106 height 36
select select
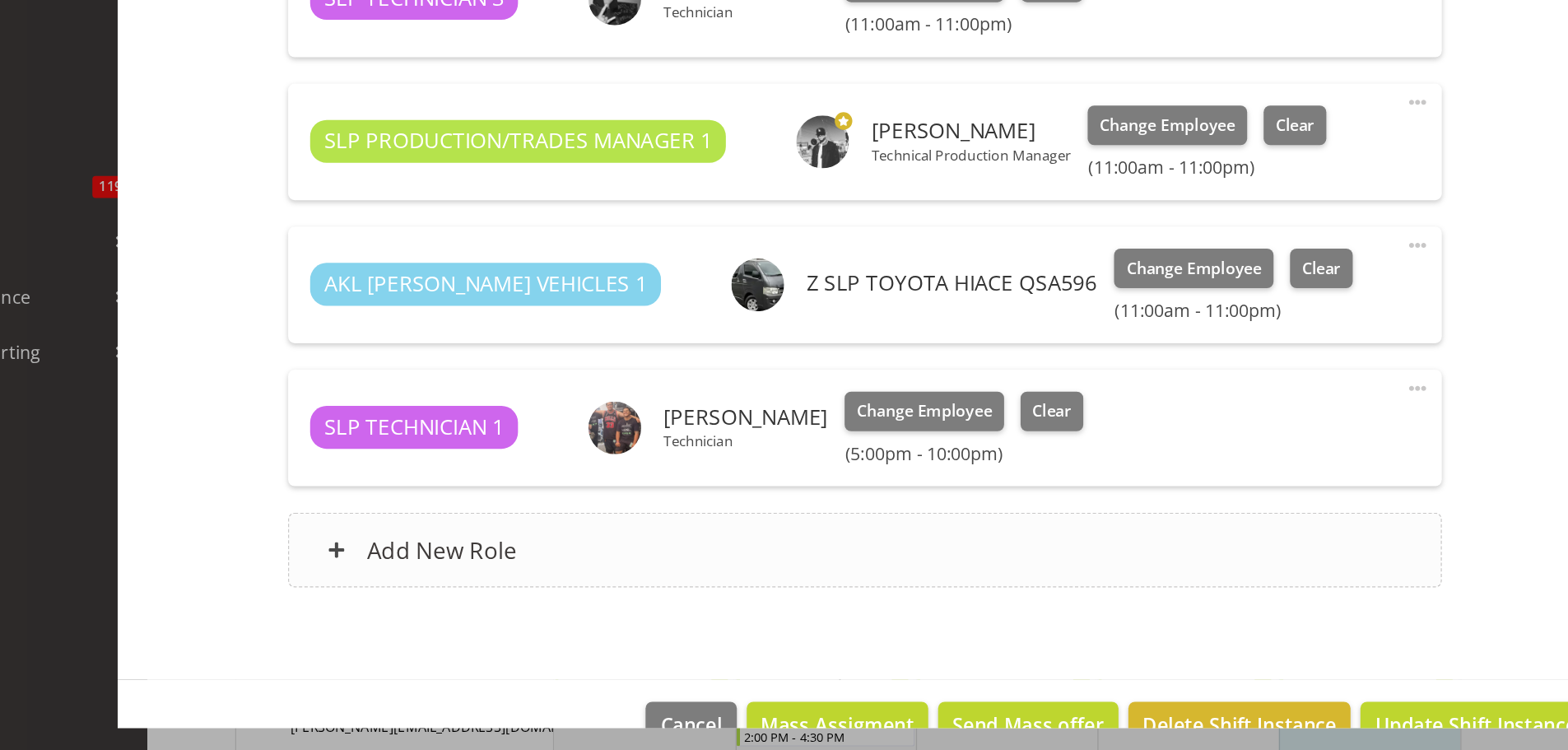
scroll to position [833, 0]
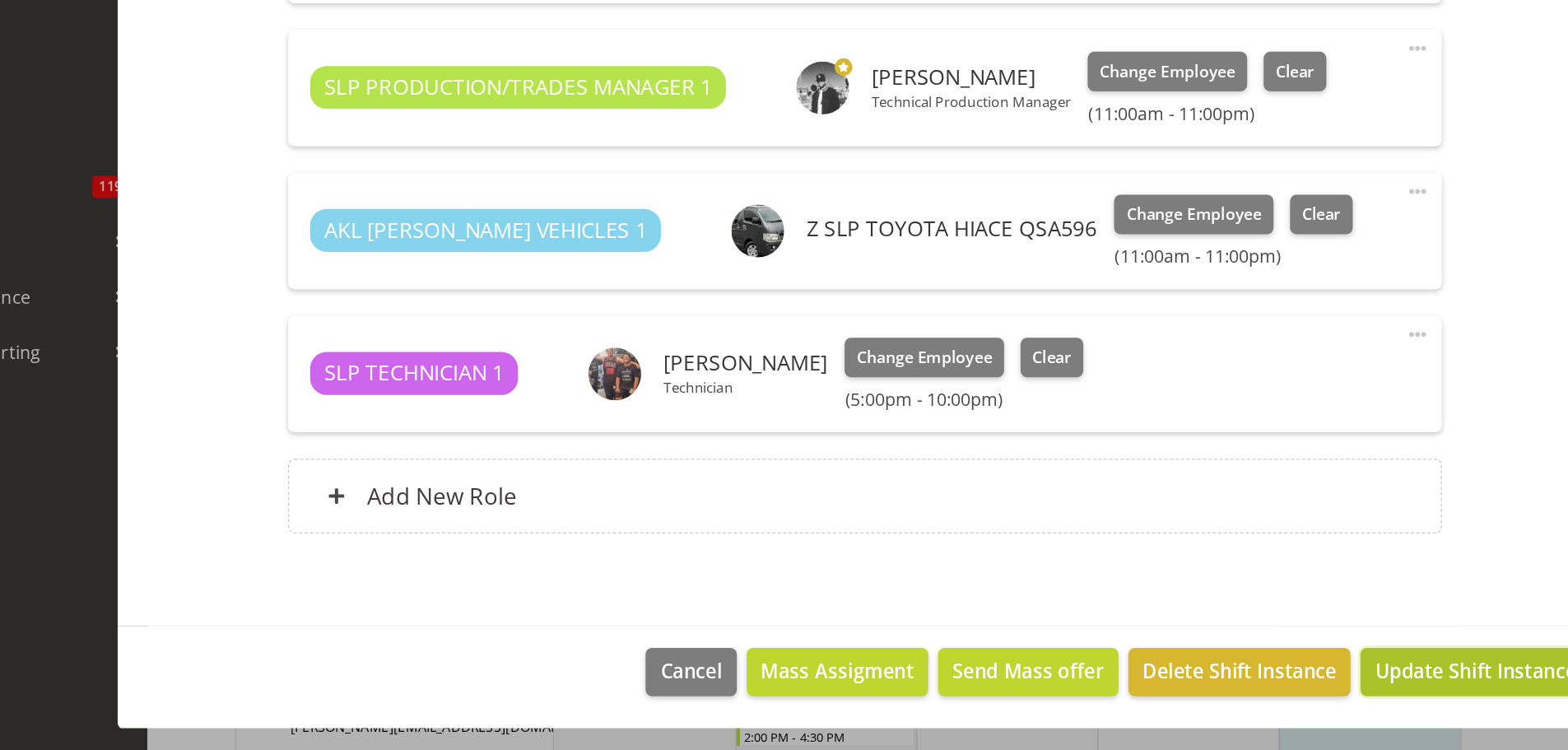
click at [1188, 685] on span "Update Shift Instance" at bounding box center [1241, 690] width 151 height 21
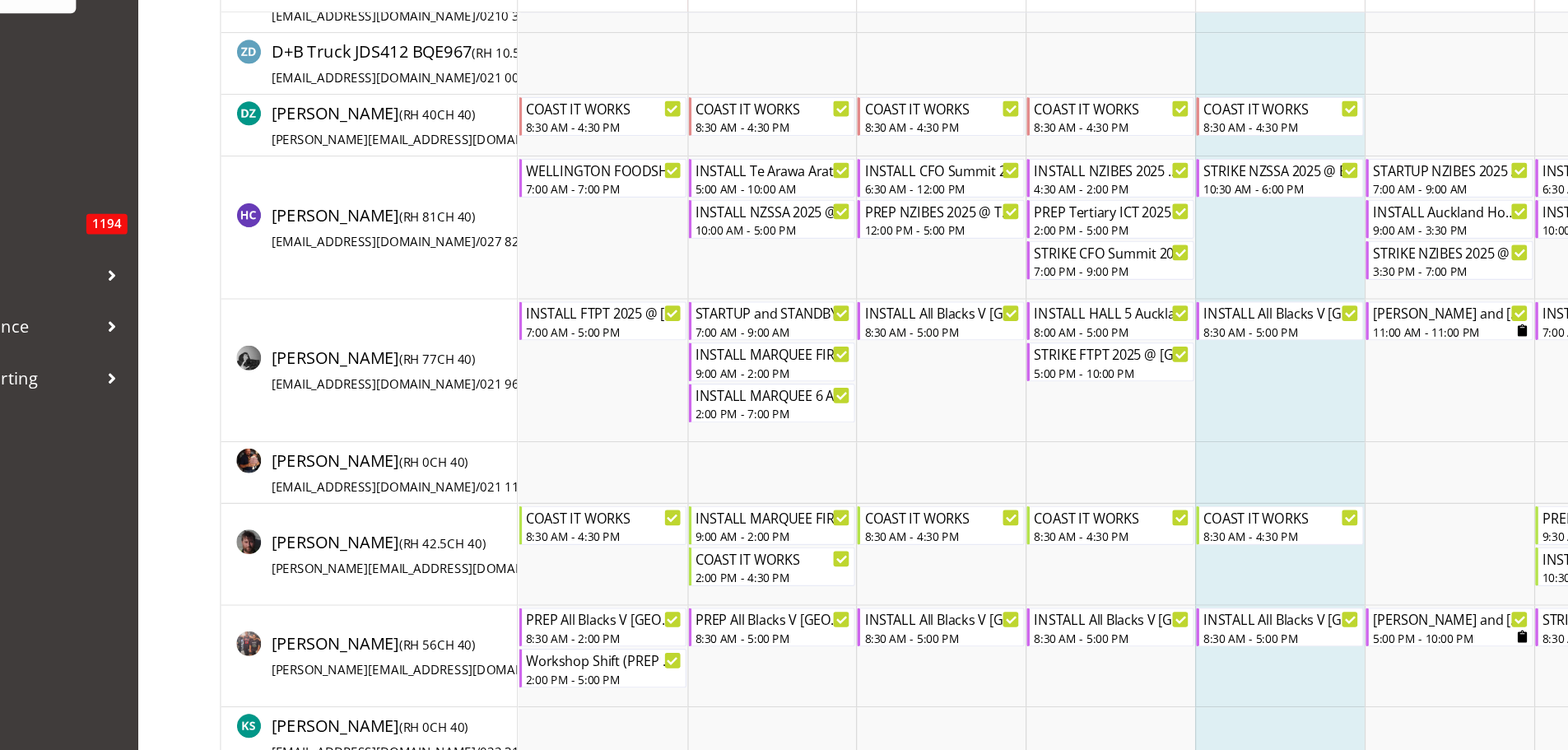
scroll to position [484, 0]
